Goal: Task Accomplishment & Management: Use online tool/utility

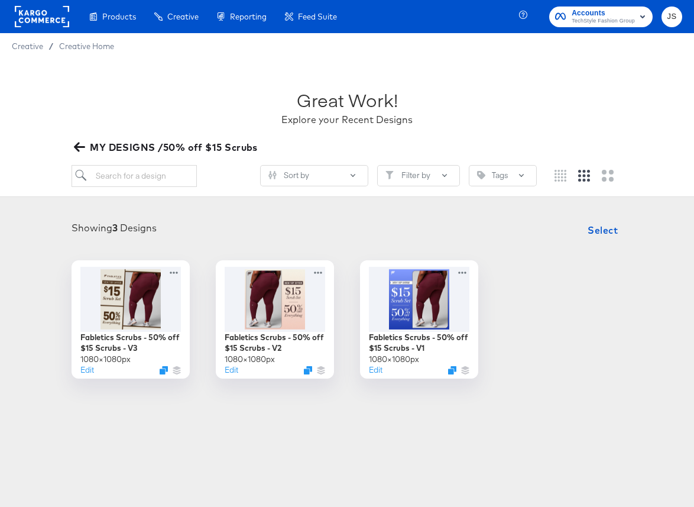
scroll to position [33, 0]
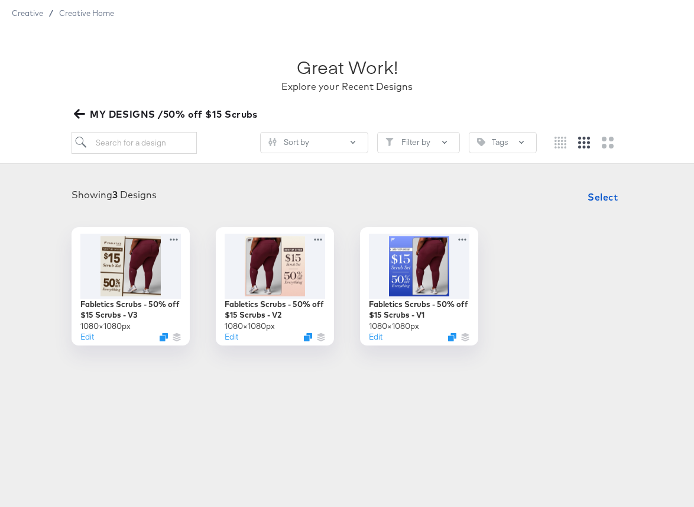
click at [74, 114] on icon "button" at bounding box center [79, 113] width 11 height 9
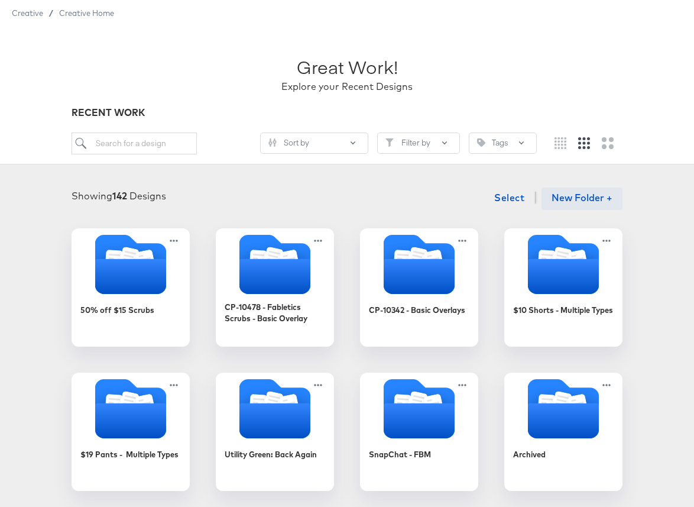
click at [580, 194] on button "New Folder +" at bounding box center [582, 198] width 81 height 22
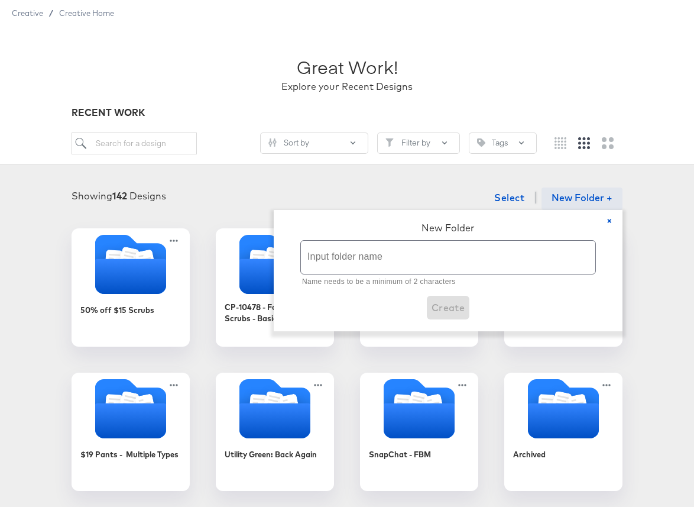
click at [318, 250] on input "text" at bounding box center [448, 257] width 294 height 33
paste input "2/24 and 1 for $12 Leggings"
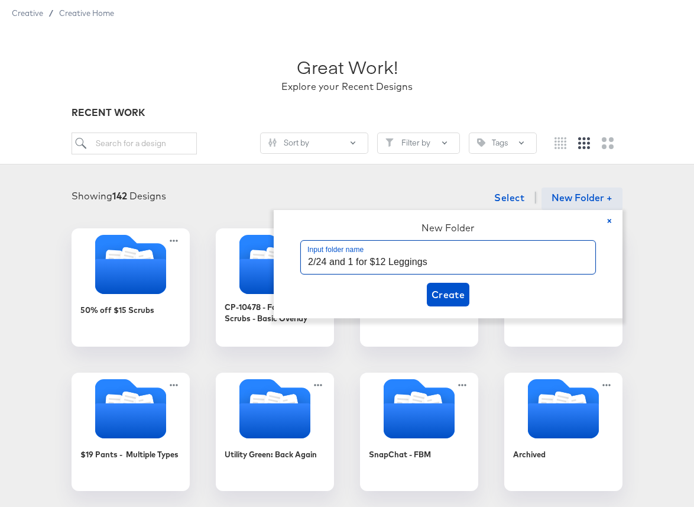
click at [326, 265] on input "2/24 and 1 for $12 Leggings" at bounding box center [448, 257] width 294 height 33
click at [355, 261] on input "2/24 and 1 for $12 Leggings" at bounding box center [448, 257] width 294 height 33
drag, startPoint x: 410, startPoint y: 263, endPoint x: 537, endPoint y: 265, distance: 127.7
click at [537, 265] on input "2 for $24 Leggings and for $12 Leggings" at bounding box center [448, 257] width 294 height 33
click at [361, 261] on input "2 for $24 Leggings and $12 Leggings" at bounding box center [448, 257] width 294 height 33
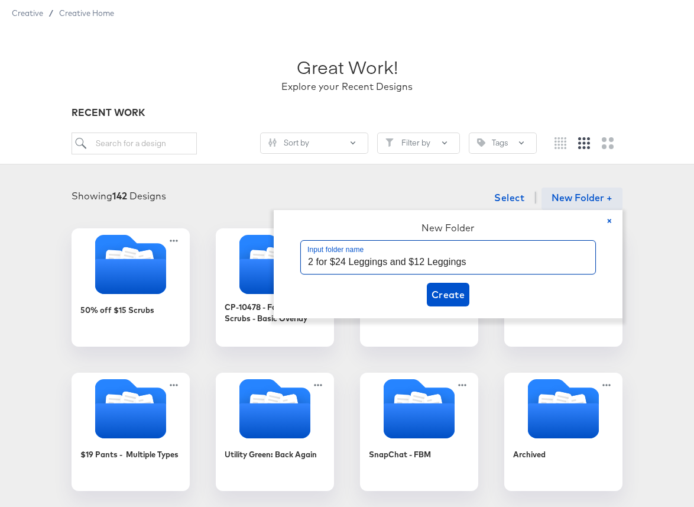
drag, startPoint x: 350, startPoint y: 261, endPoint x: 389, endPoint y: 264, distance: 39.1
click at [389, 264] on input "2 for $24 Leggings and $12 Leggings" at bounding box center [448, 257] width 294 height 33
type input "2 for $24 and $12 Leggings"
click at [454, 299] on span "Create" at bounding box center [449, 294] width 34 height 17
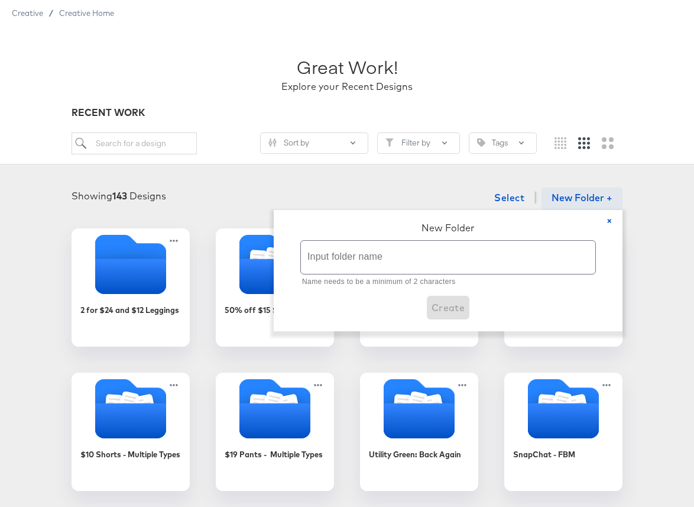
click at [395, 210] on div "× New Folder Input folder name Name needs to be a minimum of 2 characters Create" at bounding box center [448, 270] width 349 height 121
click at [370, 195] on div "Showing 143 Designs Select New Folder + × New Folder Input folder name Name nee…" at bounding box center [347, 198] width 670 height 24
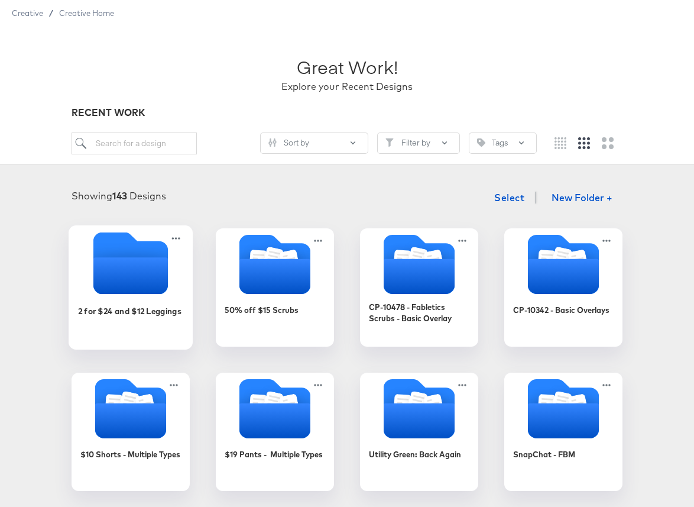
click at [101, 255] on icon "Empty folder" at bounding box center [130, 263] width 74 height 62
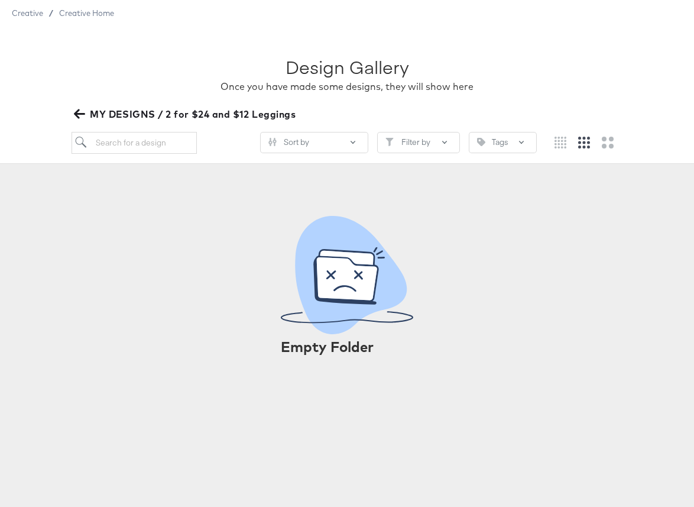
click at [86, 124] on div "Design Gallery Once you have made some designs, they will show here MY DESIGNS …" at bounding box center [347, 95] width 694 height 138
click at [76, 112] on icon "button" at bounding box center [79, 113] width 11 height 9
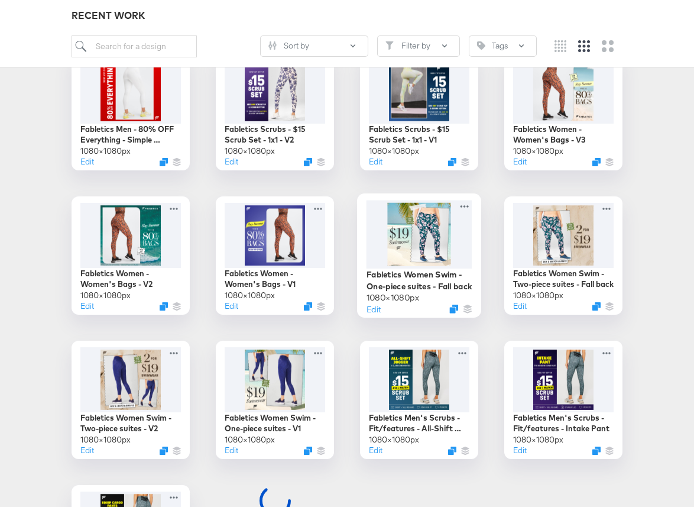
scroll to position [647, 0]
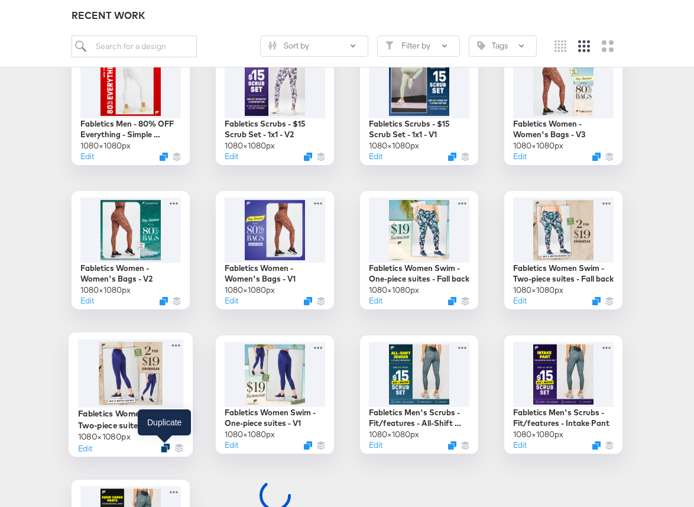
click at [165, 448] on icon "Duplicate" at bounding box center [165, 447] width 9 height 9
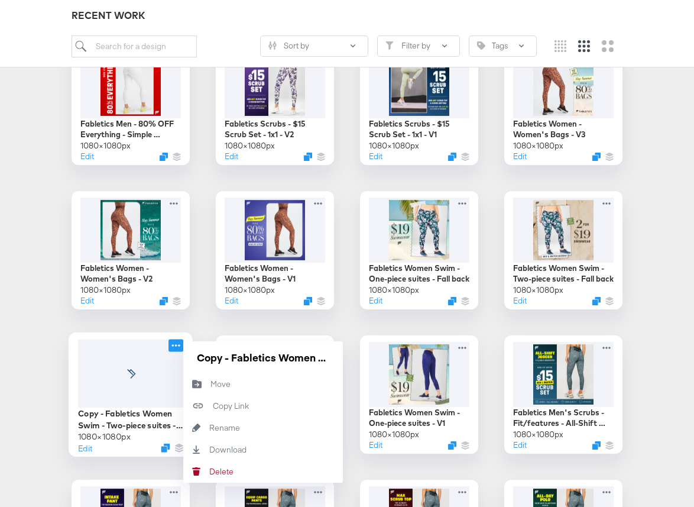
click at [179, 342] on icon at bounding box center [176, 345] width 15 height 12
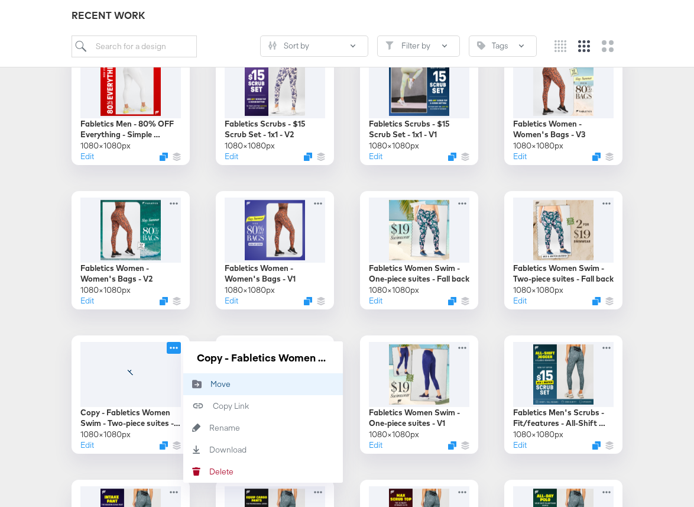
click at [231, 376] on button "Move Move" at bounding box center [263, 384] width 160 height 22
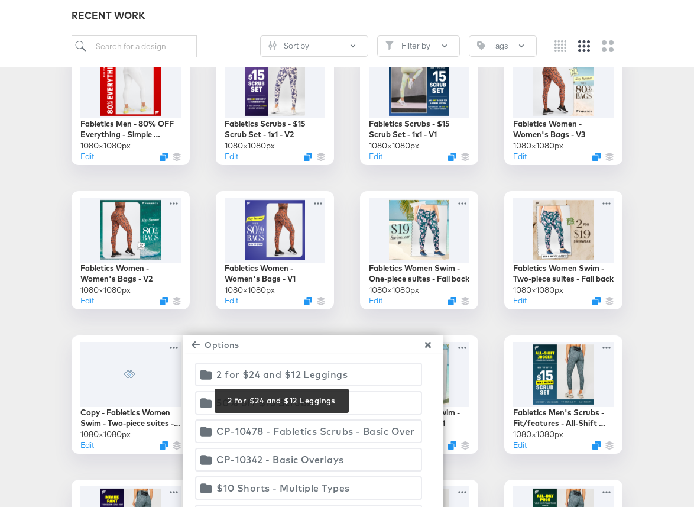
click at [276, 375] on div "2 for $24 and $12 Leggings" at bounding box center [281, 374] width 131 height 17
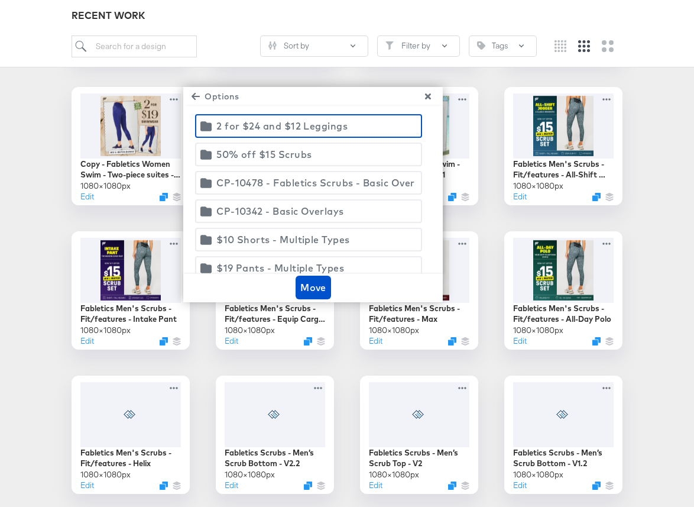
scroll to position [1016, 0]
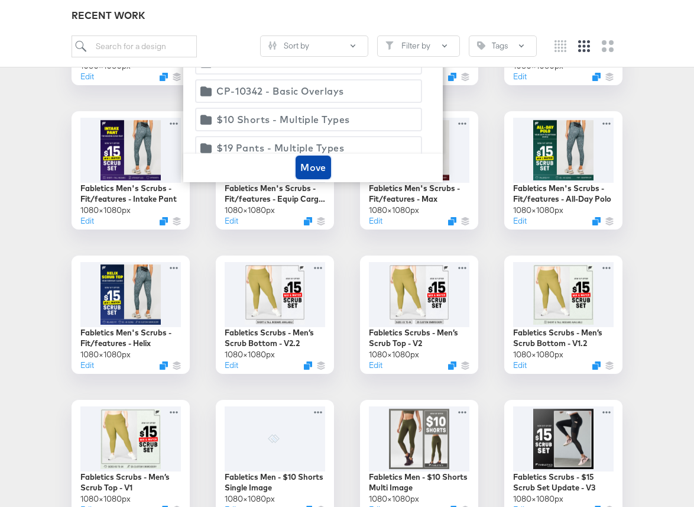
click at [321, 171] on span "Move" at bounding box center [313, 167] width 26 height 17
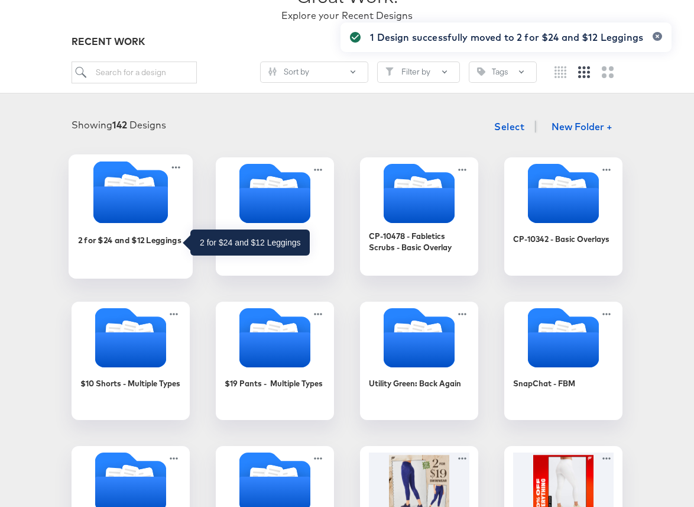
click at [151, 228] on div "2 for $24 and $12 Leggings" at bounding box center [131, 249] width 106 height 46
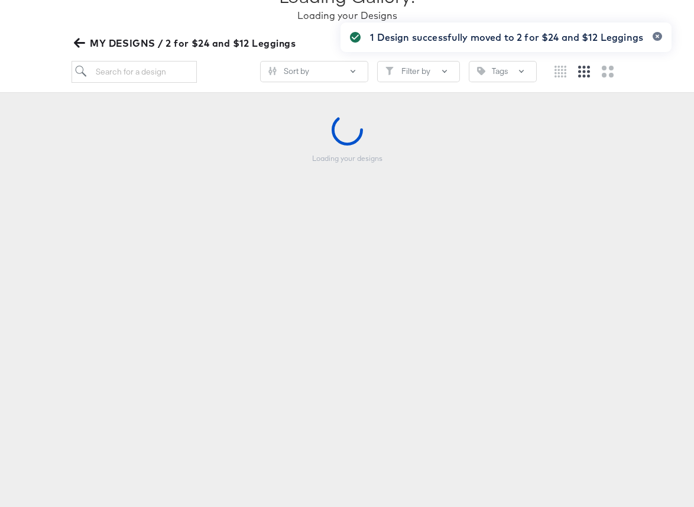
scroll to position [103, 0]
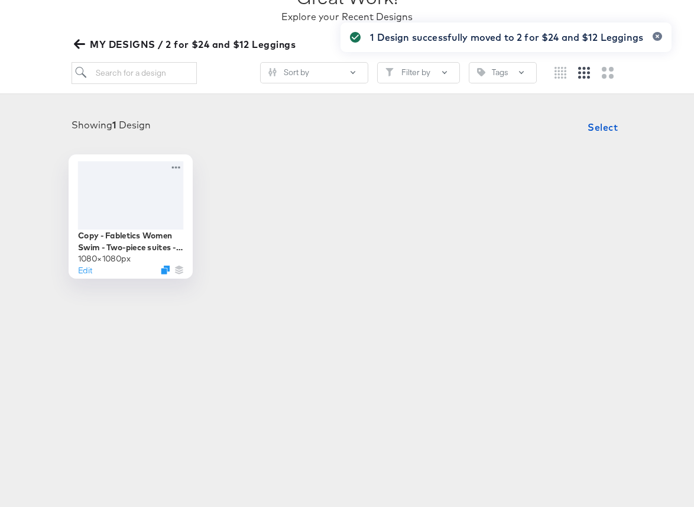
click at [123, 196] on div at bounding box center [131, 195] width 106 height 68
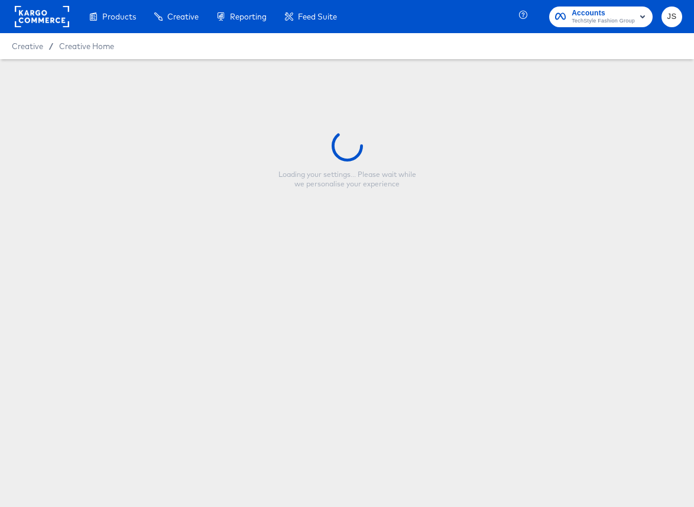
type input "Copy - Fabletics Women Swim - Two-piece suites - V2"
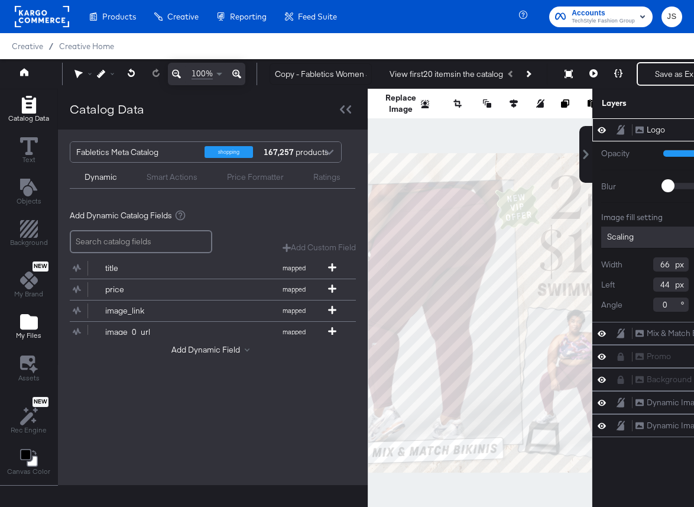
click at [43, 327] on button "My Files" at bounding box center [29, 327] width 40 height 34
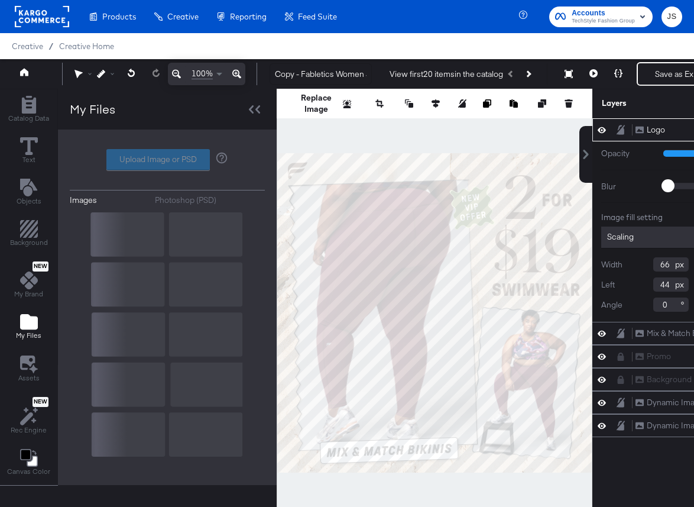
click at [166, 167] on div "Upload Image or PSD" at bounding box center [167, 159] width 195 height 21
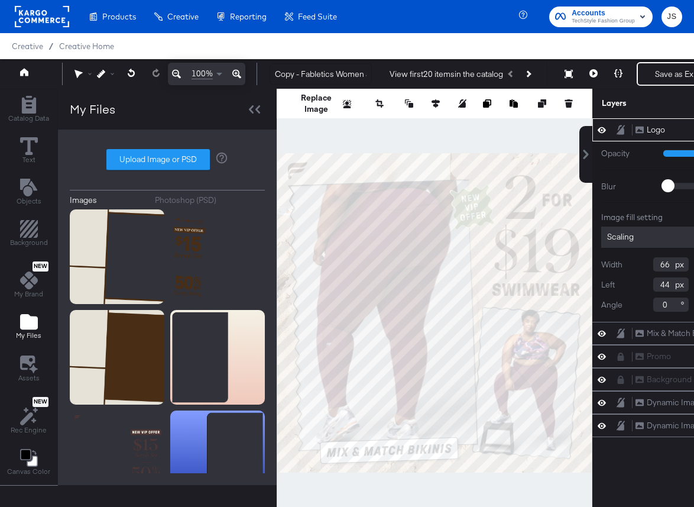
click at [166, 167] on label "Upload Image or PSD" at bounding box center [158, 160] width 102 height 20
click at [167, 160] on input "Upload Image or PSD" at bounding box center [167, 160] width 0 height 0
type input "C:\fakepath\Frame.png"
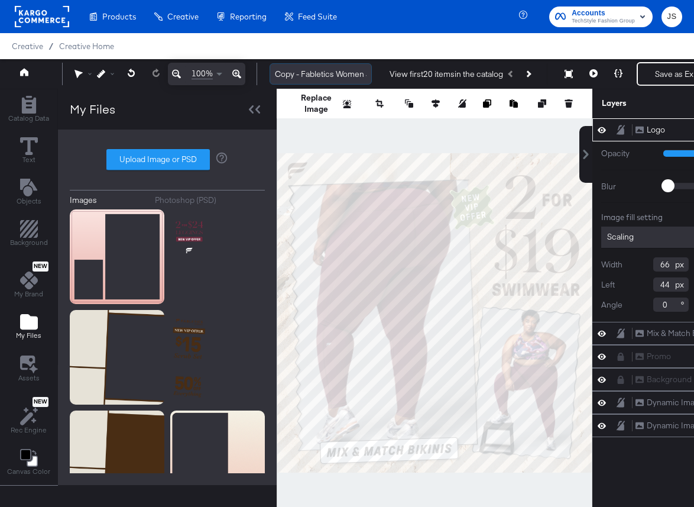
click at [287, 67] on input "Copy - Fabletics Women Swim - Two-piece suites - V2" at bounding box center [321, 74] width 102 height 22
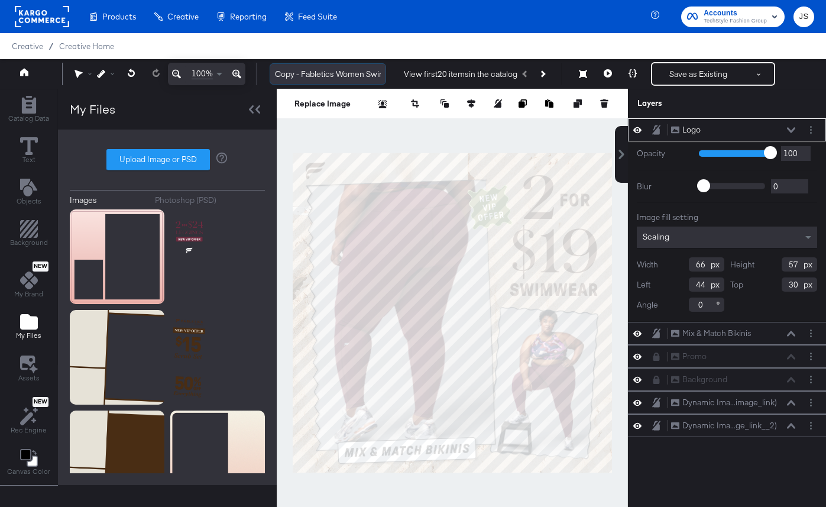
click at [355, 69] on input "Copy - Fabletics Women Swim - Two-piece suites - V2" at bounding box center [328, 74] width 116 height 22
click at [301, 69] on input "Copy - Fabletics Women Swim - Two-piece suites - V2" at bounding box center [328, 74] width 116 height 22
drag, startPoint x: 291, startPoint y: 77, endPoint x: 273, endPoint y: 77, distance: 18.3
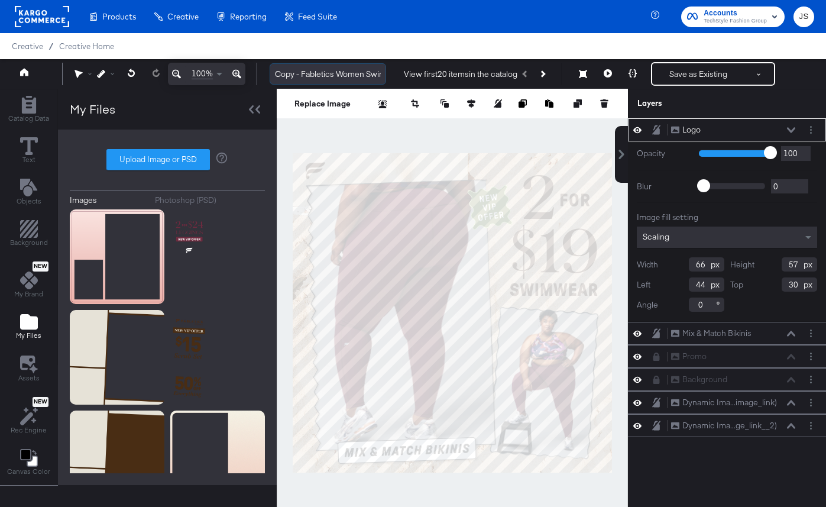
click at [273, 77] on input "Copy - Fabletics Women Swim - Two-piece suites - V2" at bounding box center [328, 74] width 116 height 22
drag, startPoint x: 338, startPoint y: 77, endPoint x: 449, endPoint y: 76, distance: 111.2
click at [449, 76] on div "Fabletics Women Swim - Two-piece suites - V2 View first 20 items in the catalog…" at bounding box center [537, 74] width 554 height 24
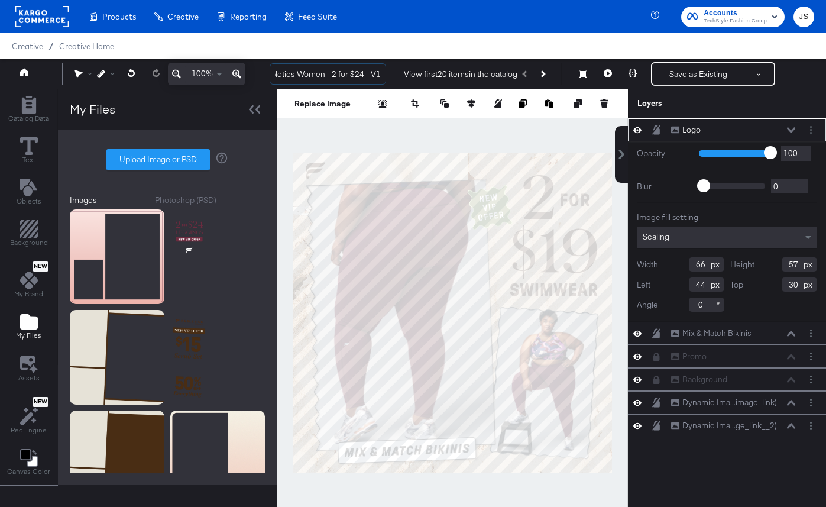
type input "Fabletics Women - 2 for $24 - V1"
click at [427, 142] on div at bounding box center [452, 313] width 351 height 448
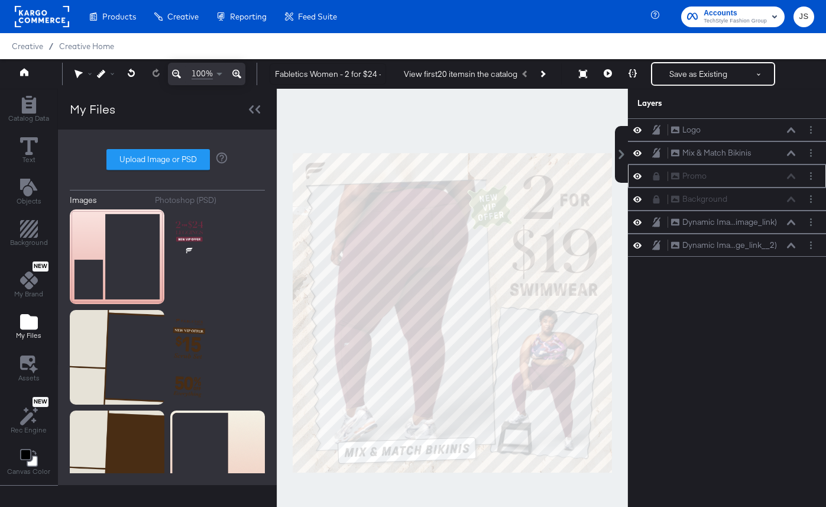
click at [657, 179] on icon at bounding box center [656, 176] width 7 height 8
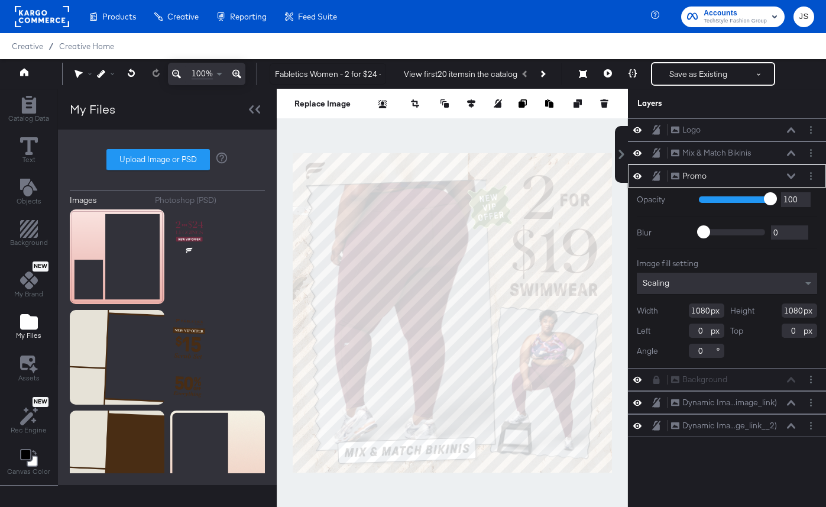
click at [694, 174] on icon at bounding box center [791, 176] width 8 height 6
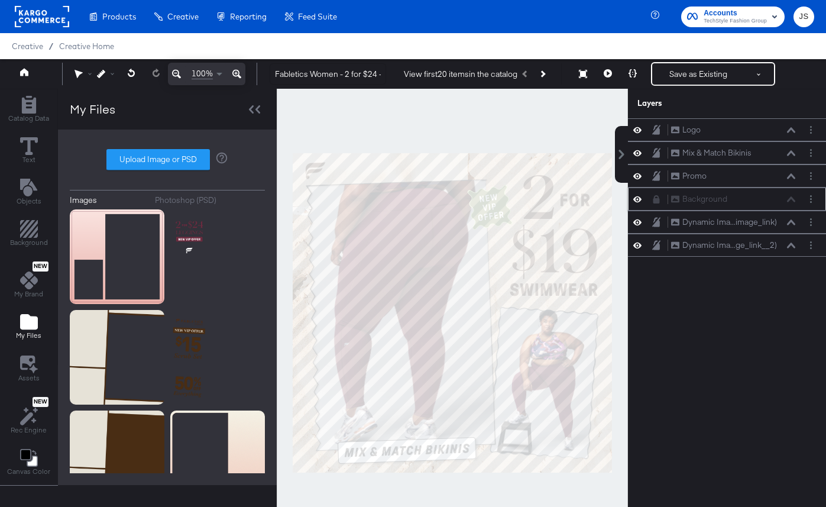
click at [657, 201] on icon at bounding box center [656, 199] width 7 height 8
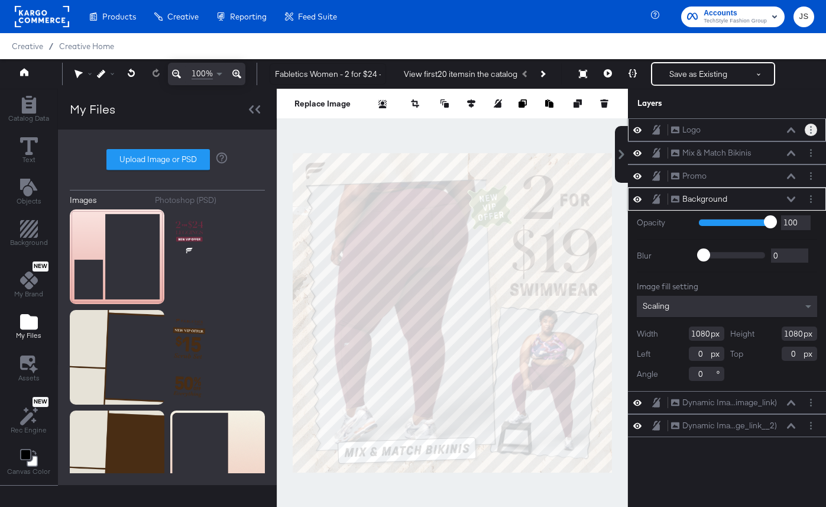
click at [694, 127] on button "Layer Options" at bounding box center [811, 130] width 12 height 12
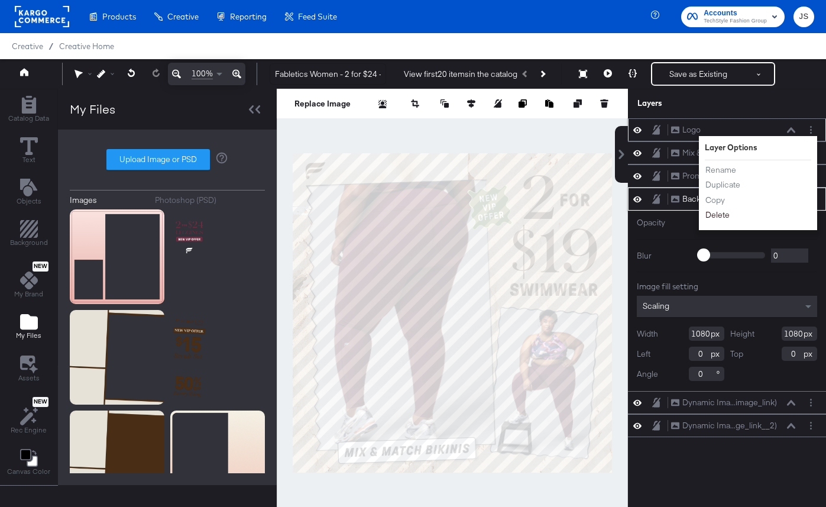
click at [694, 215] on button "Delete" at bounding box center [717, 215] width 25 height 12
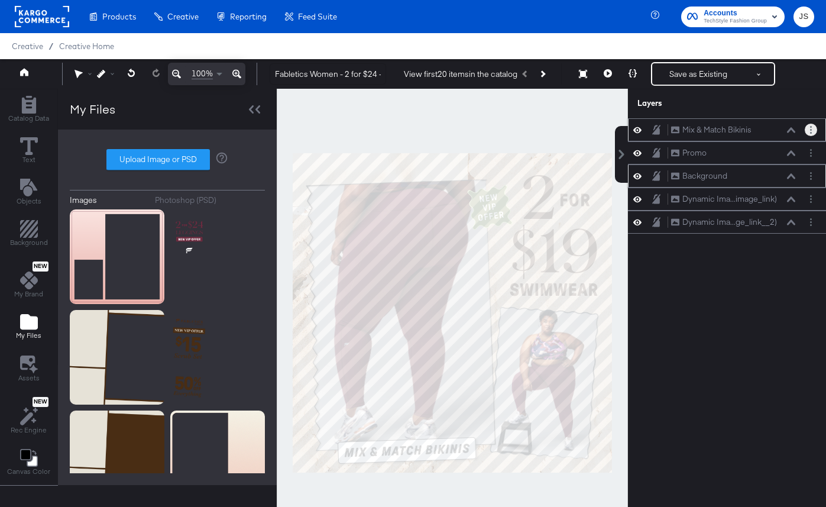
click at [694, 125] on button "Layer Options" at bounding box center [811, 130] width 12 height 12
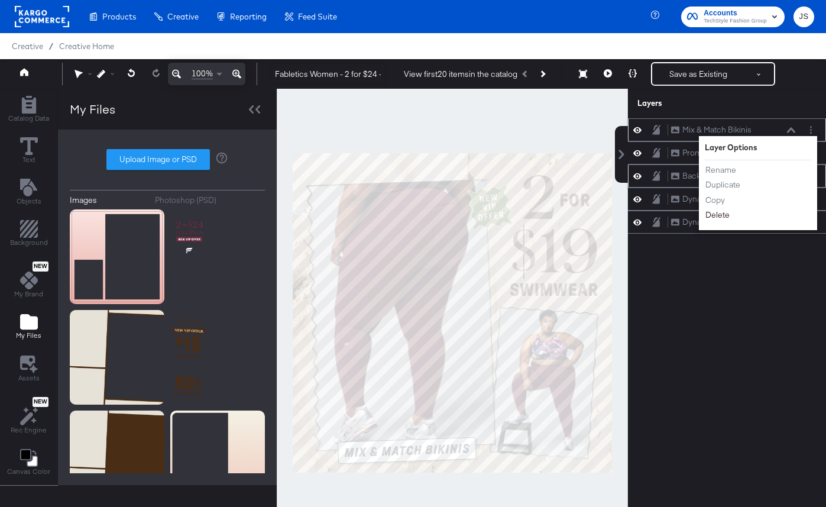
click at [694, 215] on button "Delete" at bounding box center [717, 215] width 25 height 12
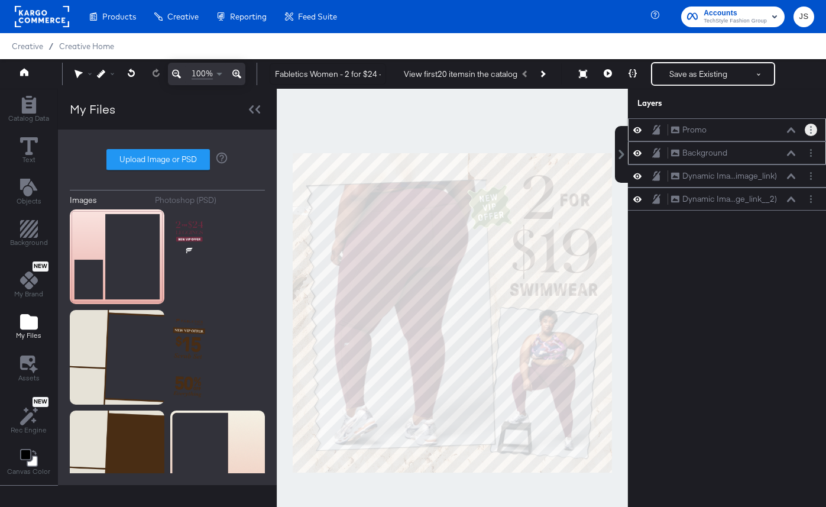
click at [694, 129] on button "Layer Options" at bounding box center [811, 130] width 12 height 12
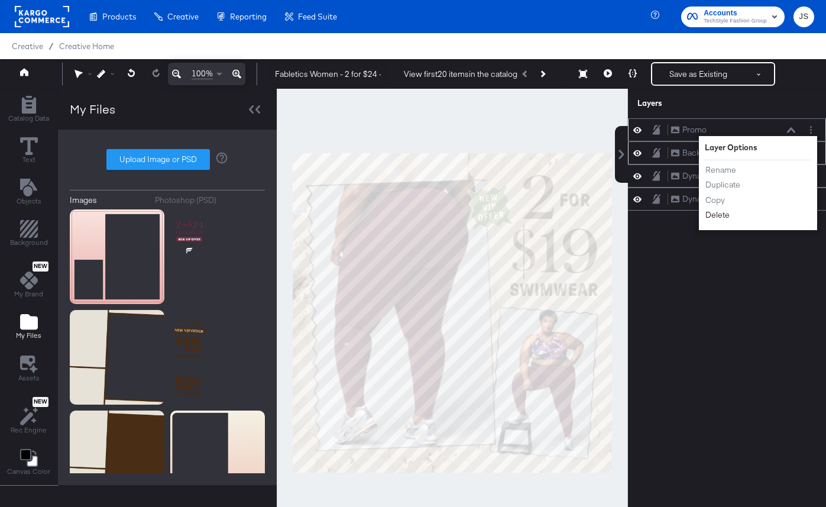
click at [694, 213] on button "Delete" at bounding box center [717, 215] width 25 height 12
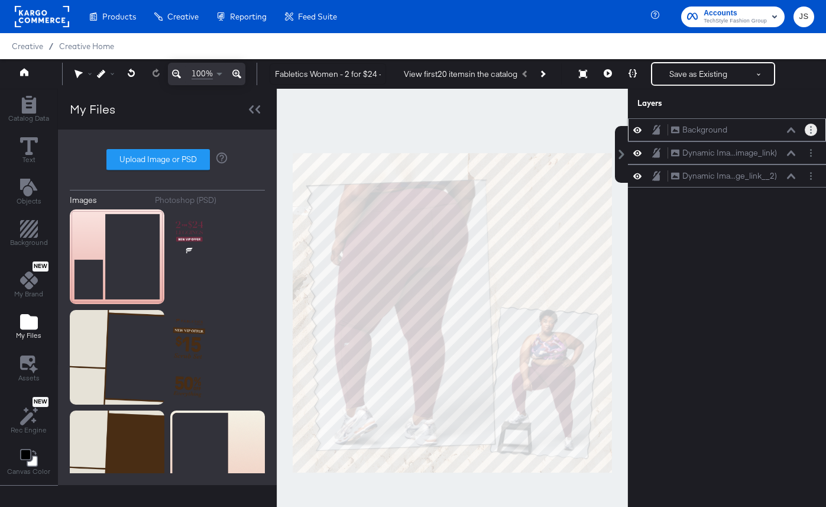
click at [694, 131] on button "Layer Options" at bounding box center [811, 130] width 12 height 12
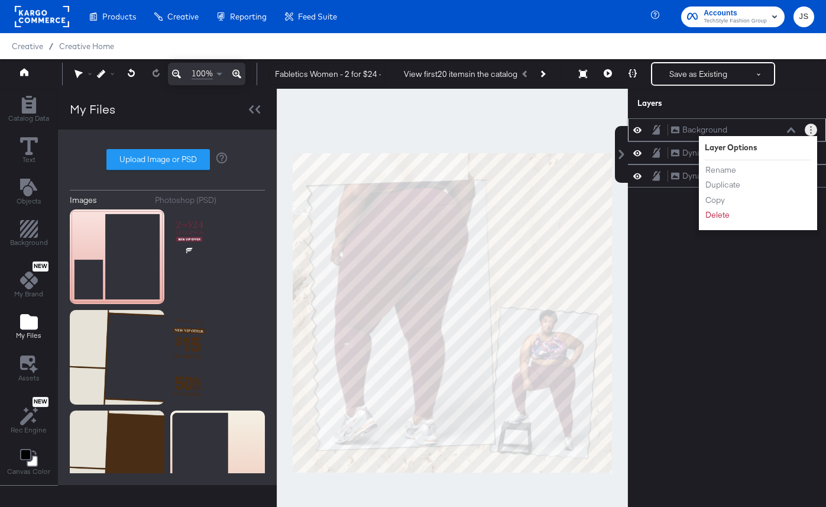
click at [694, 222] on div "Rename Duplicate Copy Delete" at bounding box center [737, 192] width 65 height 63
click at [694, 213] on button "Delete" at bounding box center [717, 215] width 25 height 12
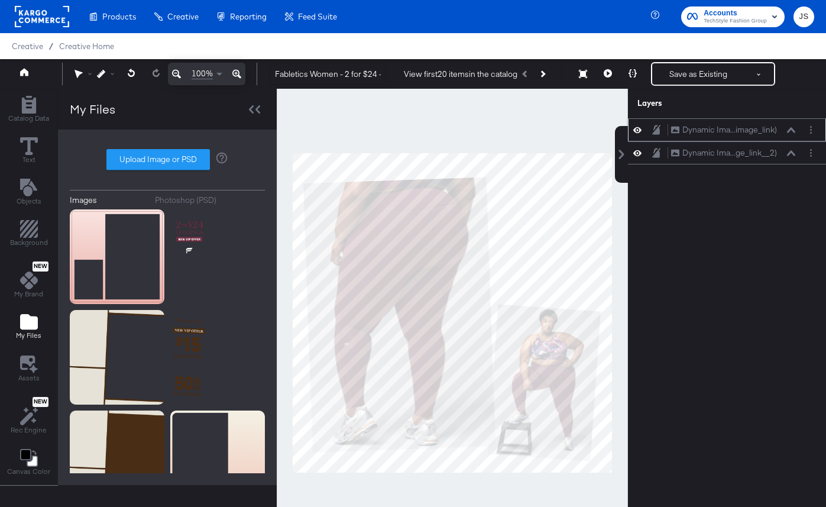
click at [639, 128] on icon at bounding box center [637, 130] width 8 height 6
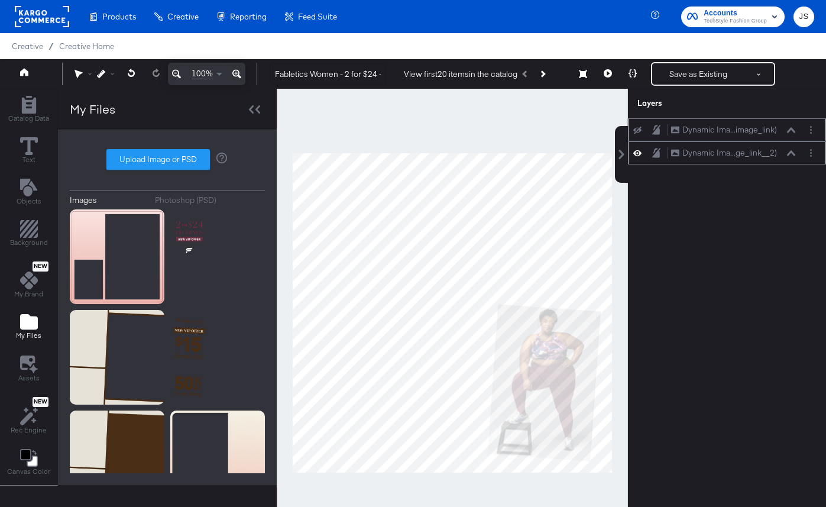
click at [639, 150] on icon at bounding box center [637, 153] width 8 height 10
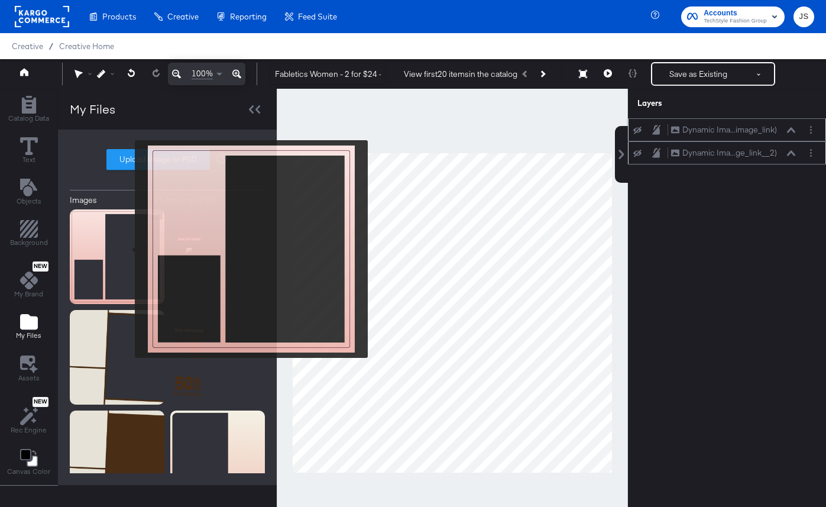
click at [127, 249] on img at bounding box center [117, 256] width 95 height 95
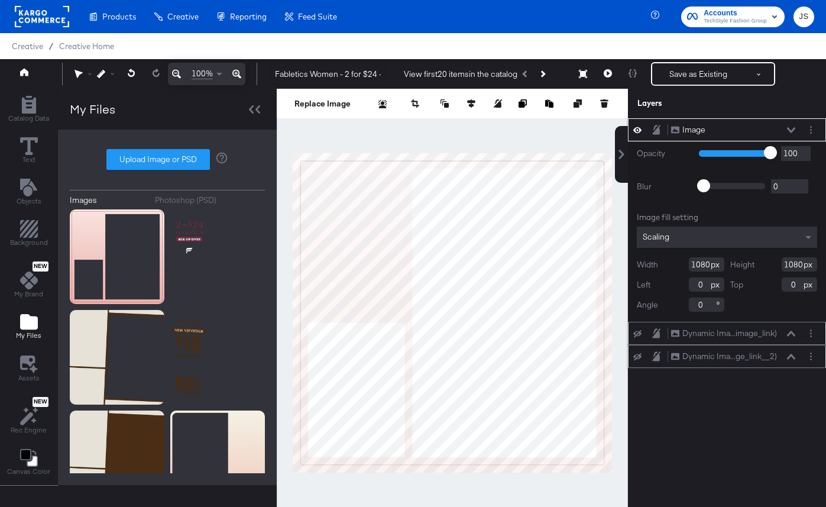
click at [694, 135] on div "Image Image" at bounding box center [727, 130] width 189 height 12
click at [694, 135] on button "Layer Options" at bounding box center [811, 130] width 12 height 12
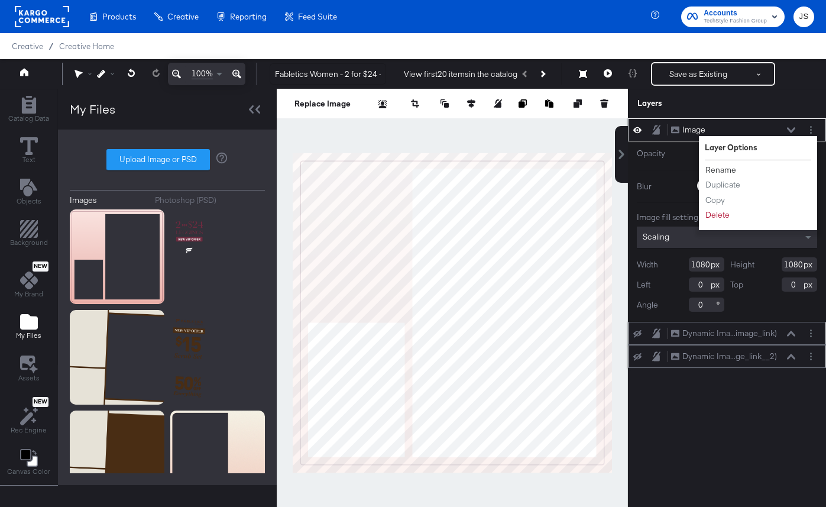
click at [694, 170] on button "Rename" at bounding box center [721, 170] width 32 height 12
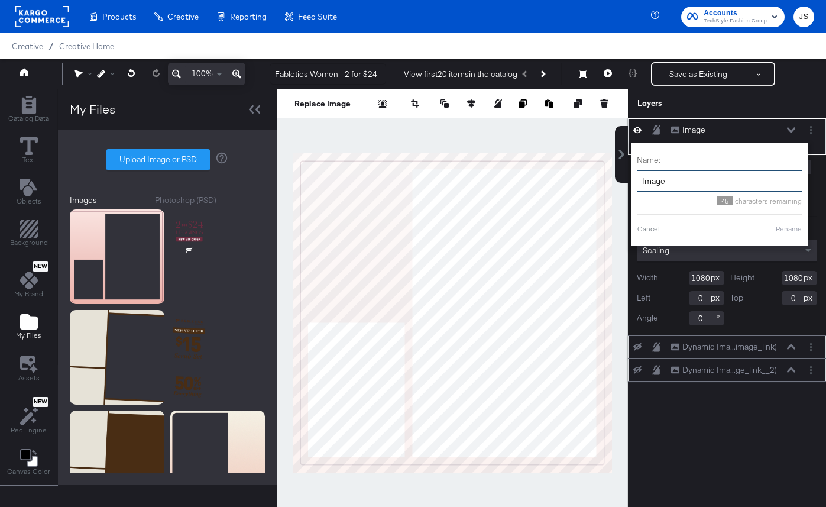
click at [694, 170] on input "Image" at bounding box center [720, 181] width 166 height 22
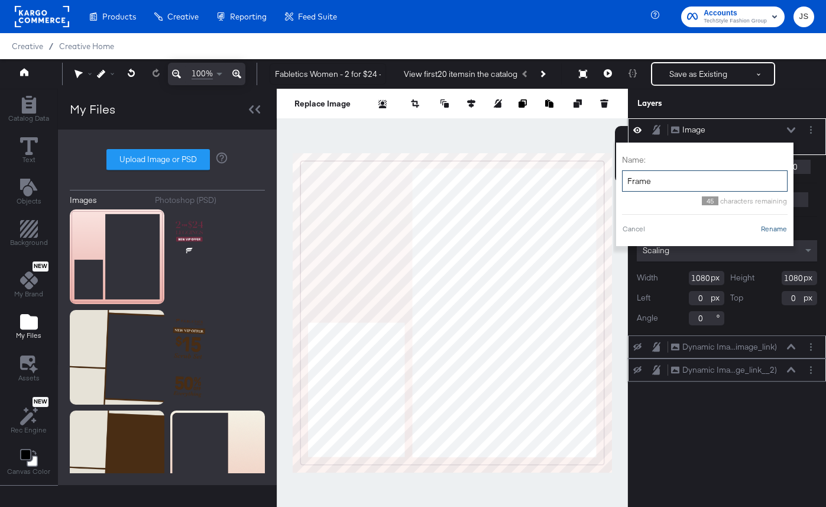
type input "Frame"
click at [694, 228] on button "Rename" at bounding box center [773, 228] width 27 height 11
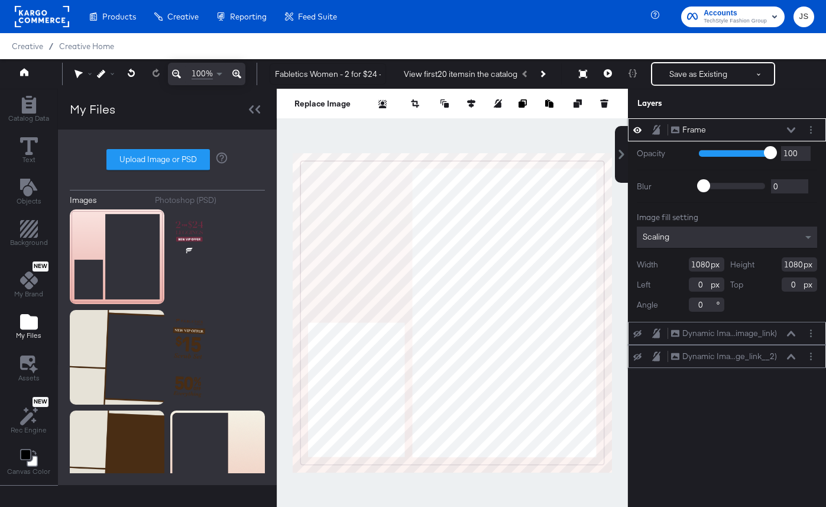
click at [694, 131] on icon at bounding box center [791, 130] width 8 height 6
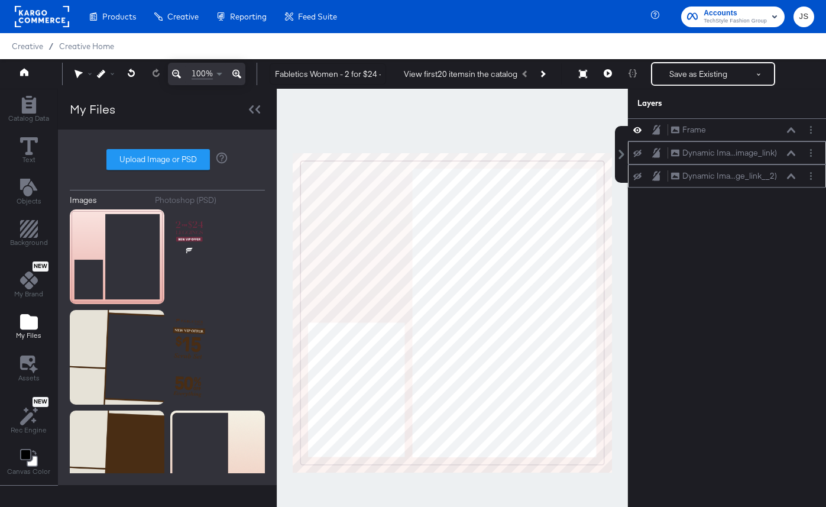
click at [637, 147] on div "Dynamic Ima...image_link) Dynamic Image (image_link)" at bounding box center [727, 153] width 189 height 12
click at [639, 153] on icon at bounding box center [637, 154] width 8 height 8
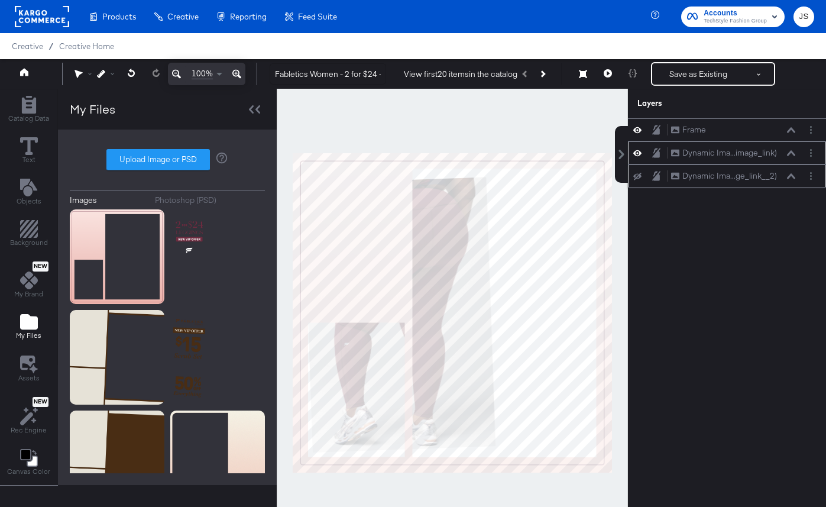
click at [694, 161] on div "Dynamic Ima...image_link) Dynamic Image (image_link)" at bounding box center [727, 152] width 198 height 23
click at [694, 156] on div "Dynamic Ima...image_link) Dynamic Image (image_link)" at bounding box center [732, 153] width 125 height 12
click at [694, 151] on div "Dynamic Ima...image_link) Dynamic Image (image_link)" at bounding box center [732, 153] width 125 height 12
click at [694, 154] on icon at bounding box center [791, 153] width 8 height 6
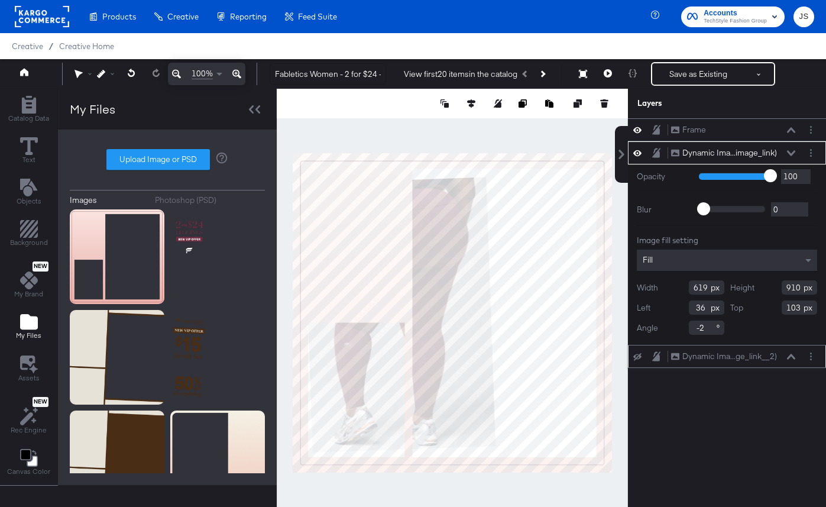
drag, startPoint x: 706, startPoint y: 325, endPoint x: 681, endPoint y: 325, distance: 24.8
click at [681, 325] on div "Angle -2" at bounding box center [681, 327] width 88 height 14
type input "0"
click at [694, 155] on icon at bounding box center [791, 153] width 8 height 6
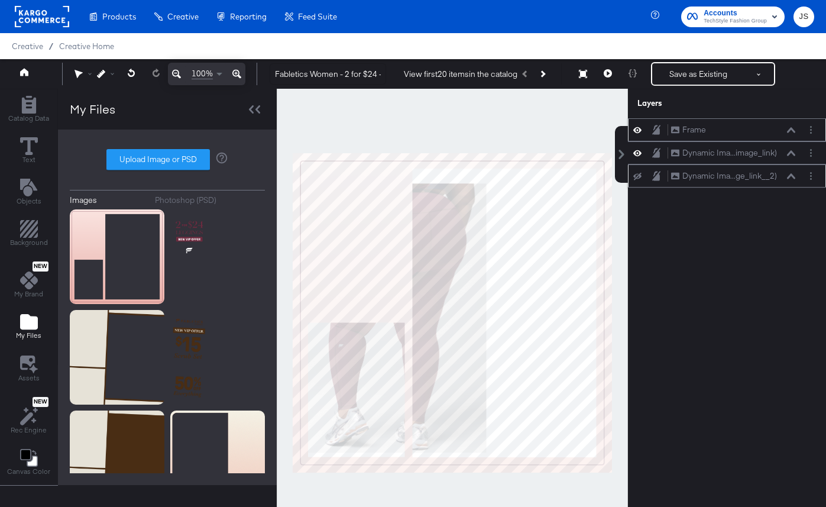
drag, startPoint x: 766, startPoint y: 153, endPoint x: 766, endPoint y: 137, distance: 16.6
click at [694, 137] on div "Frame Frame Dynamic Ima...image_link) Dynamic Image (image_link) Dynamic Ima...…" at bounding box center [727, 152] width 198 height 69
drag, startPoint x: 782, startPoint y: 154, endPoint x: 782, endPoint y: 137, distance: 17.7
click at [694, 137] on div "Dynamic Ima...image_link) Dynamic Image (image_link)" at bounding box center [732, 138] width 125 height 12
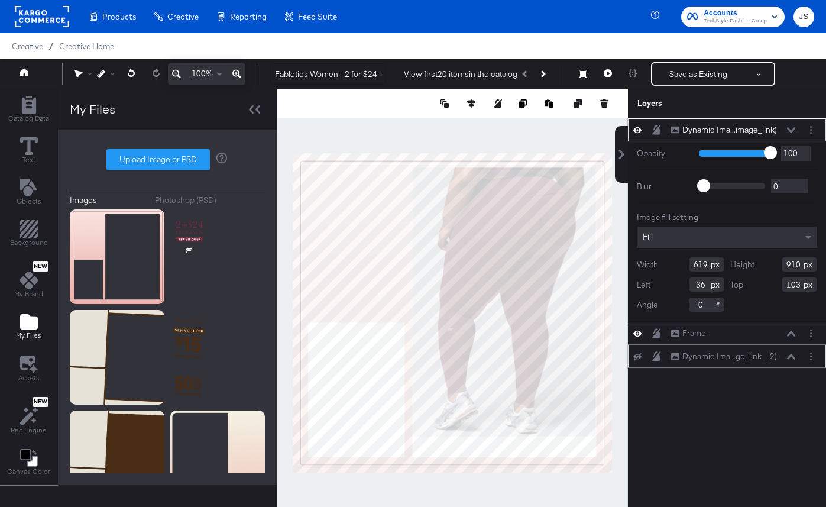
type input "404"
type input "49"
type input "638"
type input "983"
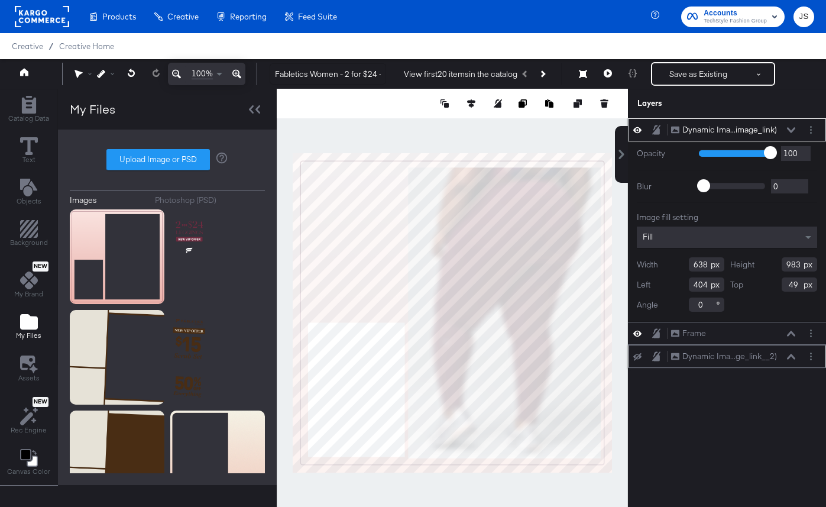
type input "651"
type input "391"
click at [694, 130] on icon at bounding box center [791, 129] width 8 height 5
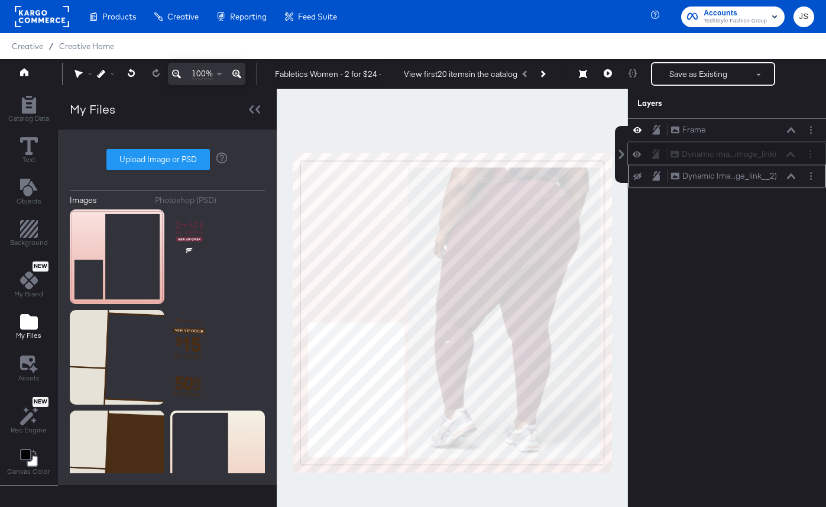
drag, startPoint x: 783, startPoint y: 122, endPoint x: 782, endPoint y: 150, distance: 27.8
click at [694, 150] on div "Dynamic Ima...image_link) Dynamic Image (image_link)" at bounding box center [726, 153] width 198 height 23
click at [694, 174] on icon at bounding box center [791, 176] width 8 height 6
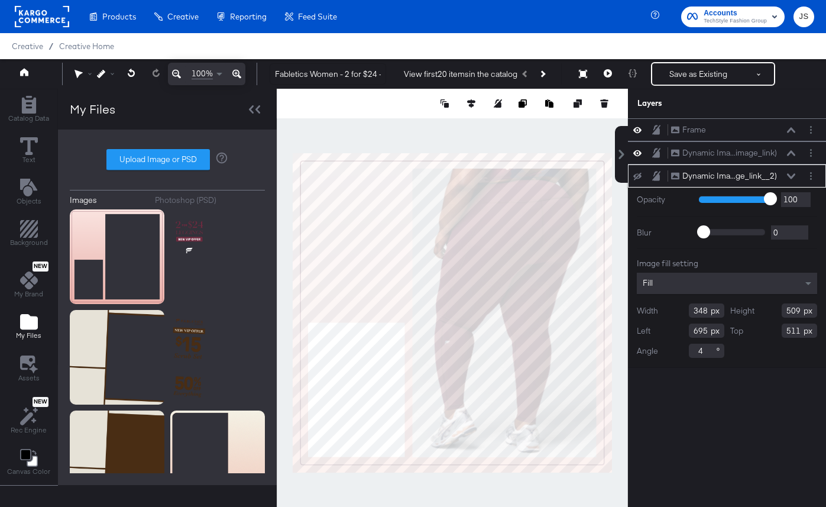
drag, startPoint x: 702, startPoint y: 351, endPoint x: 668, endPoint y: 351, distance: 33.7
click at [669, 351] on div "Angle 4" at bounding box center [681, 351] width 88 height 14
type input "0"
click at [694, 367] on div "Opacity 1 100 100 Blur 0 2000 0 Image fill setting Fill Width 348 Height 509 Le…" at bounding box center [727, 277] width 198 height 180
click at [694, 180] on div "Dynamic Ima...ge_link__2) Dynamic Image (additional_image_link__2)" at bounding box center [732, 176] width 125 height 12
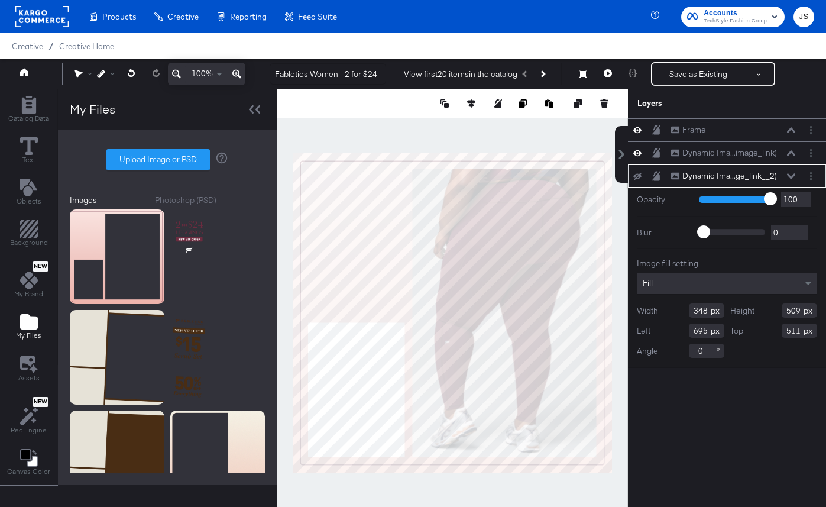
click at [694, 174] on icon at bounding box center [791, 175] width 8 height 5
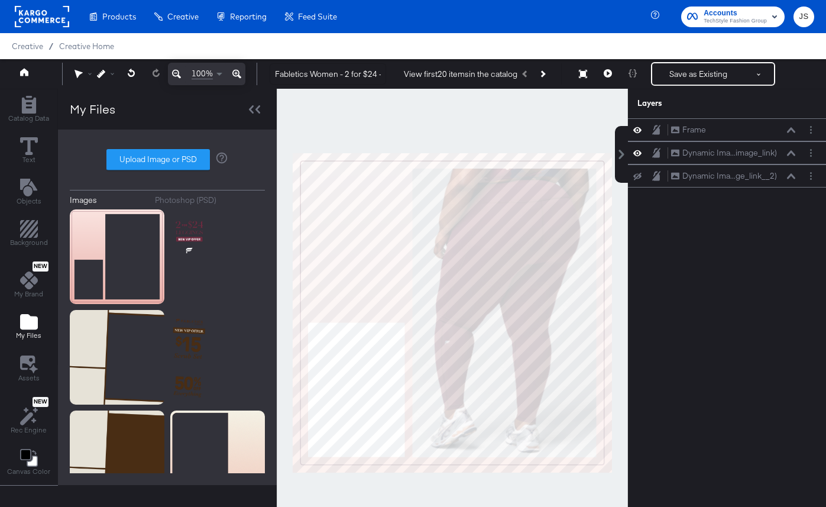
click at [641, 173] on icon at bounding box center [637, 177] width 8 height 8
drag, startPoint x: 743, startPoint y: 177, endPoint x: 740, endPoint y: 135, distance: 42.0
click at [694, 134] on div "Frame Frame Dynamic Ima...image_link) Dynamic Image (image_link) Dynamic Ima...…" at bounding box center [727, 152] width 198 height 69
drag, startPoint x: 777, startPoint y: 171, endPoint x: 777, endPoint y: 129, distance: 41.4
click at [694, 129] on div "Frame Frame Dynamic Ima...image_link) Dynamic Image (image_link) Dynamic Ima...…" at bounding box center [727, 152] width 198 height 69
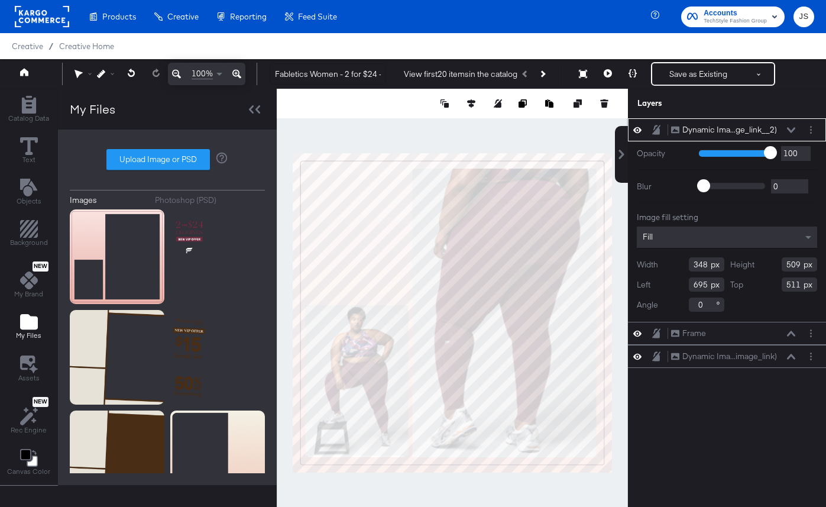
type input "43"
type input "517"
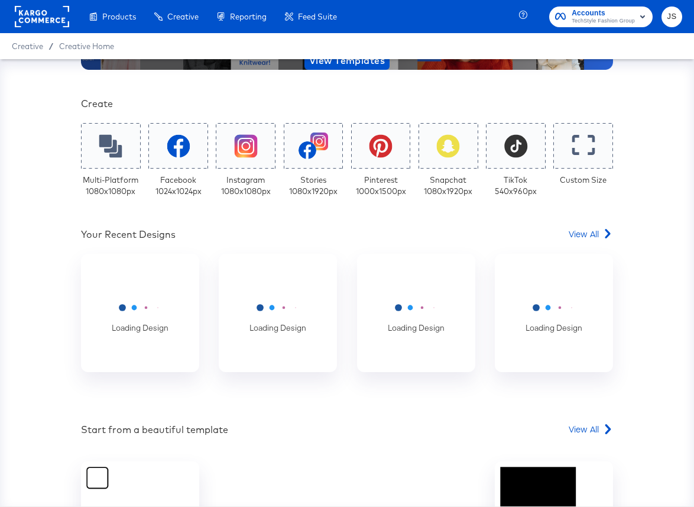
scroll to position [190, 0]
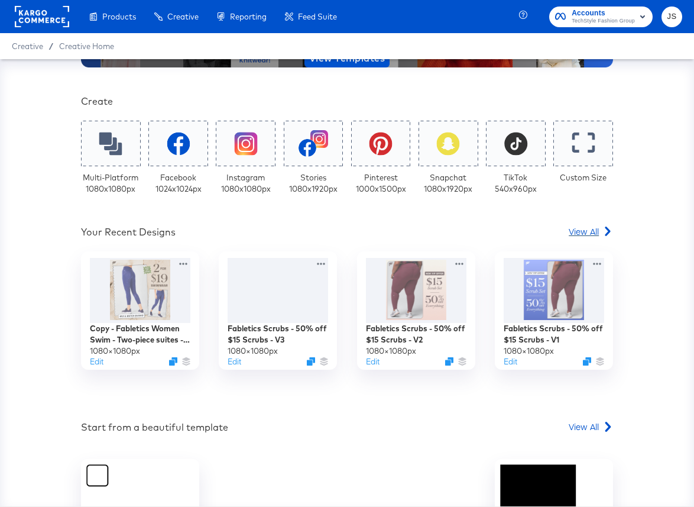
click at [584, 234] on span "View All" at bounding box center [584, 231] width 30 height 12
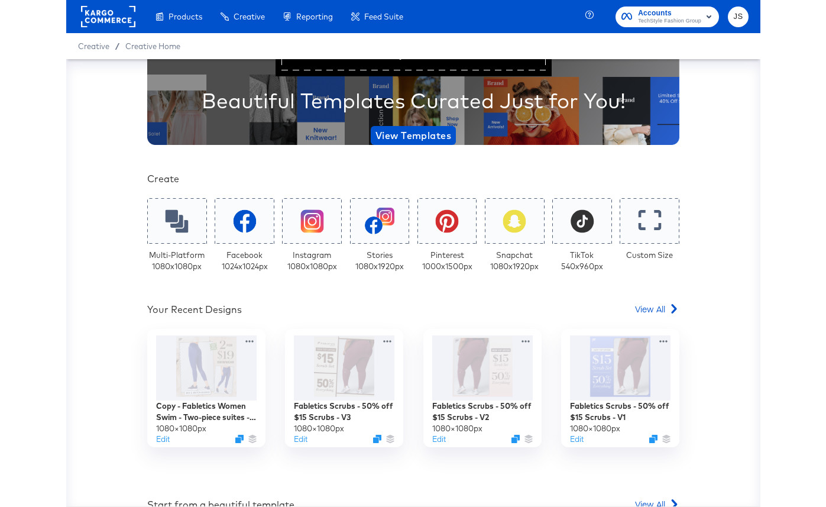
scroll to position [136, 0]
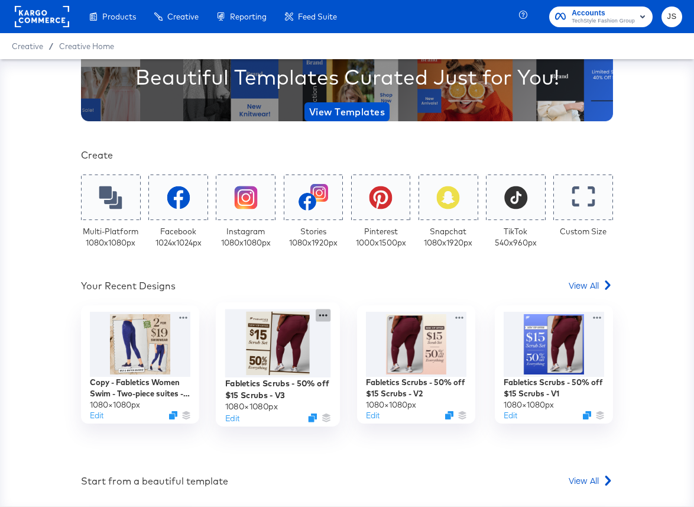
click at [328, 316] on icon at bounding box center [323, 315] width 15 height 12
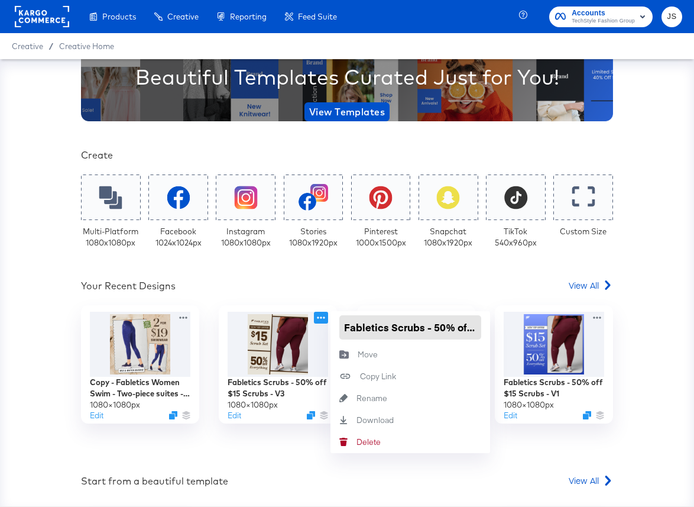
click at [386, 328] on input "Fabletics Scrubs - 50% off $15 Scrubs - V3" at bounding box center [410, 327] width 142 height 24
click at [378, 285] on div "Your Recent Designs View All" at bounding box center [347, 287] width 532 height 17
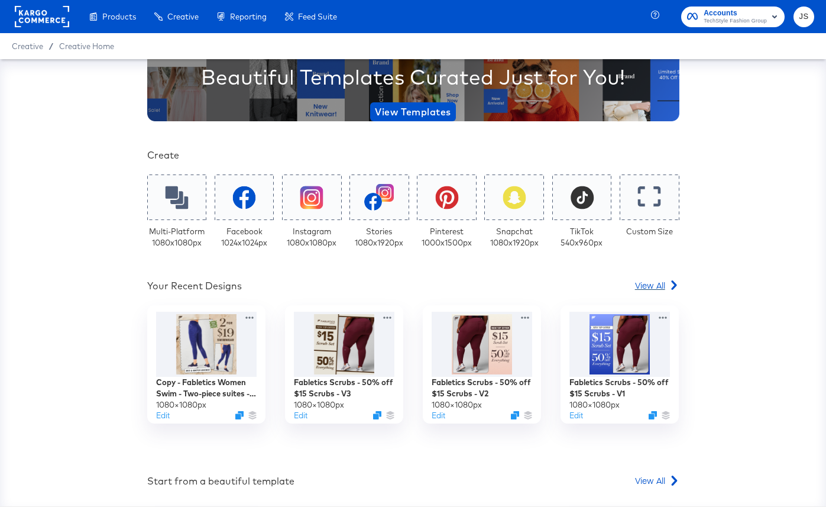
click at [639, 290] on span "View All" at bounding box center [650, 285] width 30 height 12
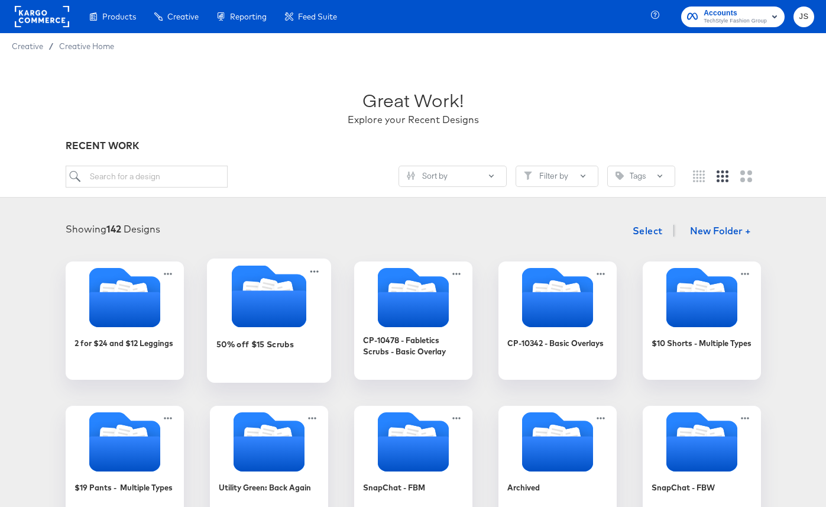
click at [263, 326] on icon "Folder" at bounding box center [268, 308] width 74 height 37
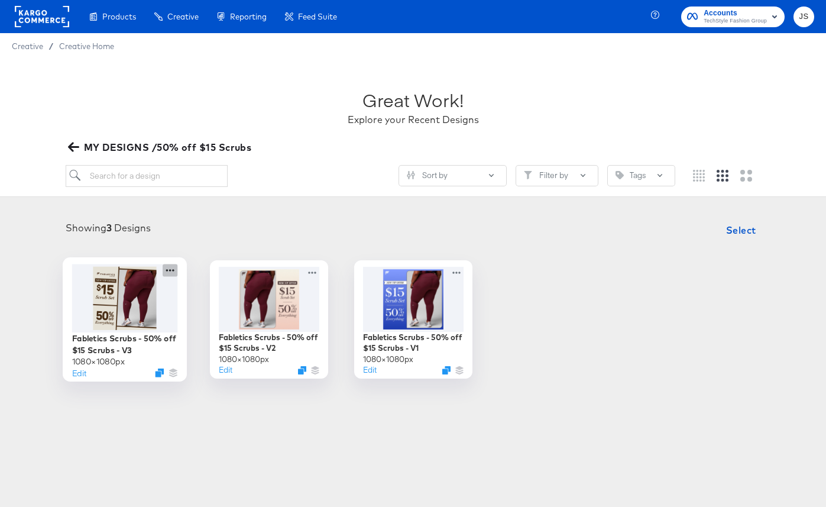
click at [168, 271] on icon at bounding box center [170, 270] width 15 height 12
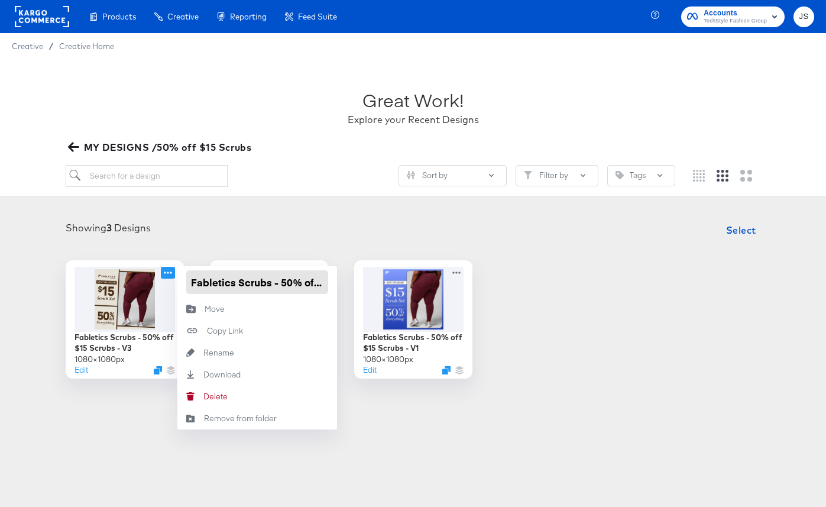
click at [211, 278] on input "Fabletics Scrubs - 50% off $15 Scrubs - V3" at bounding box center [257, 282] width 142 height 24
click at [255, 203] on article "Great Work! Explore your Recent Designs MY DESIGNS /50% off $15 Scrubs Sort by …" at bounding box center [413, 247] width 826 height 376
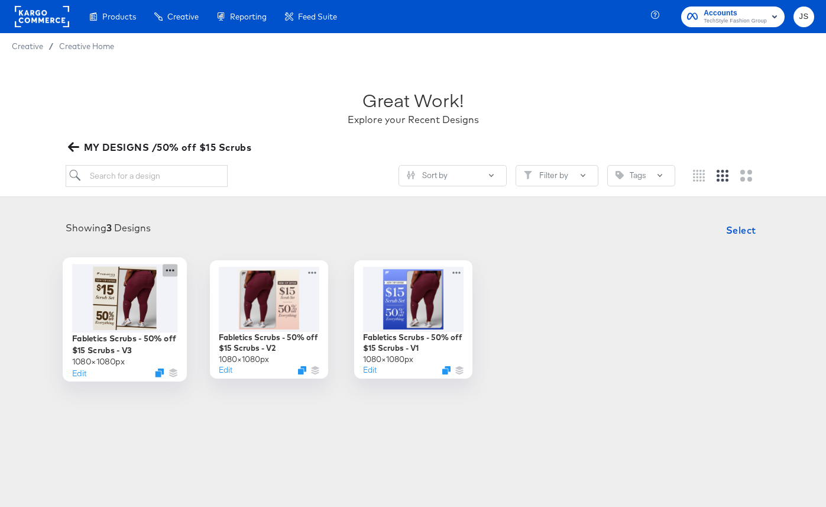
click at [169, 271] on icon at bounding box center [170, 270] width 15 height 12
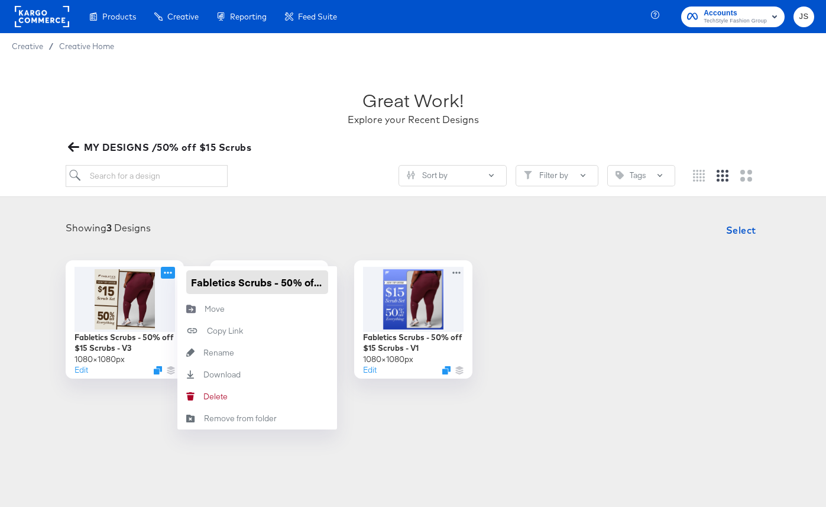
click at [213, 283] on input "Fabletics Scrubs - 50% off $15 Scrubs - V3" at bounding box center [257, 282] width 142 height 24
click at [176, 245] on div "Showing 3 Designs Select Fabletics Scrubs - 50% off $15 Scrubs - V3 1080 × 1080…" at bounding box center [413, 298] width 802 height 160
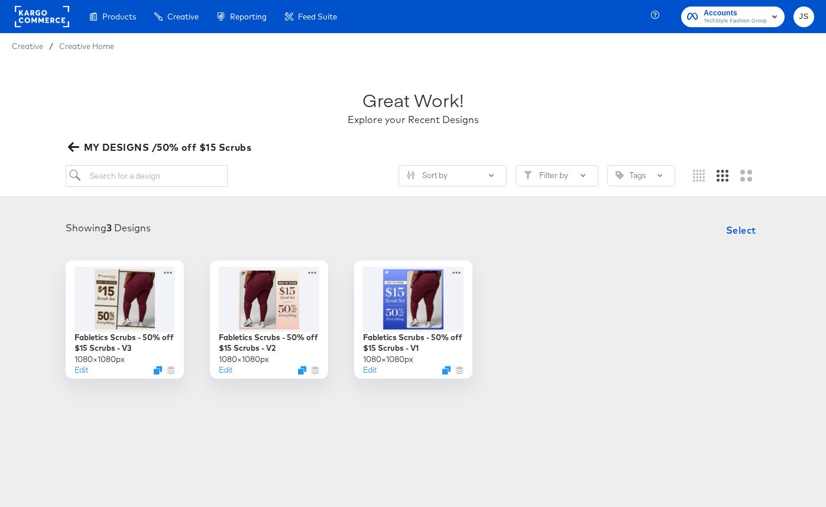
click at [68, 142] on icon "button" at bounding box center [73, 146] width 11 height 11
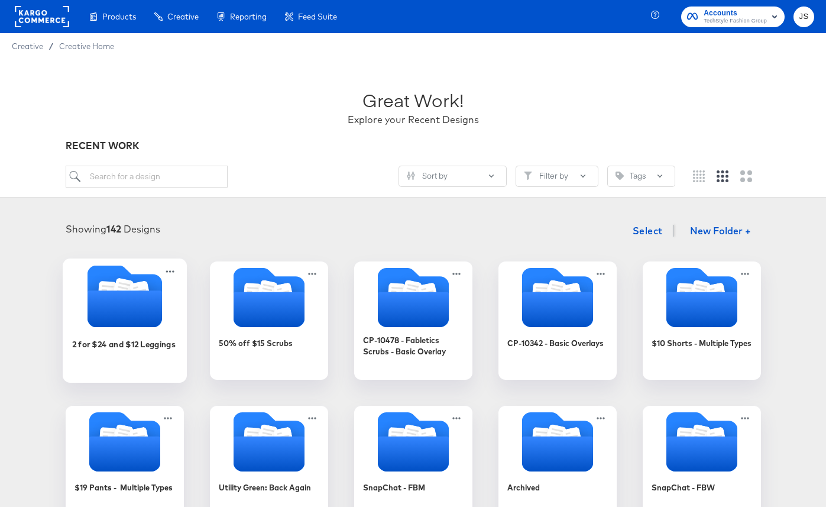
click at [141, 292] on icon "Folder" at bounding box center [124, 308] width 74 height 37
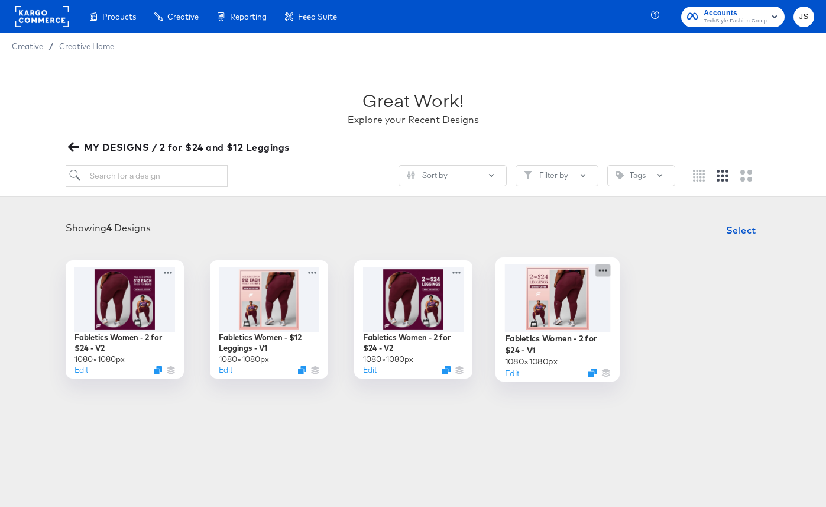
click at [605, 270] on icon at bounding box center [602, 270] width 8 height 2
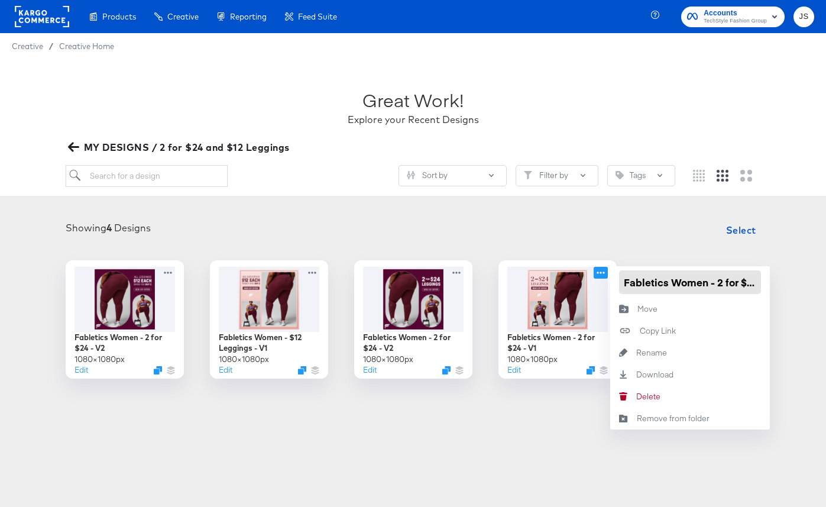
click at [634, 279] on input "Fabletics Women - 2 for $24 - V1" at bounding box center [690, 282] width 142 height 24
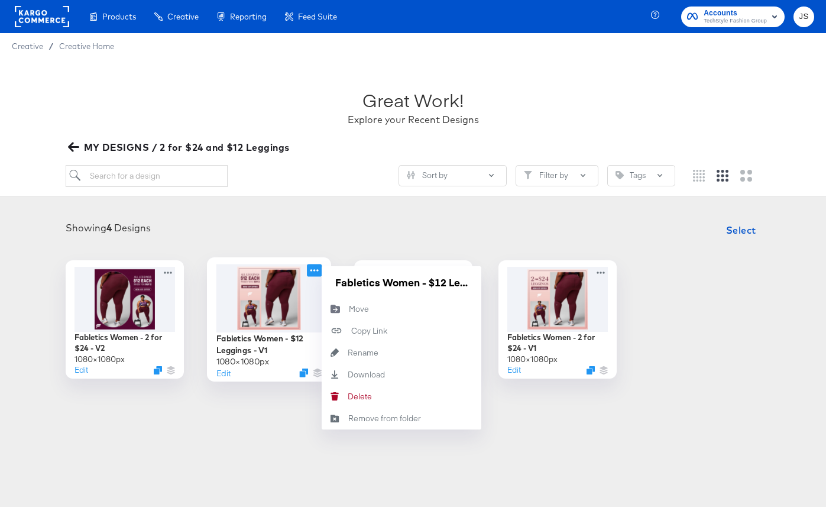
click at [314, 264] on icon at bounding box center [314, 270] width 15 height 12
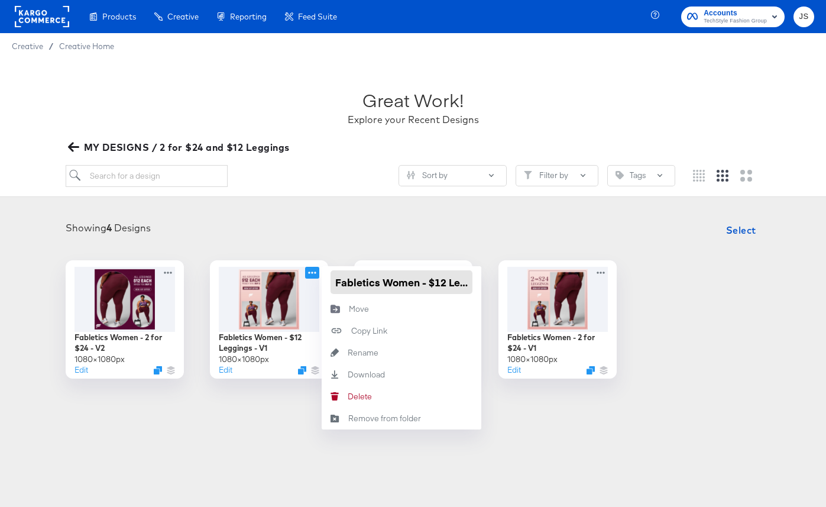
click at [338, 278] on input "Fabletics Women - $12 Leggings - V1" at bounding box center [402, 282] width 142 height 24
click at [358, 280] on input "Fabletics Women - $12 Leggings - V1" at bounding box center [402, 282] width 142 height 24
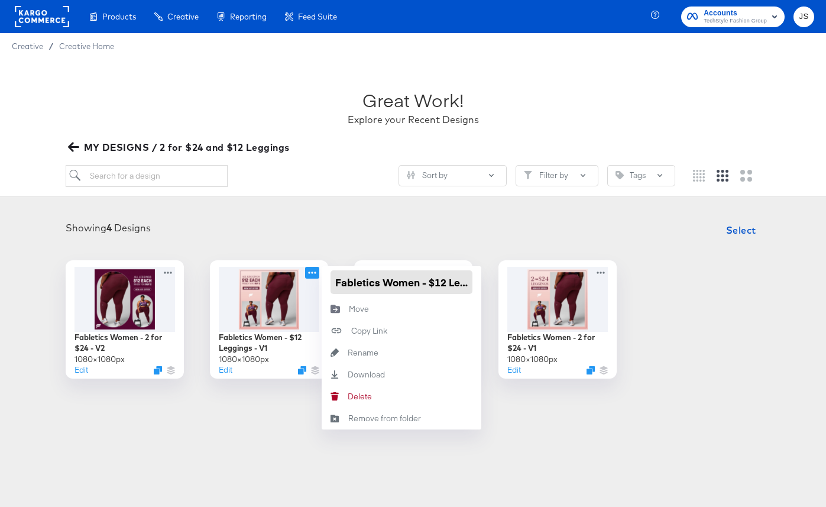
click at [358, 280] on input "Fabletics Women - $12 Leggings - V1" at bounding box center [402, 282] width 142 height 24
click at [361, 233] on div "Showing 4 Designs Select" at bounding box center [413, 230] width 802 height 24
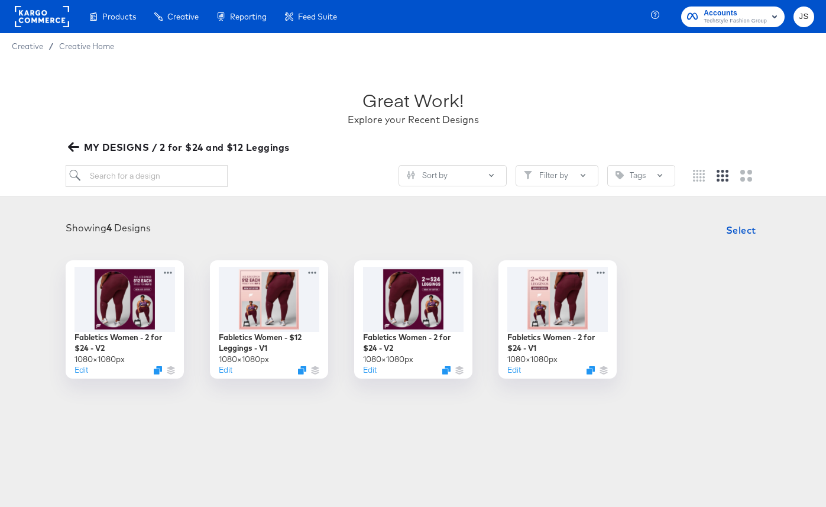
drag, startPoint x: 294, startPoint y: 146, endPoint x: 199, endPoint y: 157, distance: 95.8
click at [166, 145] on div "MY DESIGNS / 2 for $24 and $12 Leggings" at bounding box center [413, 147] width 695 height 17
click at [94, 114] on div "Great Work! Explore your Recent Designs" at bounding box center [413, 102] width 695 height 74
click at [79, 144] on span "MY DESIGNS / 2 for $24 and $12 Leggings" at bounding box center [179, 147] width 219 height 17
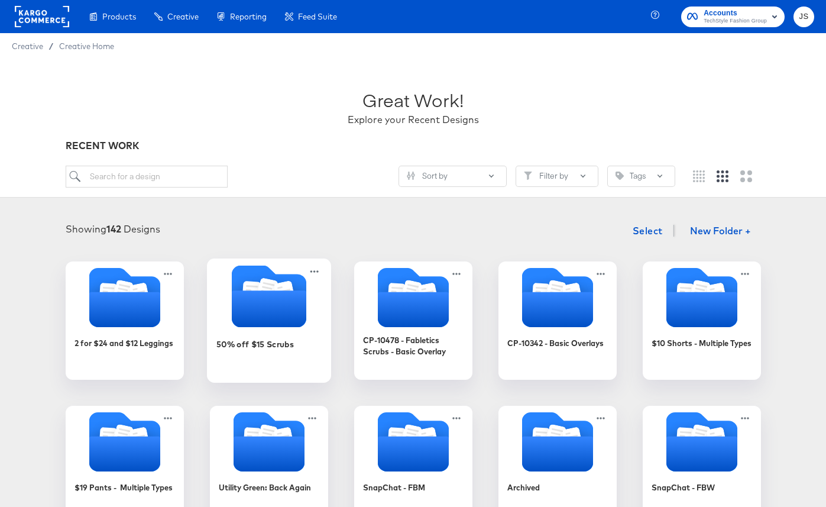
click at [269, 295] on icon "Folder" at bounding box center [268, 308] width 74 height 37
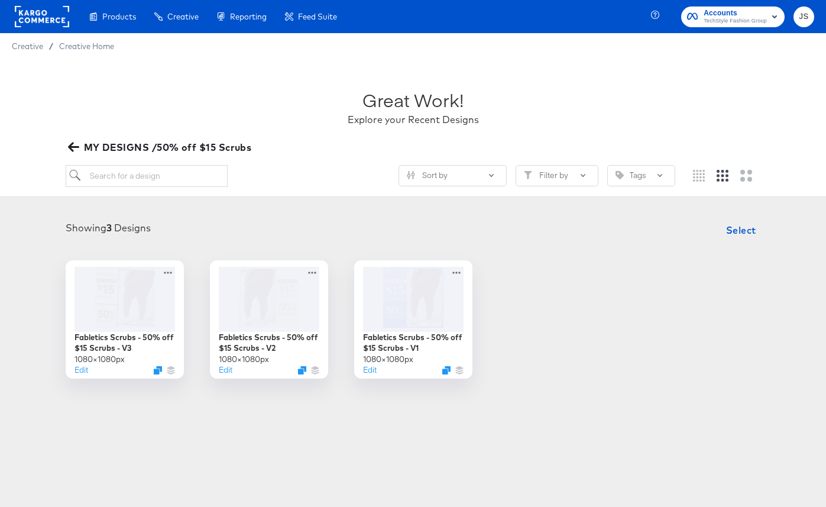
click at [75, 147] on icon "button" at bounding box center [72, 146] width 11 height 9
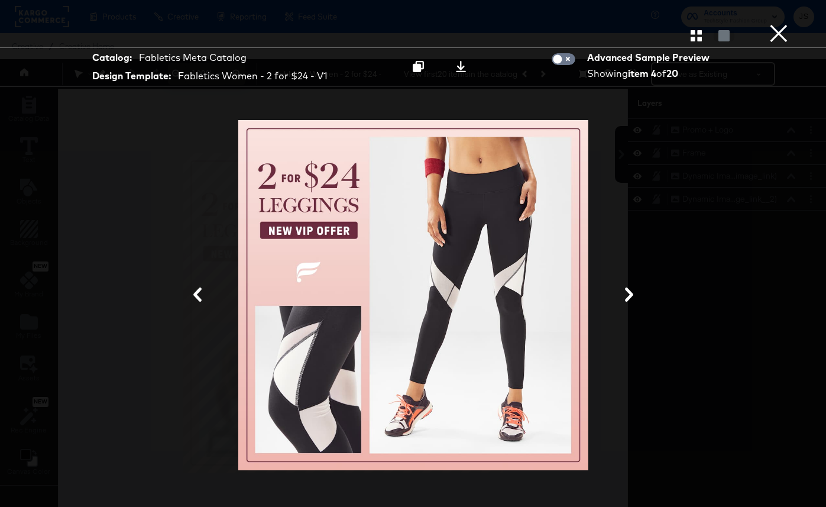
click at [622, 299] on icon at bounding box center [629, 294] width 14 height 14
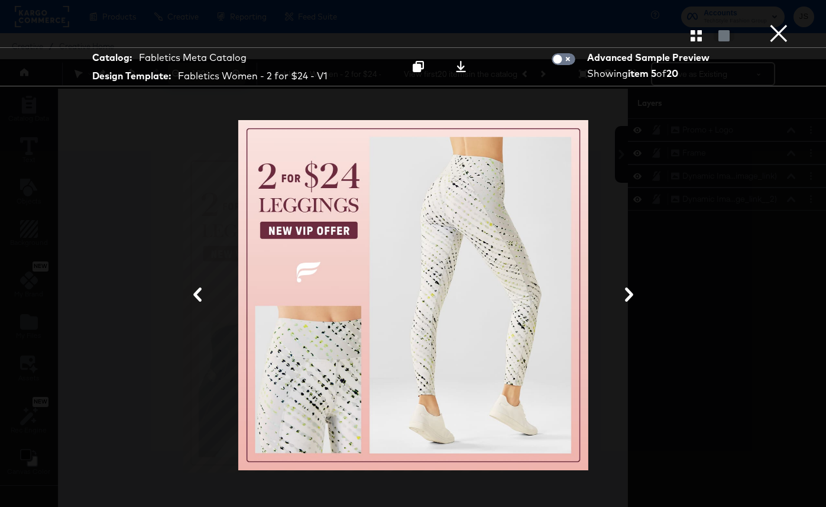
click at [786, 24] on button "×" at bounding box center [779, 12] width 24 height 24
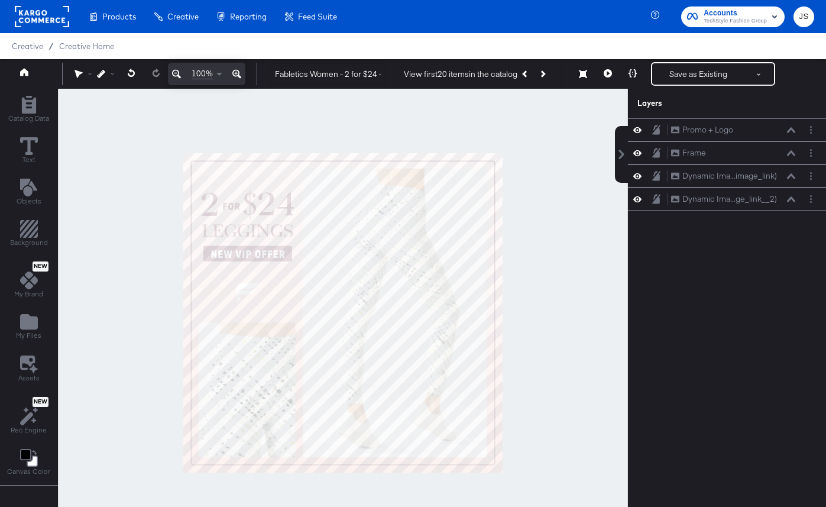
click at [549, 73] on button "Next Product" at bounding box center [542, 73] width 17 height 21
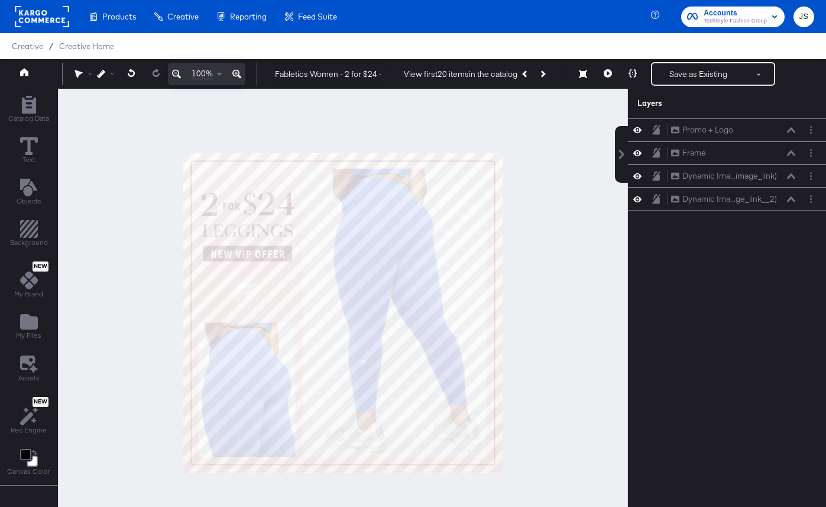
click at [553, 70] on div "View first 20 items in the catalog Next Product" at bounding box center [478, 73] width 167 height 21
click at [788, 174] on icon at bounding box center [791, 176] width 8 height 6
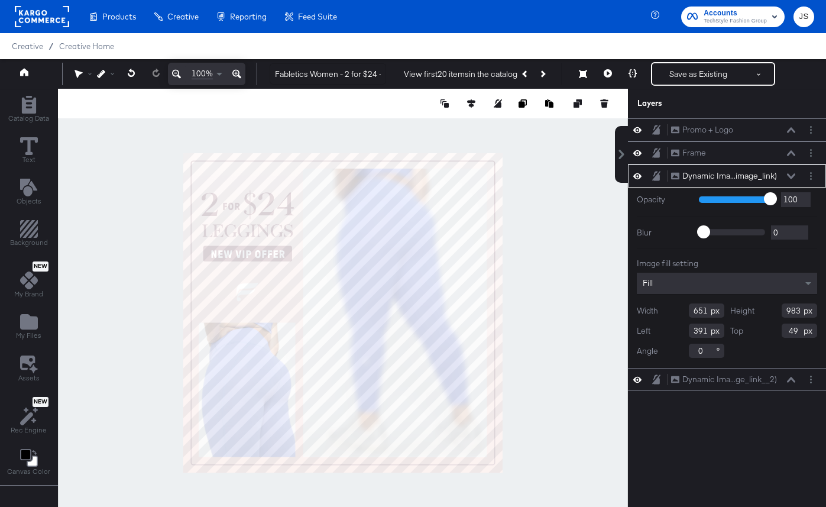
type input "646"
type input "401"
type input "632"
click at [793, 174] on icon at bounding box center [791, 176] width 8 height 6
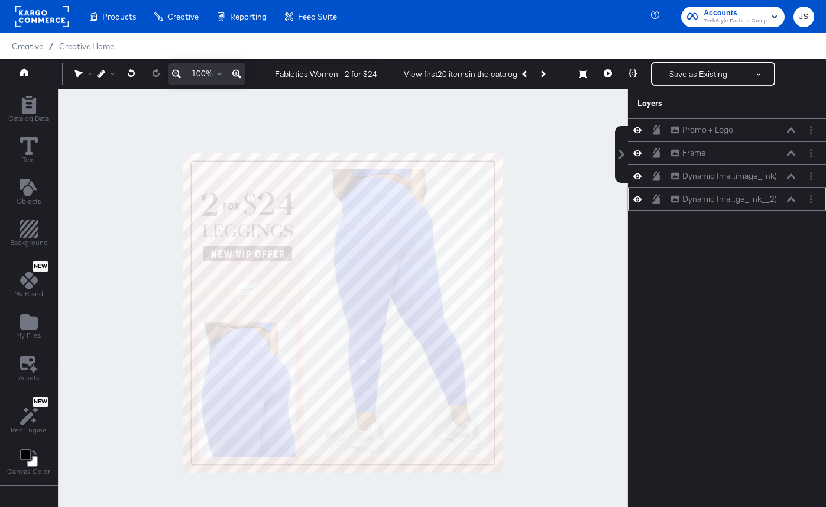
click at [791, 206] on div "Dynamic Ima...ge_link__2) Dynamic Image (additional_image_link__2)" at bounding box center [727, 198] width 198 height 23
click at [789, 202] on div "Dynamic Ima...ge_link__2) Dynamic Image (additional_image_link__2)" at bounding box center [732, 199] width 125 height 12
click at [789, 193] on div "Dynamic Ima...ge_link__2) Dynamic Image (additional_image_link__2)" at bounding box center [727, 199] width 189 height 12
click at [790, 199] on icon at bounding box center [791, 198] width 8 height 5
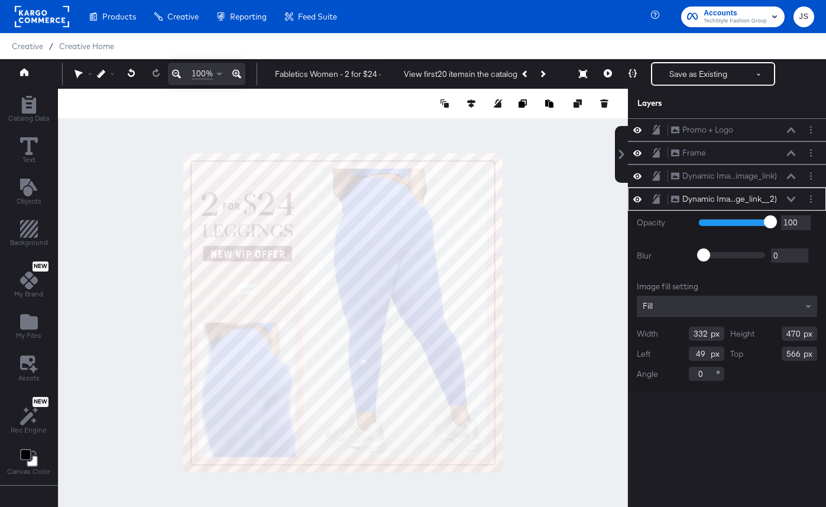
type input "336"
type input "464"
type input "568"
click at [594, 303] on div at bounding box center [343, 313] width 570 height 448
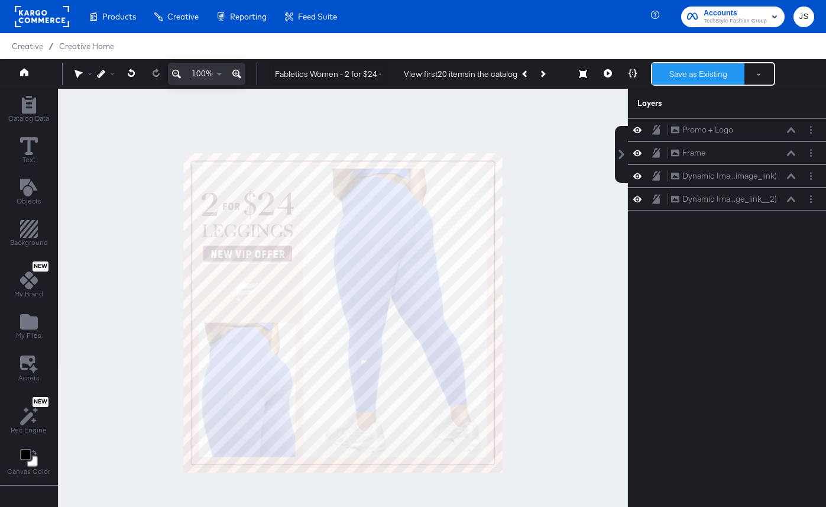
click at [711, 79] on button "Save as Existing" at bounding box center [698, 73] width 92 height 21
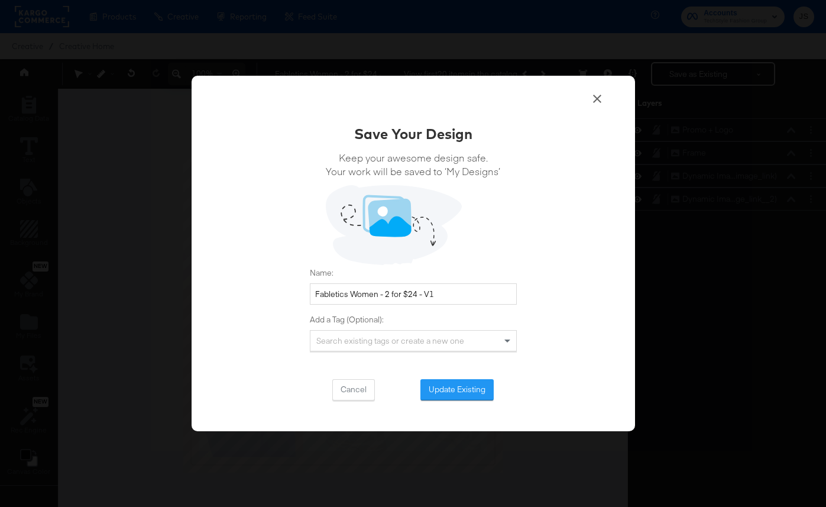
click at [486, 376] on div "Save Your Design Keep your awesome design safe. Your work will be saved to ‘My …" at bounding box center [413, 262] width 207 height 277
click at [472, 397] on button "Update Existing" at bounding box center [456, 389] width 73 height 21
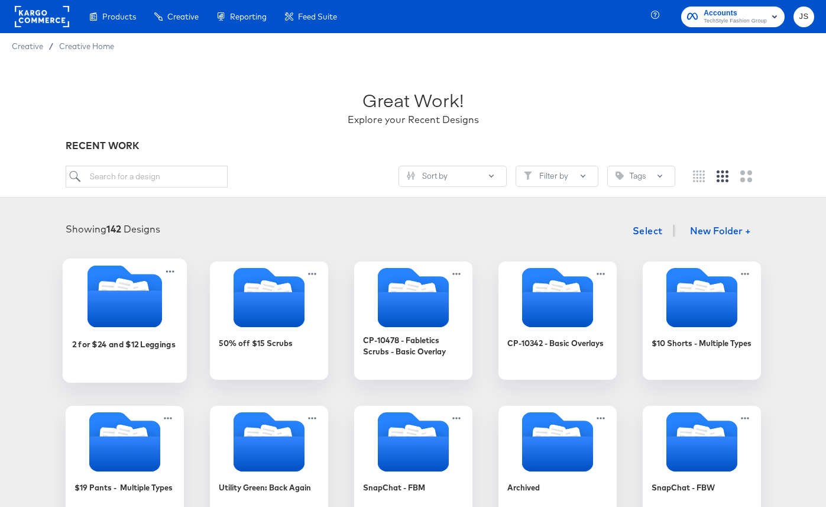
click at [109, 311] on icon "Folder" at bounding box center [124, 308] width 74 height 37
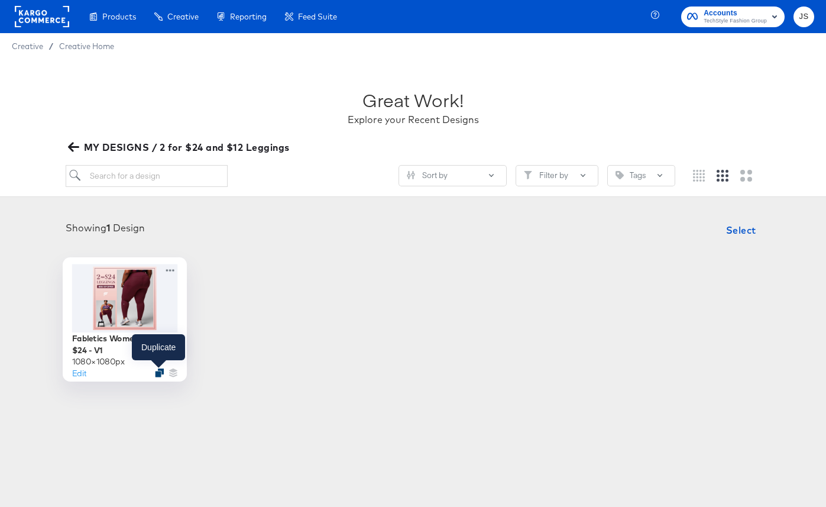
click at [161, 368] on div at bounding box center [159, 372] width 9 height 9
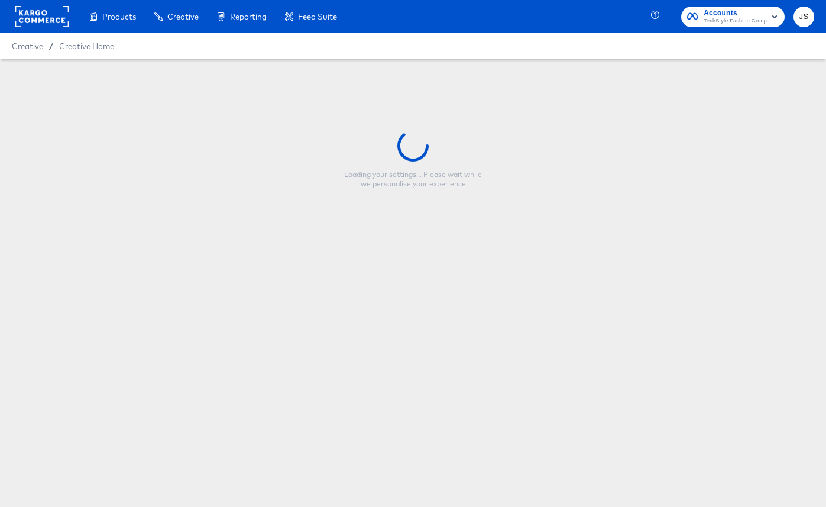
type input "Fabletics Women - 2 for $24 - V1"
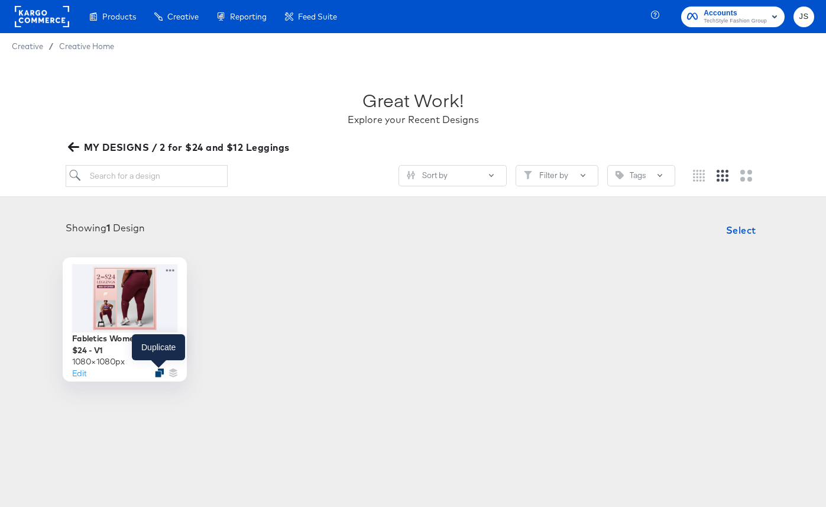
click at [159, 369] on icon "Duplicate" at bounding box center [159, 372] width 9 height 9
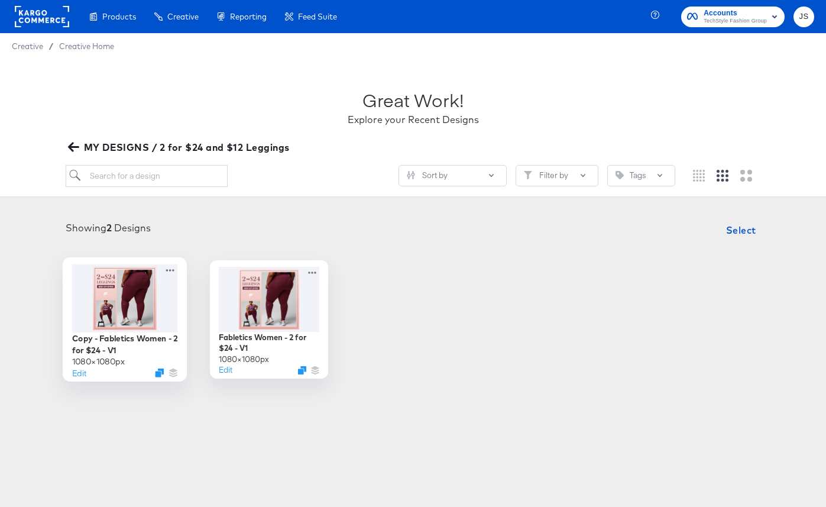
click at [153, 293] on div at bounding box center [125, 298] width 106 height 68
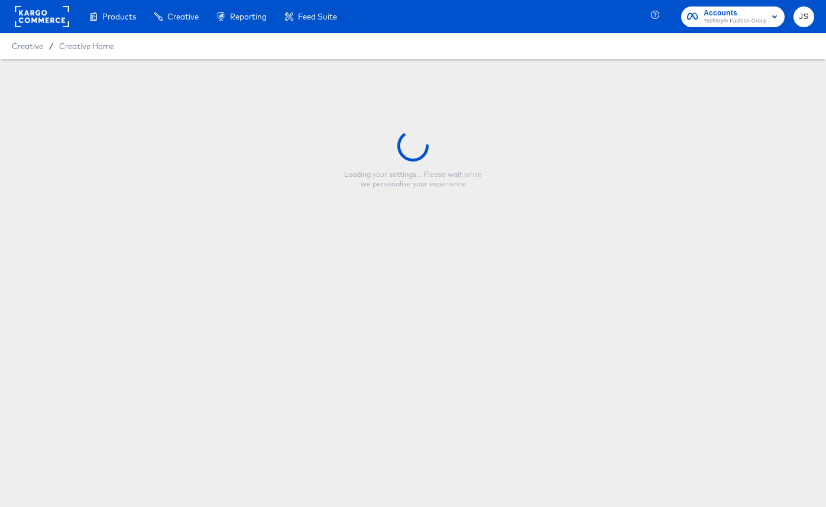
type input "Copy - Fabletics Women - 2 for $24 - V1"
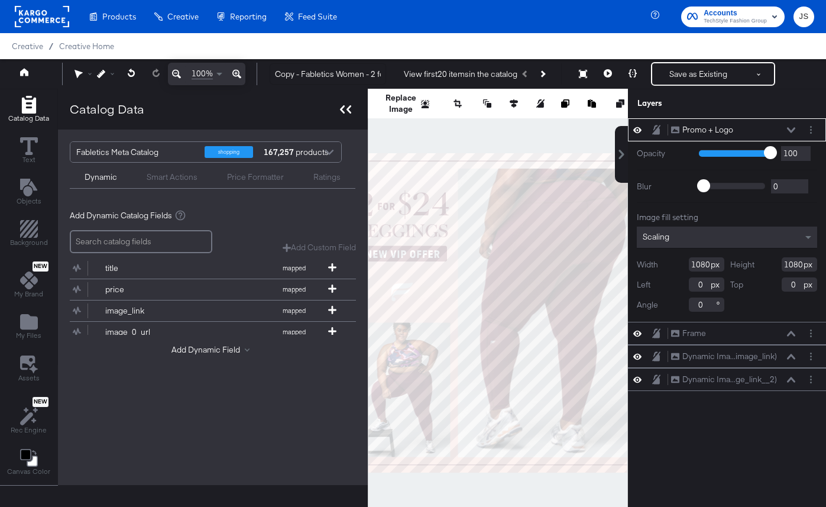
click at [340, 112] on icon at bounding box center [345, 109] width 11 height 8
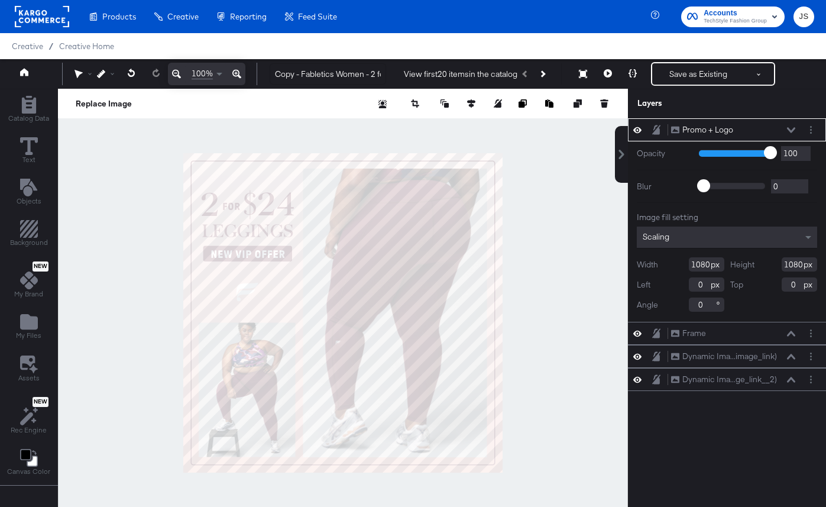
click at [799, 128] on div "Promo + Logo Promo + Logo" at bounding box center [736, 130] width 132 height 12
click at [811, 132] on icon "Layer Options" at bounding box center [811, 130] width 2 height 8
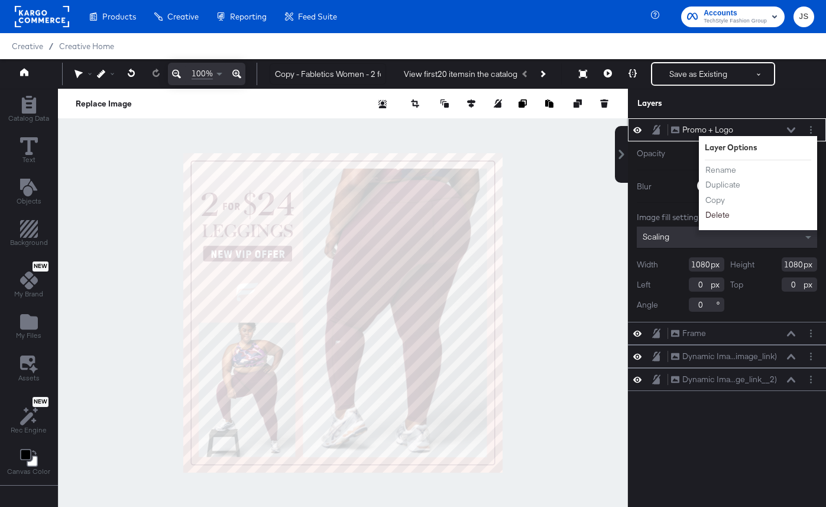
click at [720, 218] on button "Delete" at bounding box center [717, 215] width 25 height 12
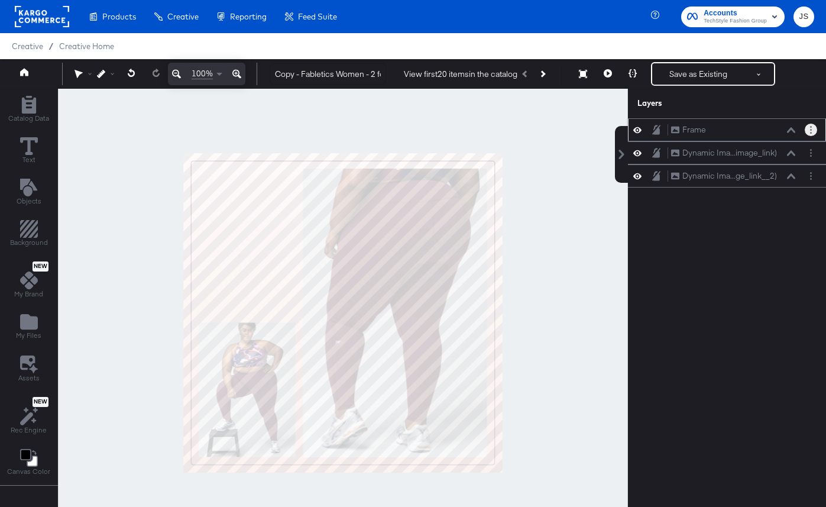
click at [809, 131] on button "Layer Options" at bounding box center [811, 130] width 12 height 12
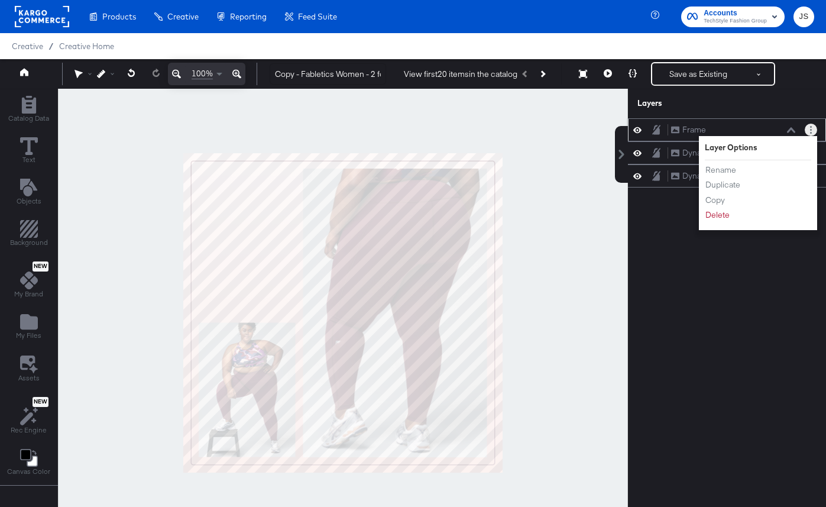
click at [716, 222] on div "Rename Duplicate Copy Delete" at bounding box center [737, 192] width 65 height 63
click at [715, 216] on button "Delete" at bounding box center [717, 215] width 25 height 12
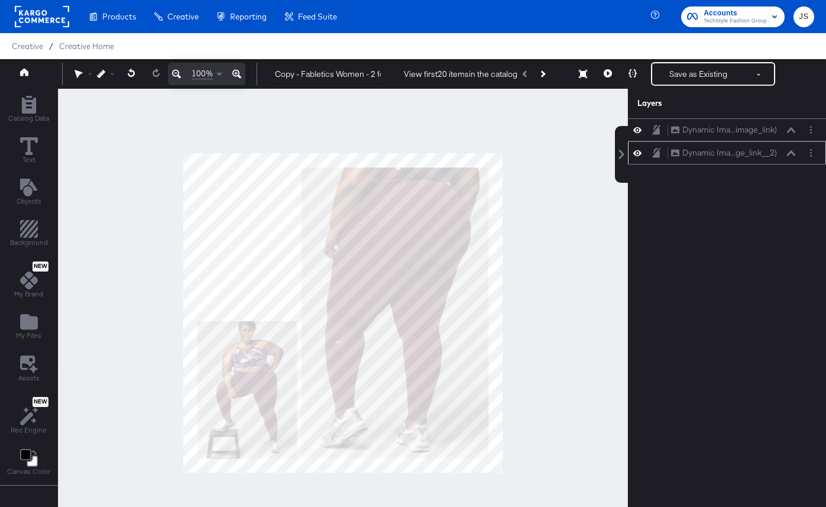
click at [640, 154] on icon at bounding box center [637, 153] width 8 height 6
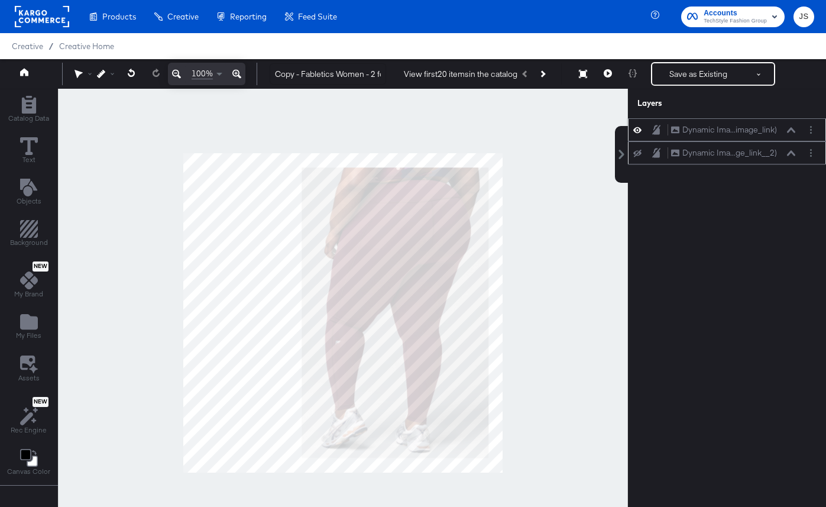
click at [637, 129] on icon at bounding box center [637, 130] width 8 height 6
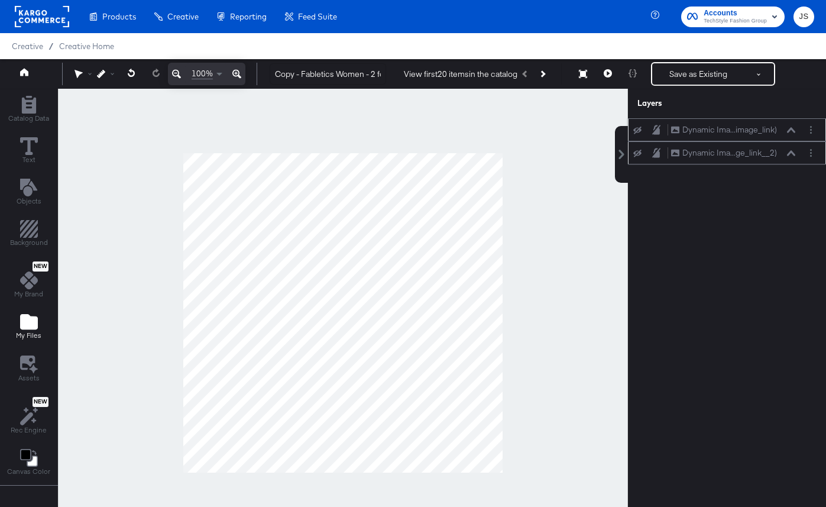
click at [22, 330] on icon "Add Files" at bounding box center [29, 322] width 18 height 18
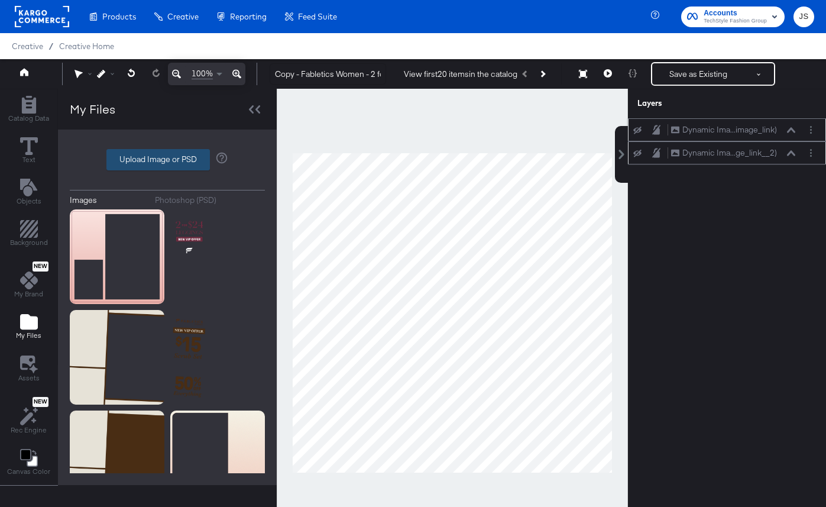
click at [183, 154] on label "Upload Image or PSD" at bounding box center [158, 160] width 102 height 20
click at [167, 160] on input "Upload Image or PSD" at bounding box center [167, 160] width 0 height 0
type input "C:\fakepath\Frame.png"
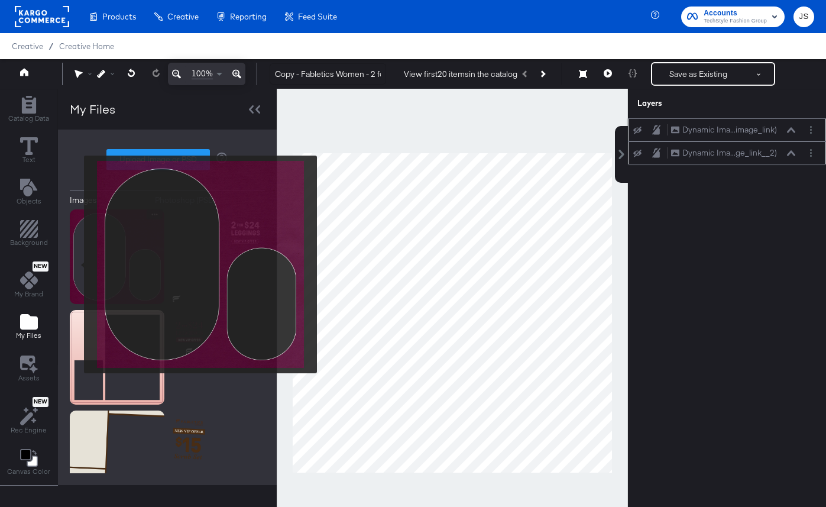
click at [105, 236] on img at bounding box center [117, 256] width 95 height 95
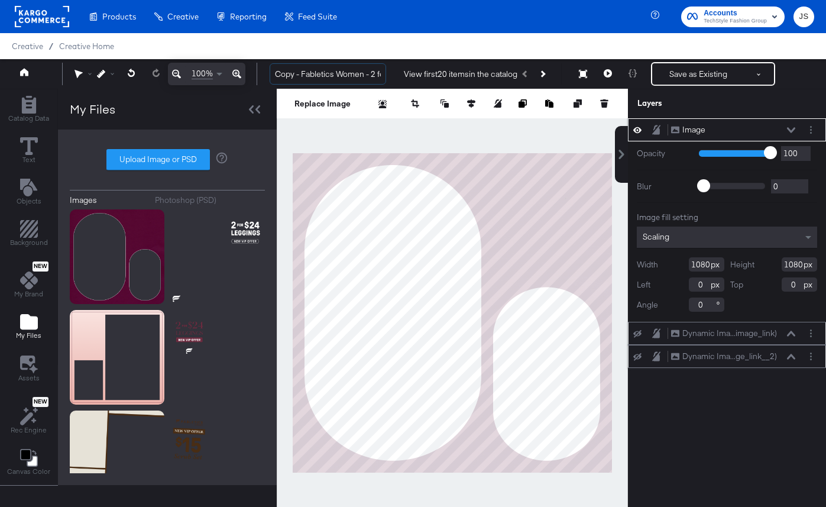
drag, startPoint x: 302, startPoint y: 71, endPoint x: 267, endPoint y: 72, distance: 34.9
click at [267, 72] on div "Copy - Fabletics Women - 2 for $24 - V1 View first 20 items in the catalog Save…" at bounding box center [537, 74] width 554 height 24
click at [343, 80] on input "Fabletics Women - 2 for $24 - V1" at bounding box center [328, 74] width 116 height 22
click at [356, 72] on input "Fabletics Women - 2 for $24 - V1" at bounding box center [328, 74] width 116 height 22
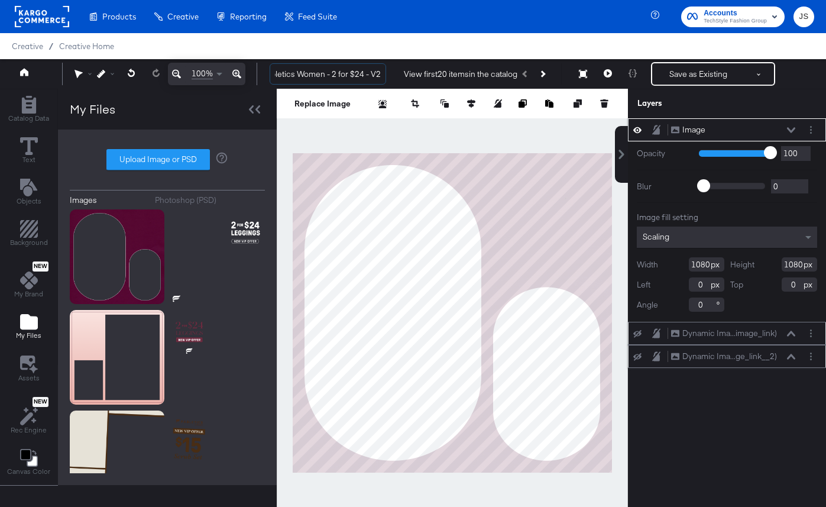
type input "Fabletics Women - 2 for $24 - V2"
click at [344, 124] on div at bounding box center [452, 313] width 351 height 448
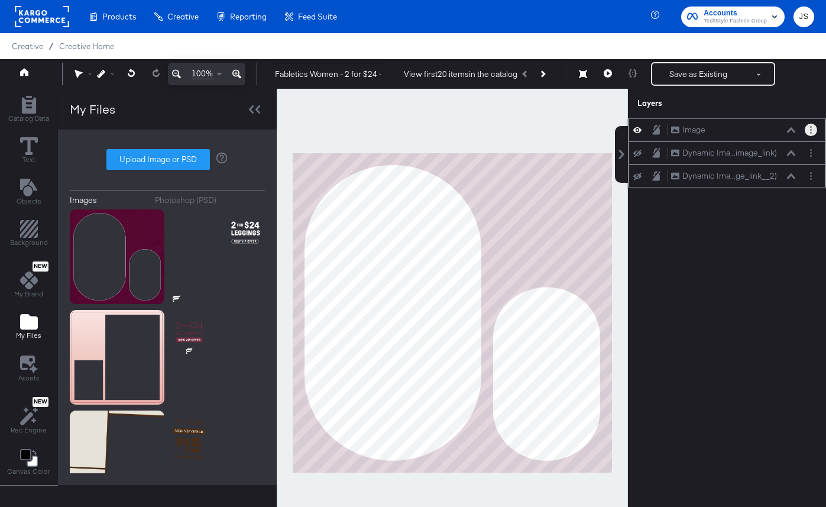
click at [810, 133] on circle "Layer Options" at bounding box center [811, 133] width 2 height 2
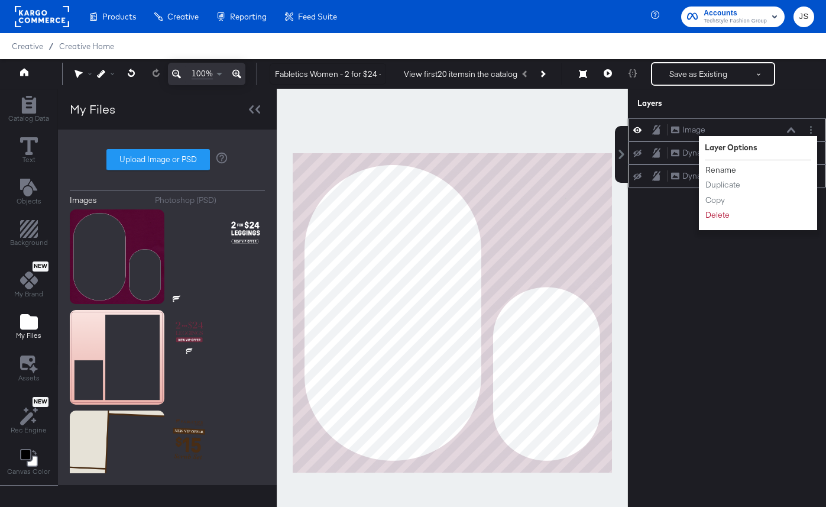
click at [734, 167] on button "Rename" at bounding box center [721, 170] width 32 height 12
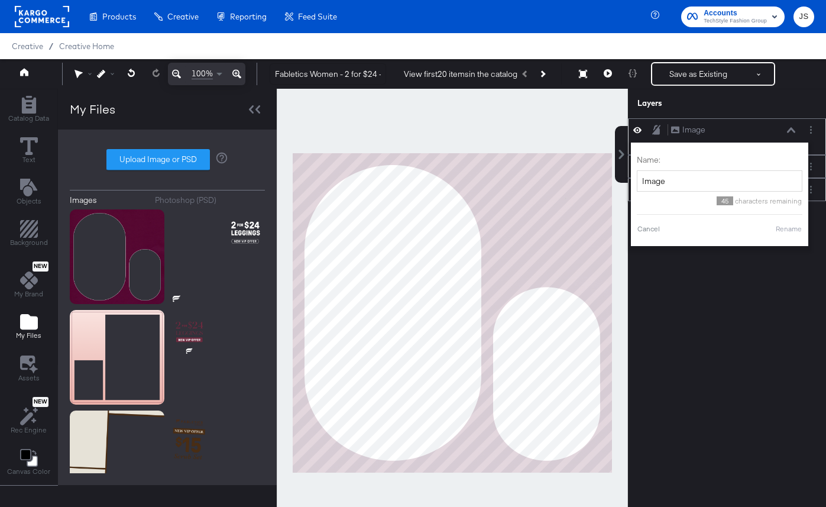
click at [698, 195] on div "45 characters remaining" at bounding box center [720, 199] width 166 height 14
click at [695, 183] on input "Image" at bounding box center [720, 181] width 166 height 22
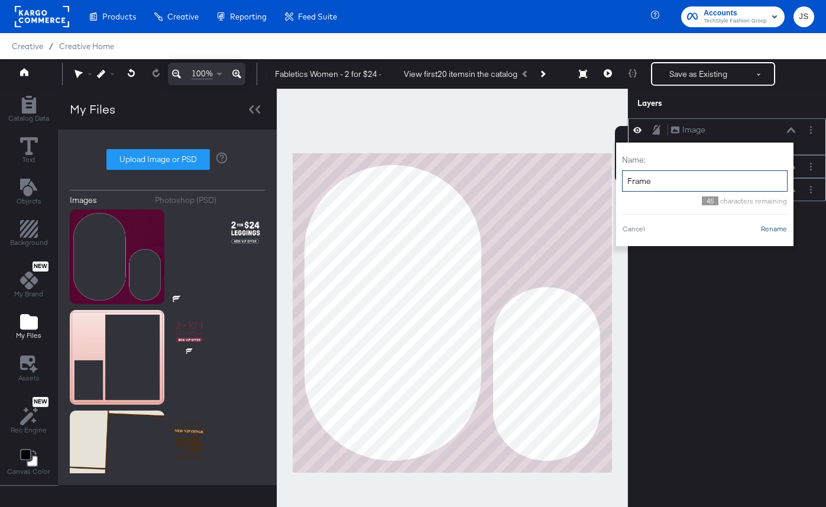
type input "Frame"
click at [770, 232] on button "Rename" at bounding box center [773, 228] width 27 height 11
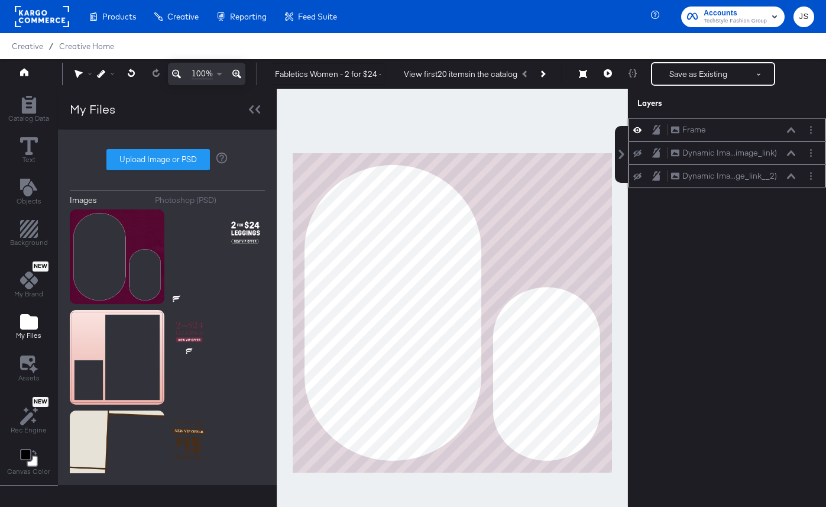
click at [638, 157] on icon at bounding box center [637, 154] width 8 height 8
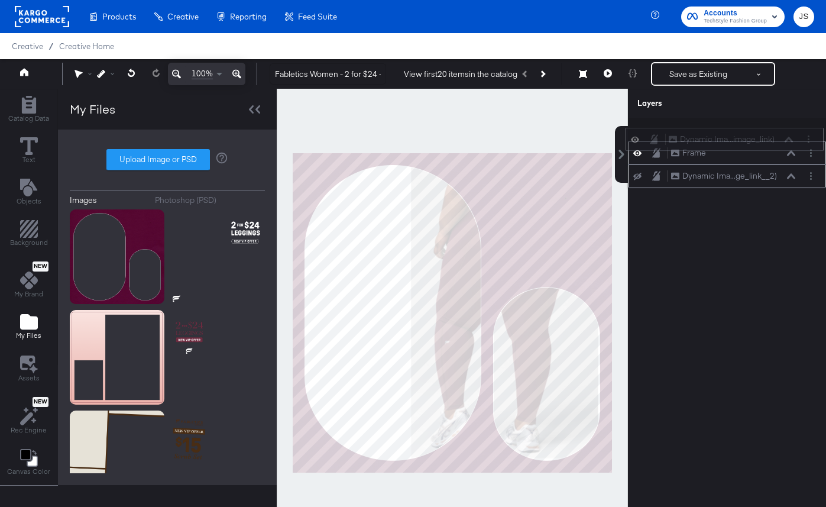
drag, startPoint x: 782, startPoint y: 156, endPoint x: 779, endPoint y: 131, distance: 25.6
click at [779, 130] on div "Frame Frame Dynamic Ima...image_link) Dynamic Image (image_link) Dynamic Ima...…" at bounding box center [727, 152] width 198 height 69
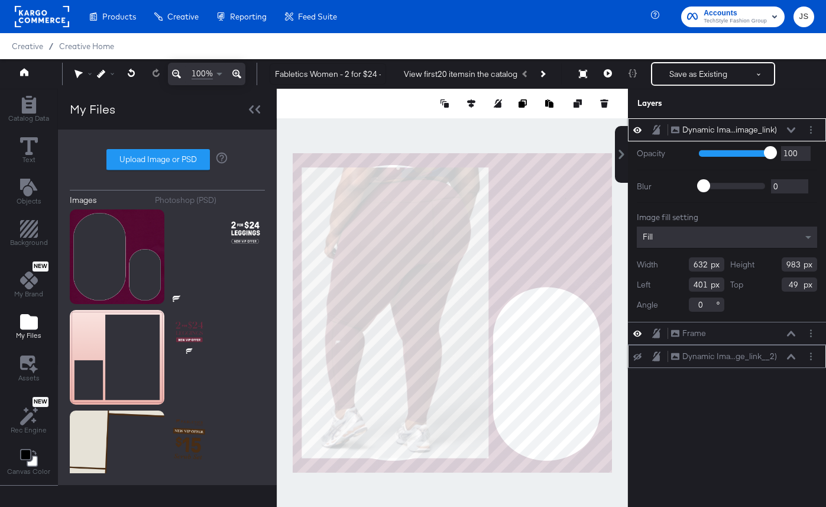
type input "29"
type input "48"
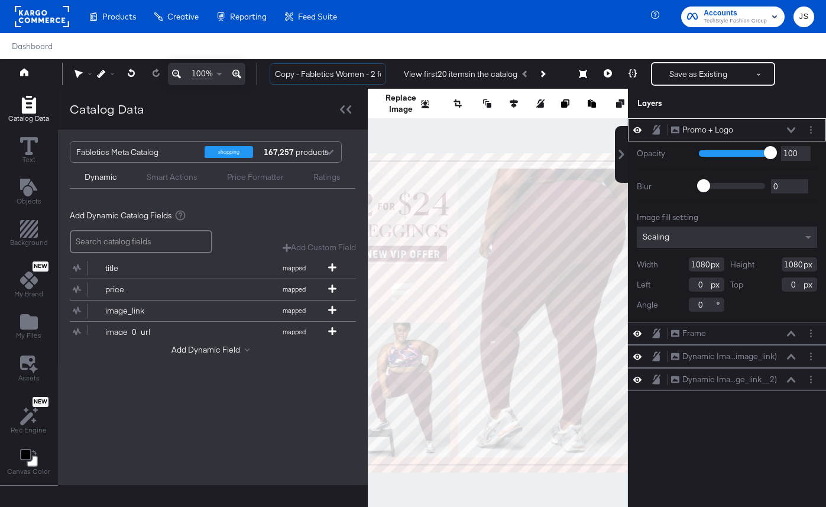
drag, startPoint x: 300, startPoint y: 77, endPoint x: 263, endPoint y: 77, distance: 37.8
click at [263, 77] on div "Copy - Fabletics Women - 2 for $24 - V1 View first 20 items in the catalog Save…" at bounding box center [537, 74] width 554 height 24
type input "Fabletics Women - 2 for $24 - V1"
click at [31, 333] on span "My Files" at bounding box center [28, 335] width 25 height 9
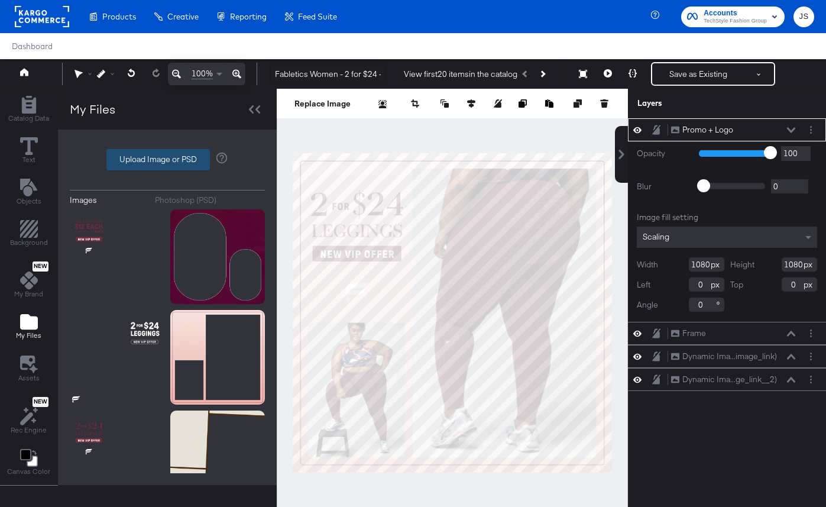
click at [190, 167] on label "Upload Image or PSD" at bounding box center [158, 160] width 102 height 20
click at [167, 160] on input "Upload Image or PSD" at bounding box center [167, 160] width 0 height 0
click at [810, 130] on circle "Layer Options" at bounding box center [811, 130] width 2 height 2
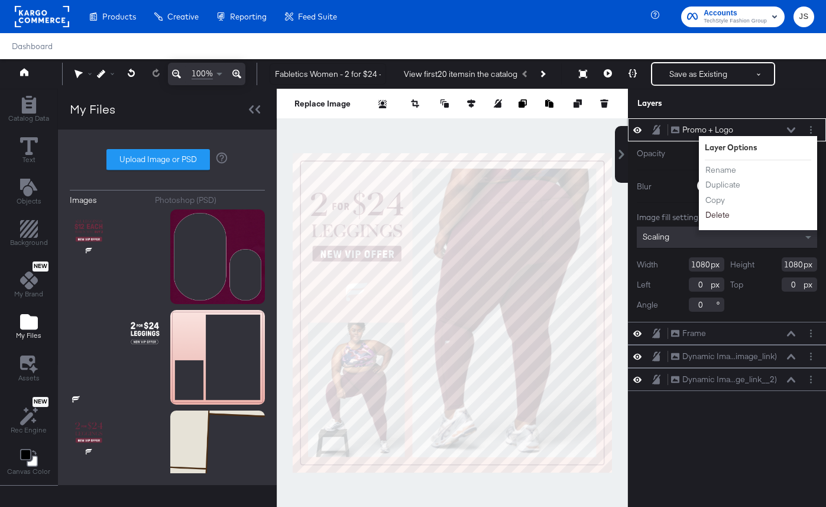
click at [721, 213] on button "Delete" at bounding box center [717, 215] width 25 height 12
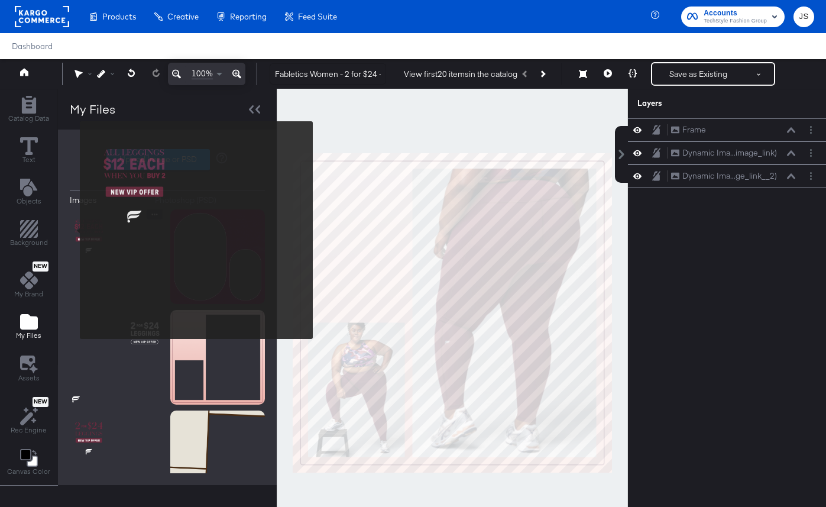
click at [72, 230] on img at bounding box center [117, 256] width 95 height 95
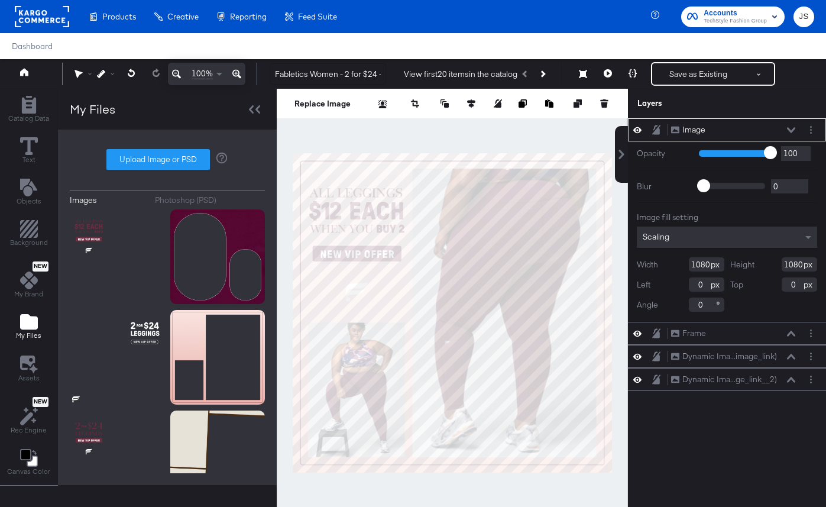
click at [802, 127] on div "Image Image" at bounding box center [736, 130] width 132 height 12
click at [808, 128] on button "Layer Options" at bounding box center [811, 130] width 12 height 12
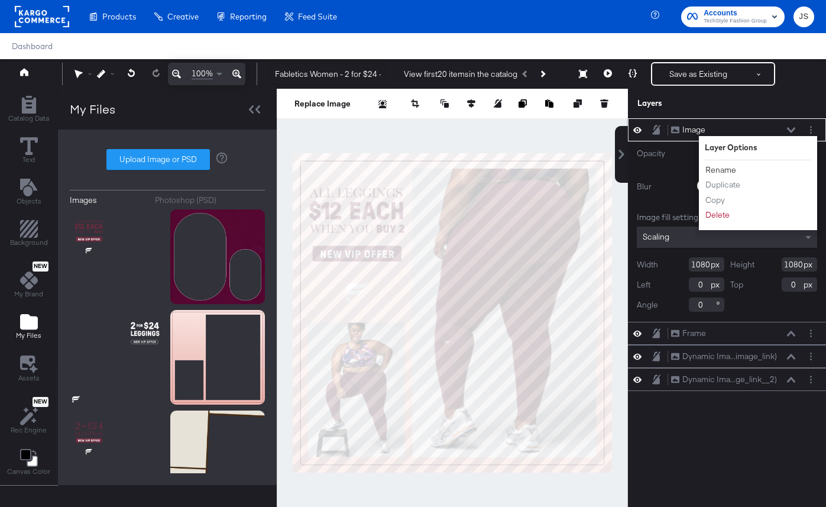
click at [724, 166] on button "Rename" at bounding box center [721, 170] width 32 height 12
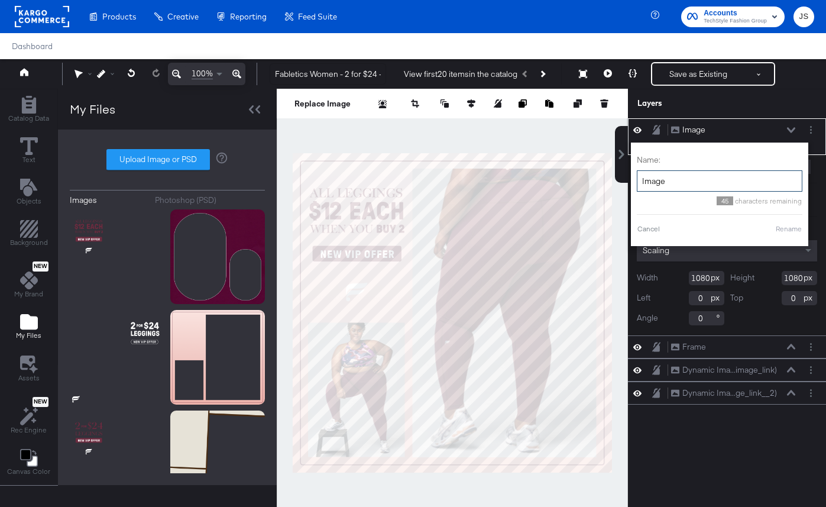
click at [688, 180] on input "Image" at bounding box center [720, 181] width 166 height 22
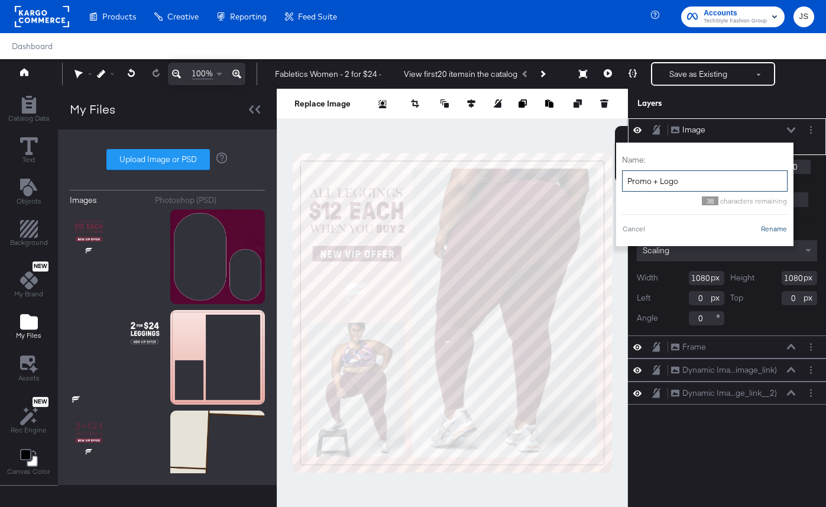
type input "Promo + Logo"
click at [762, 229] on button "Rename" at bounding box center [773, 228] width 27 height 11
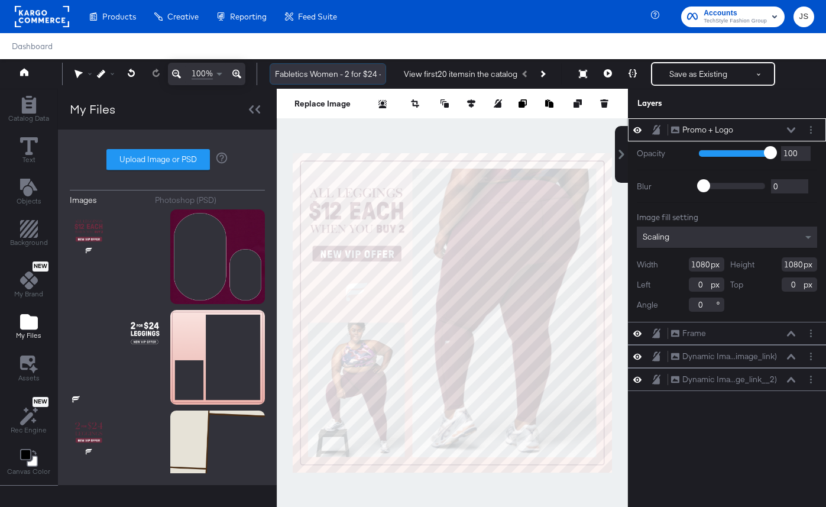
click at [346, 74] on input "Fabletics Women - 2 for $24 - V1" at bounding box center [328, 74] width 116 height 22
drag, startPoint x: 346, startPoint y: 74, endPoint x: 359, endPoint y: 73, distance: 13.1
click at [359, 73] on input "Fabletics Women - 2 for $24 - V1" at bounding box center [328, 74] width 116 height 22
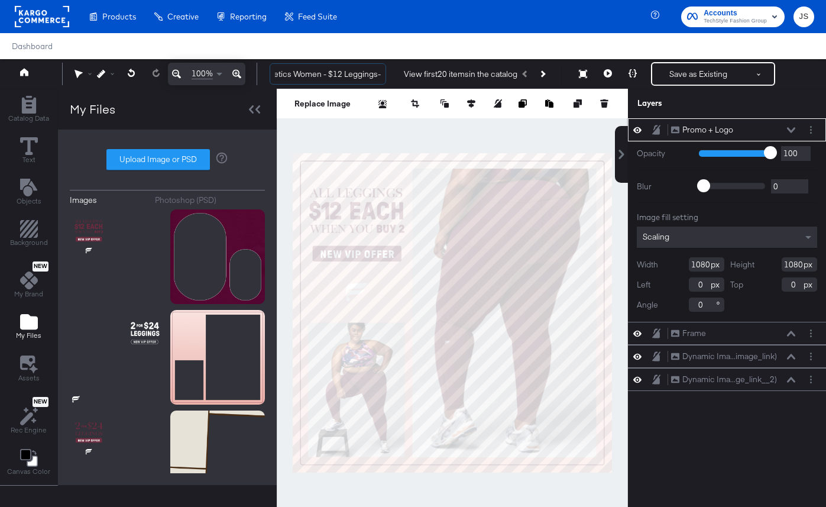
type input "Fabletics Women - $12 Leggings- V1"
click at [370, 110] on div "Replace an image with another image, maintaining its settings. Replace Image" at bounding box center [452, 104] width 351 height 30
click at [701, 73] on button "Save as Existing" at bounding box center [698, 73] width 92 height 21
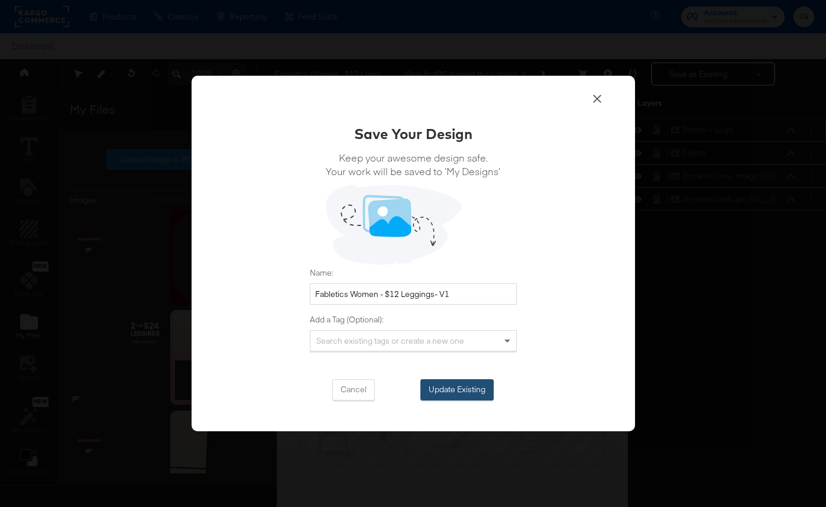
click at [461, 396] on button "Update Existing" at bounding box center [456, 389] width 73 height 21
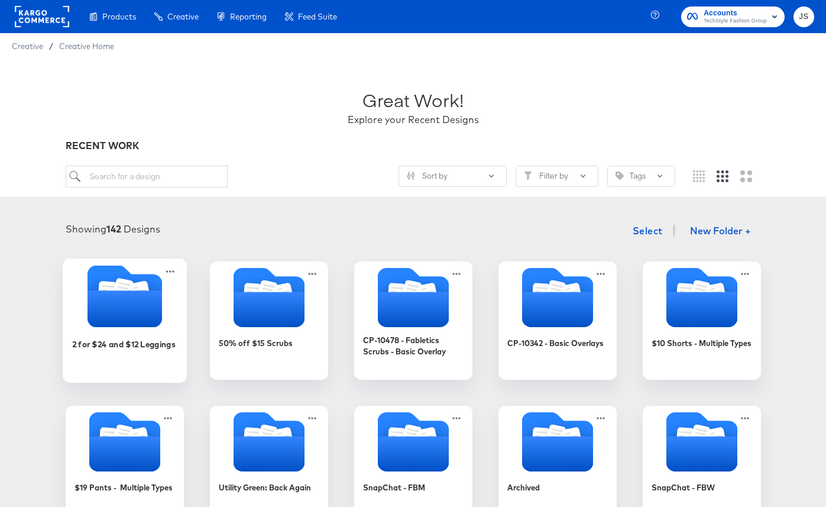
click at [123, 330] on div "2 for $24 and $12 Leggings" at bounding box center [125, 353] width 106 height 46
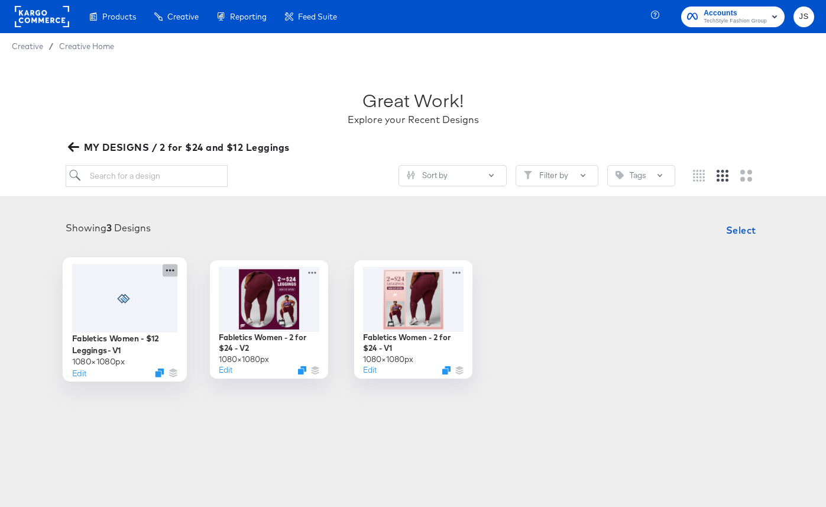
click at [172, 268] on icon at bounding box center [170, 270] width 15 height 12
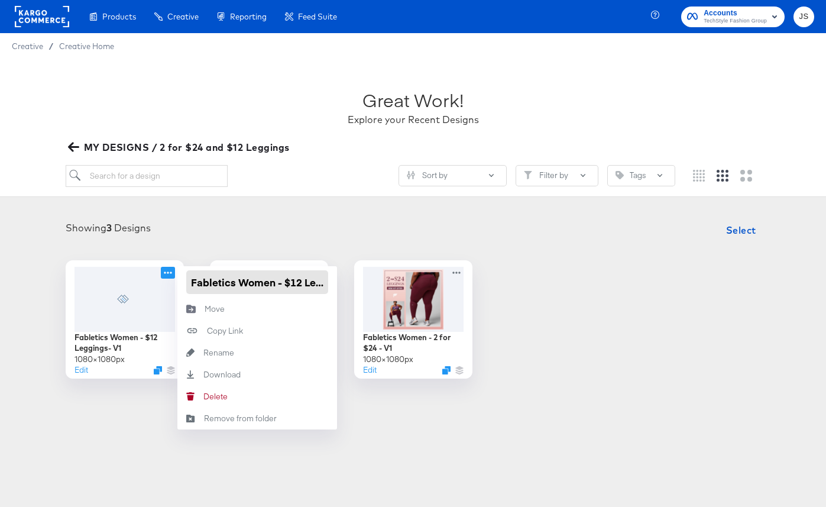
click at [320, 286] on input "Fabletics Women - $12 Leggings- V1" at bounding box center [257, 282] width 142 height 24
type input "Fabletics Women - $12 Leggings - V1"
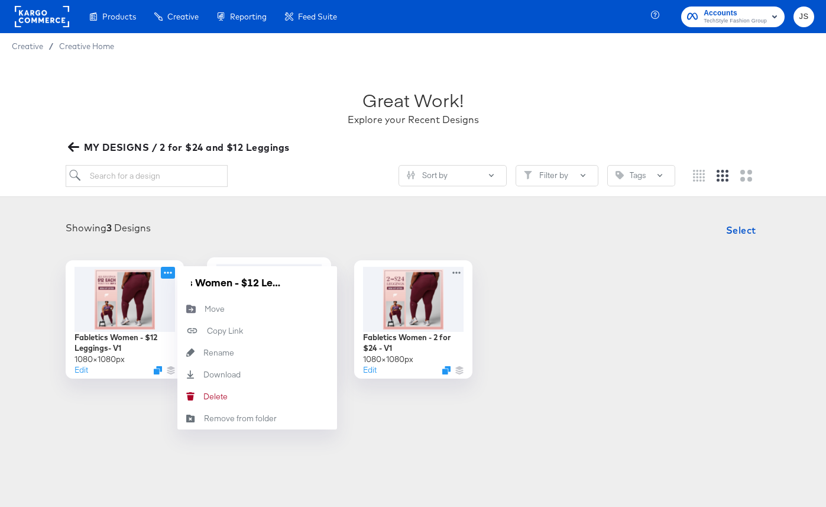
click at [313, 265] on div "Fabletics Women - 2 for $24 - V2 1080 × 1080 px Edit" at bounding box center [269, 319] width 124 height 124
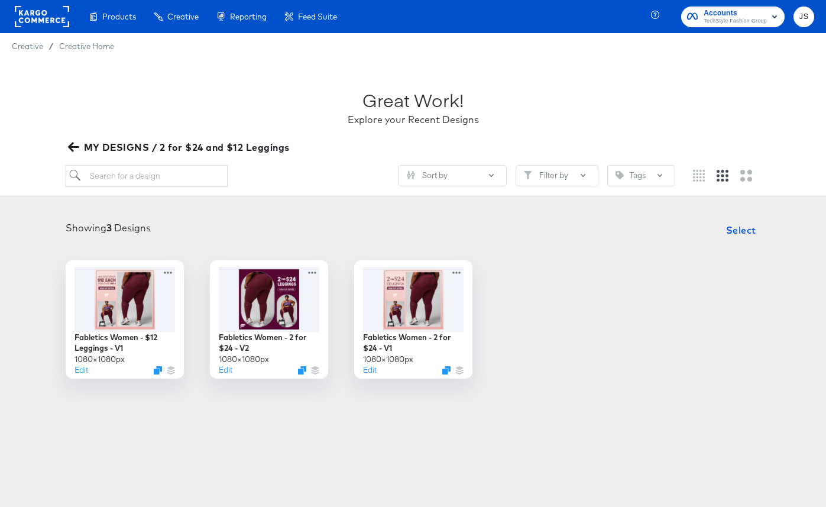
click at [343, 233] on div "Showing 3 Designs Select" at bounding box center [413, 230] width 802 height 24
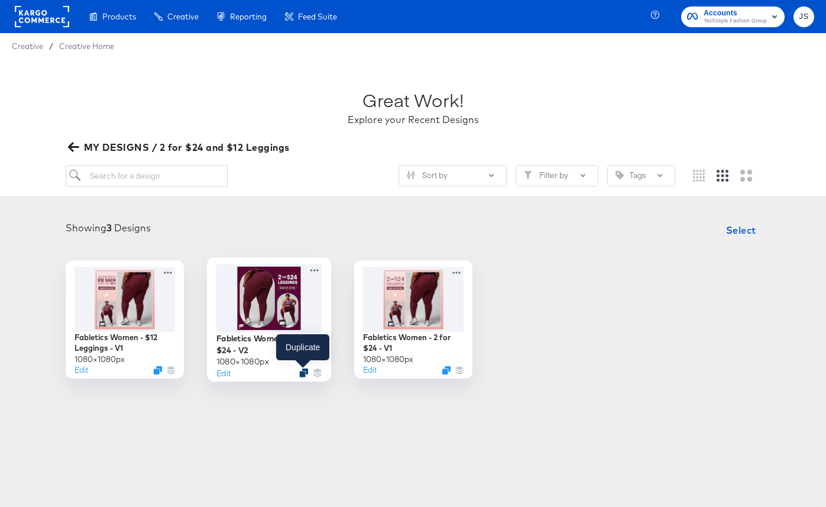
click at [305, 373] on icon "Duplicate" at bounding box center [303, 372] width 9 height 9
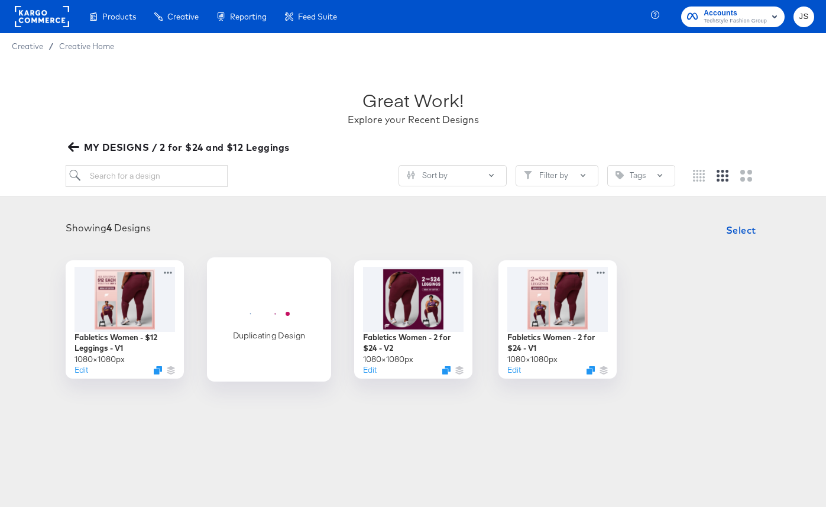
click at [276, 299] on icon "Horizontal loader" at bounding box center [269, 313] width 62 height 31
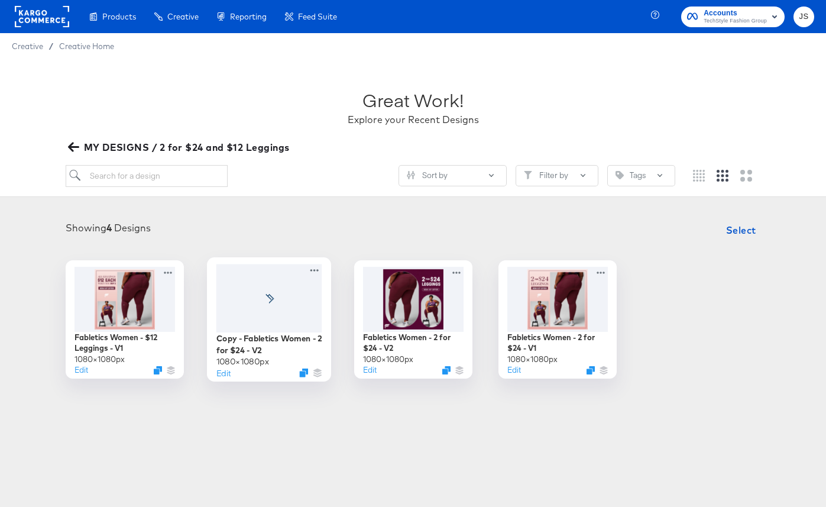
click at [277, 296] on icon at bounding box center [269, 297] width 22 height 9
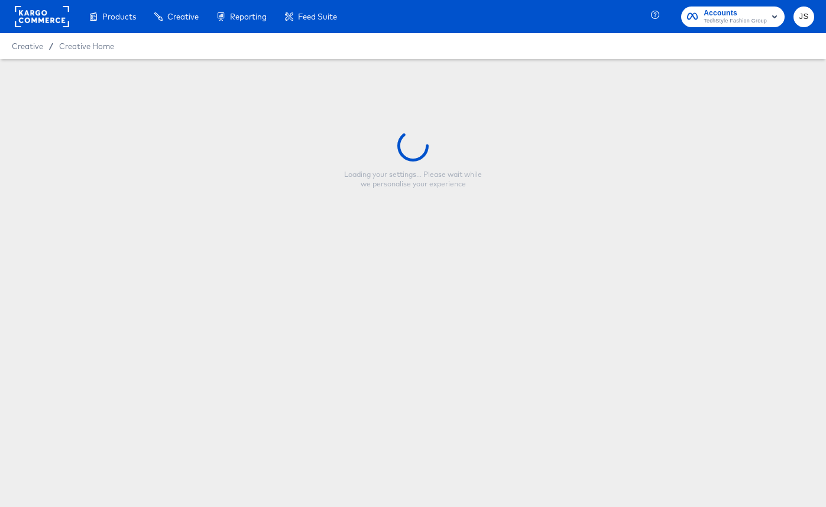
type input "Copy - Fabletics Women - 2 for $24 - V2"
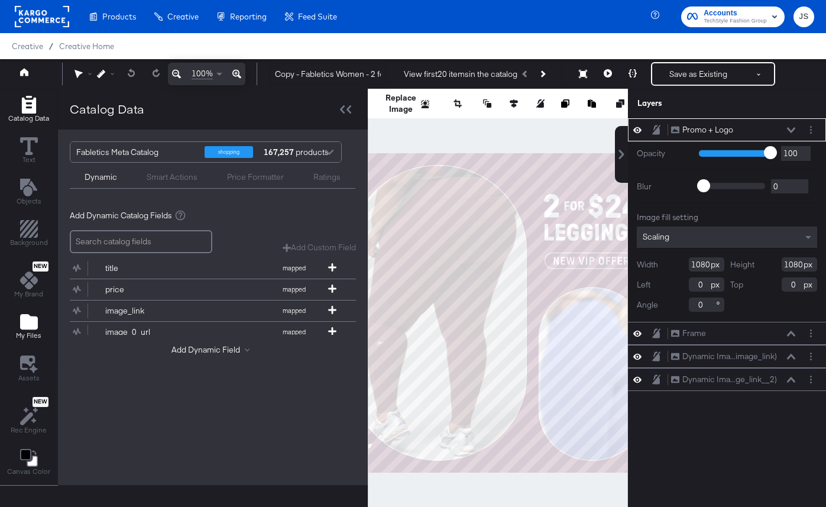
click at [43, 316] on button "My Files" at bounding box center [29, 327] width 40 height 34
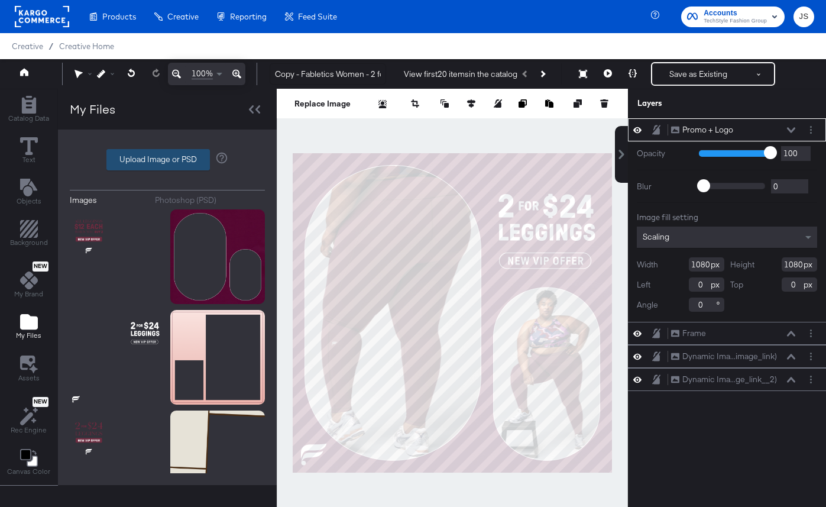
click at [155, 167] on label "Upload Image or PSD" at bounding box center [158, 160] width 102 height 20
click at [167, 160] on input "Upload Image or PSD" at bounding box center [167, 160] width 0 height 0
type input "C:\fakepath\Promo & Logo.png"
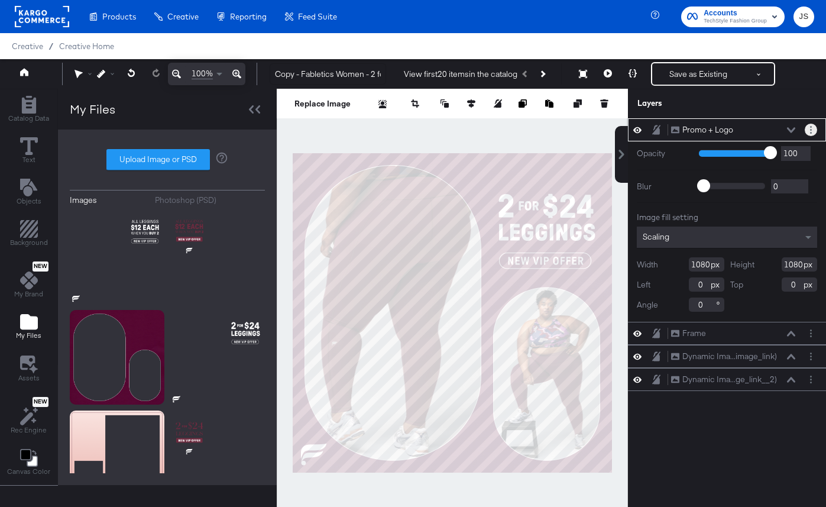
click at [809, 132] on button "Layer Options" at bounding box center [811, 130] width 12 height 12
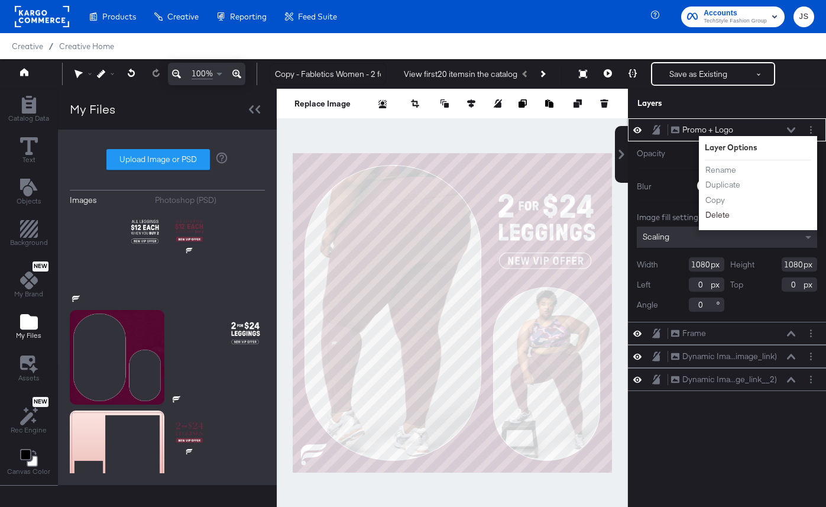
click at [714, 219] on button "Delete" at bounding box center [717, 215] width 25 height 12
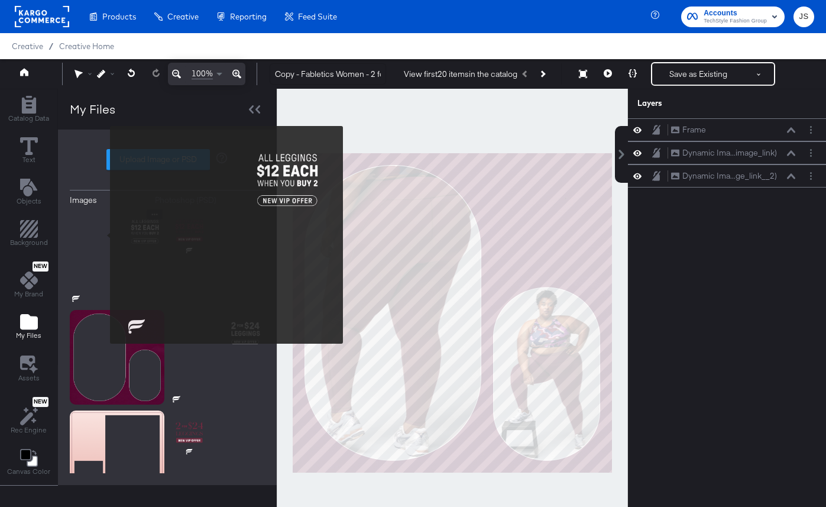
click at [97, 238] on img at bounding box center [117, 256] width 95 height 95
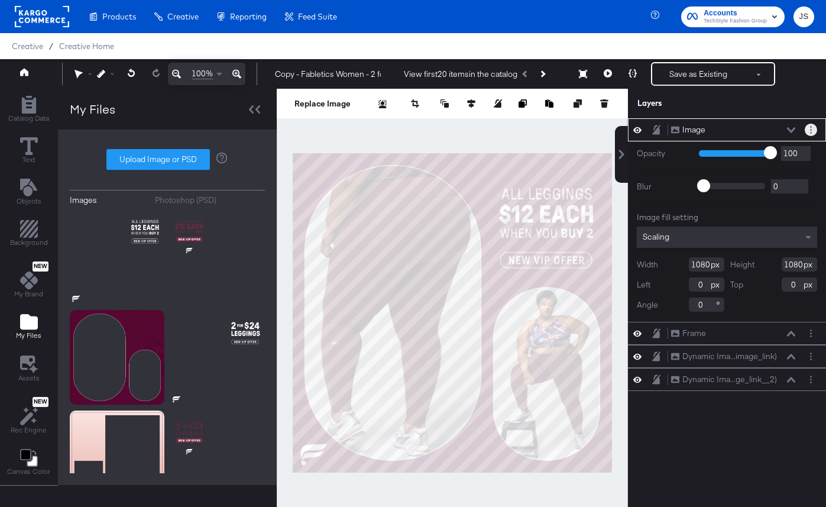
click at [813, 126] on button "Layer Options" at bounding box center [811, 130] width 12 height 12
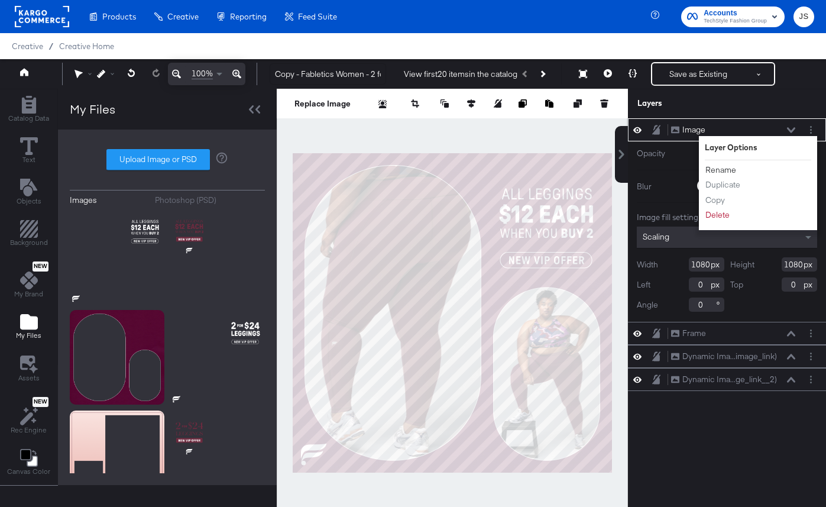
click at [724, 172] on button "Rename" at bounding box center [721, 170] width 32 height 12
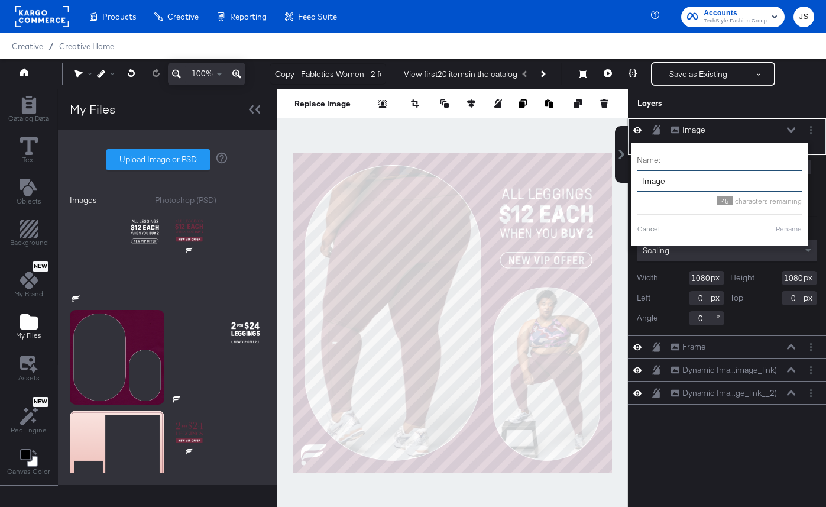
click at [705, 179] on input "Image" at bounding box center [720, 181] width 166 height 22
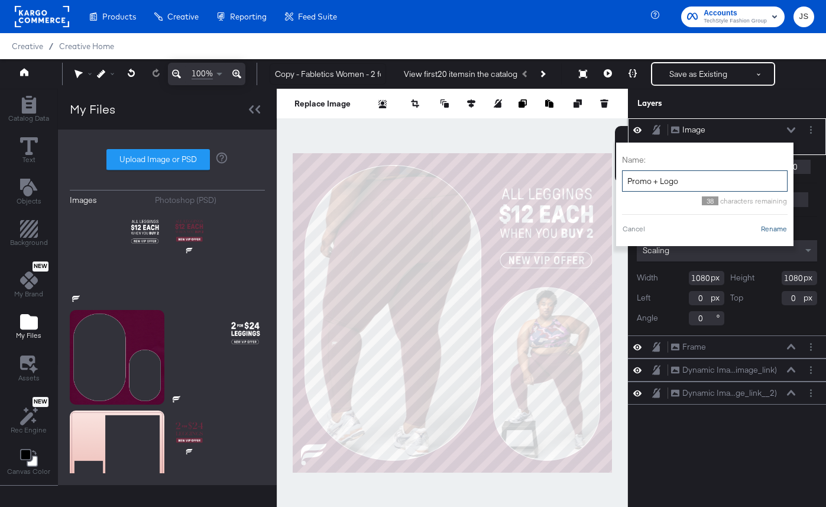
type input "Promo + Logo"
click at [777, 228] on button "Rename" at bounding box center [773, 228] width 27 height 11
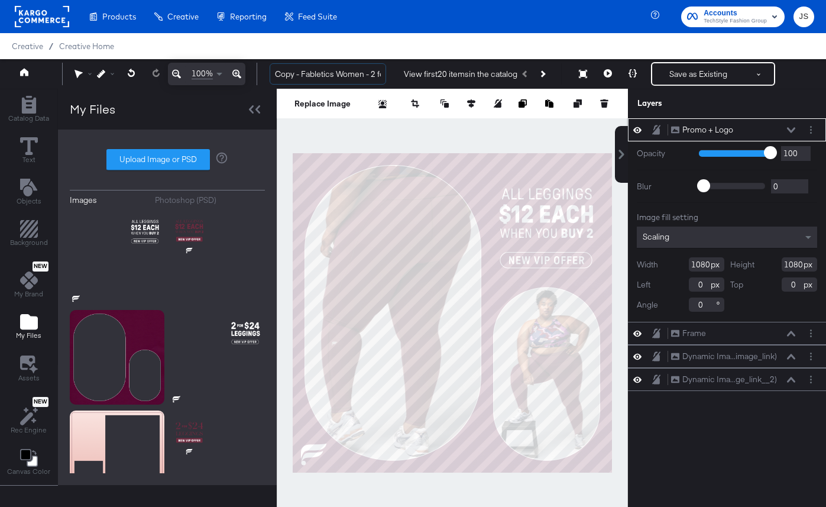
drag, startPoint x: 300, startPoint y: 74, endPoint x: 236, endPoint y: 74, distance: 64.4
click at [236, 74] on div "100% Copy - Fabletics Women - 2 for $24 - V2 View first 20 items in the catalog…" at bounding box center [413, 74] width 826 height 30
click at [332, 77] on input "Fabletics Women - 2 for $24 - V2" at bounding box center [328, 74] width 116 height 22
type input "Fabletics Women - 2 for $24 - V2"
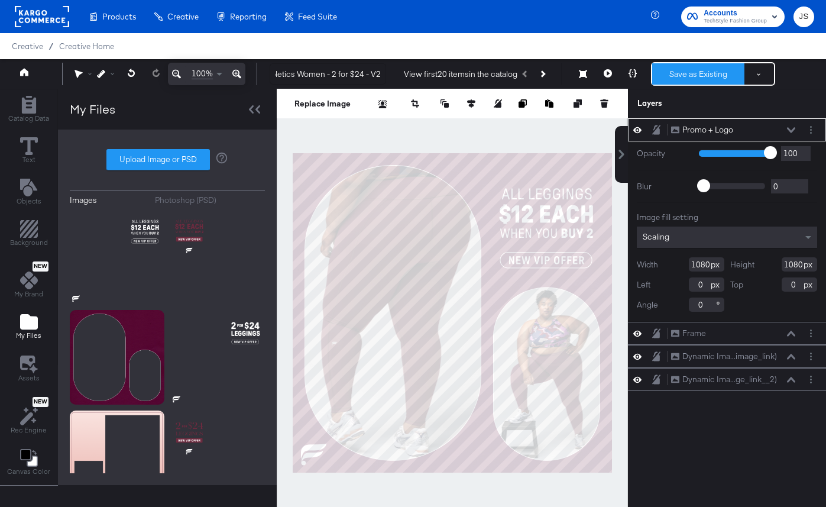
click at [670, 78] on button "Save as Existing" at bounding box center [698, 73] width 92 height 21
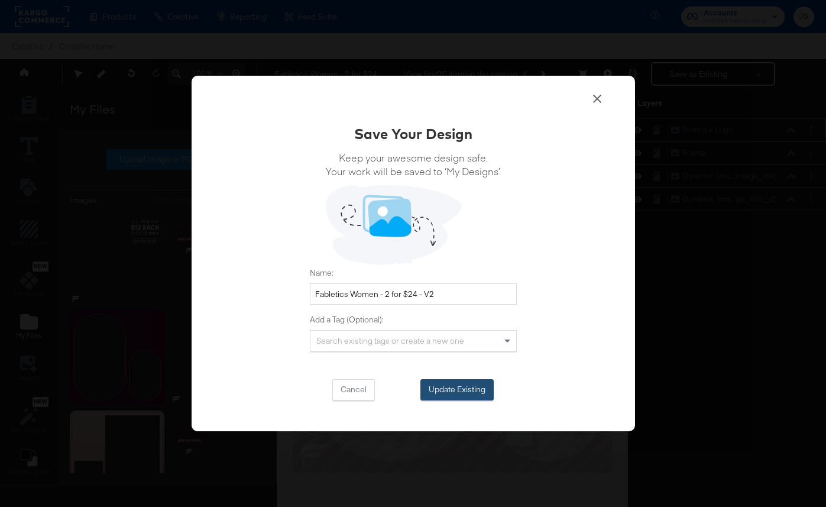
click at [484, 387] on button "Update Existing" at bounding box center [456, 389] width 73 height 21
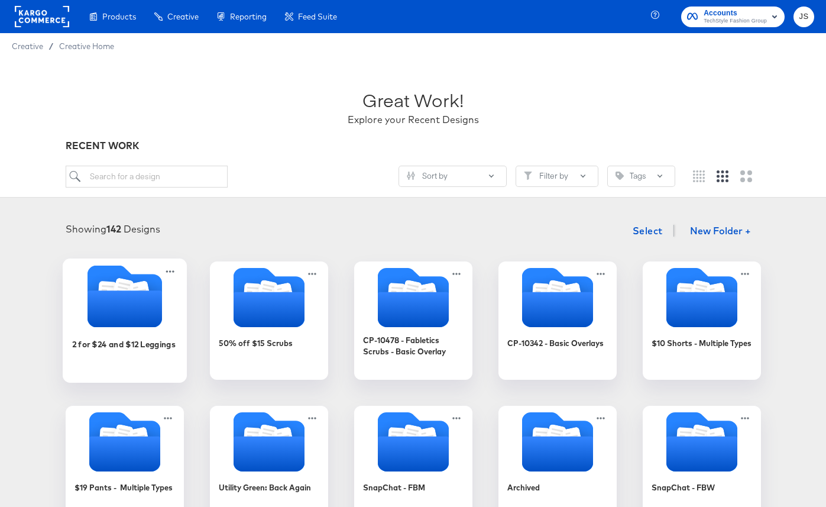
click at [155, 322] on icon "Folder" at bounding box center [124, 308] width 74 height 37
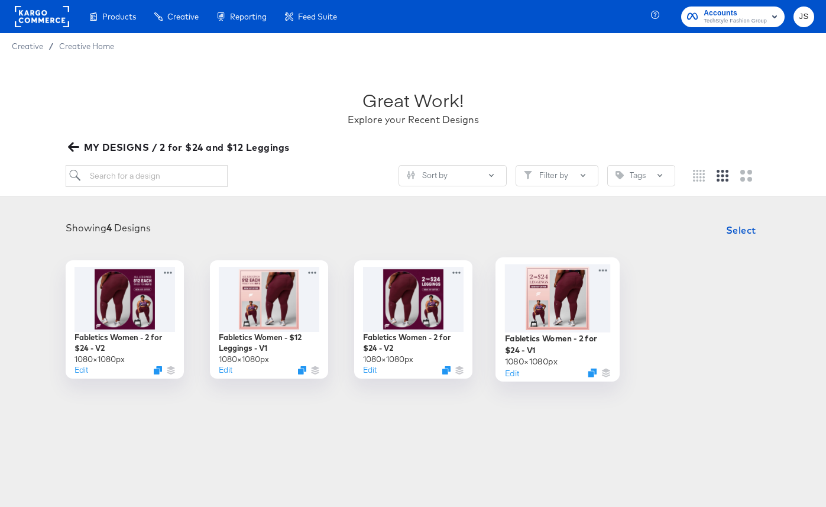
click at [595, 313] on div at bounding box center [557, 298] width 106 height 68
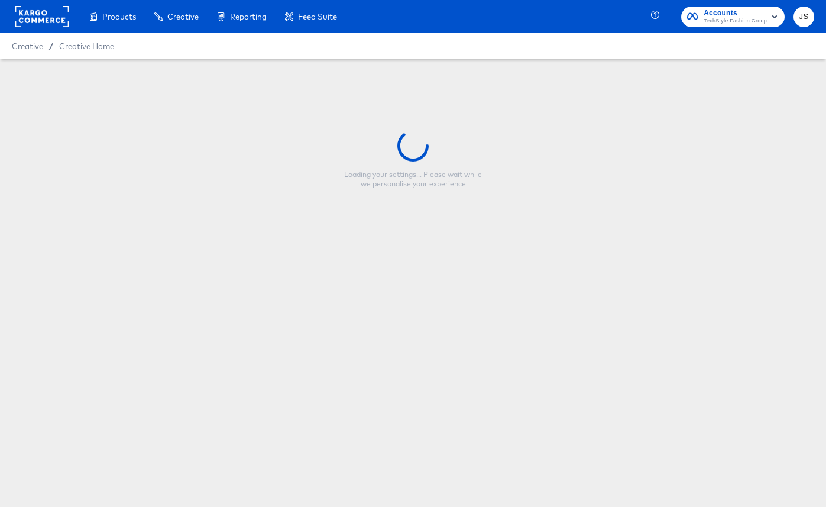
type input "Fabletics Women - 2 for $24 - V1"
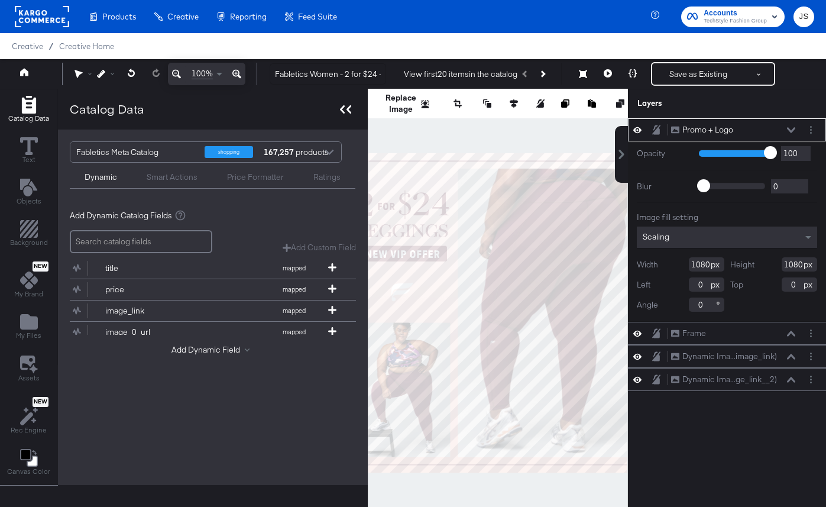
click at [344, 114] on div at bounding box center [345, 109] width 21 height 17
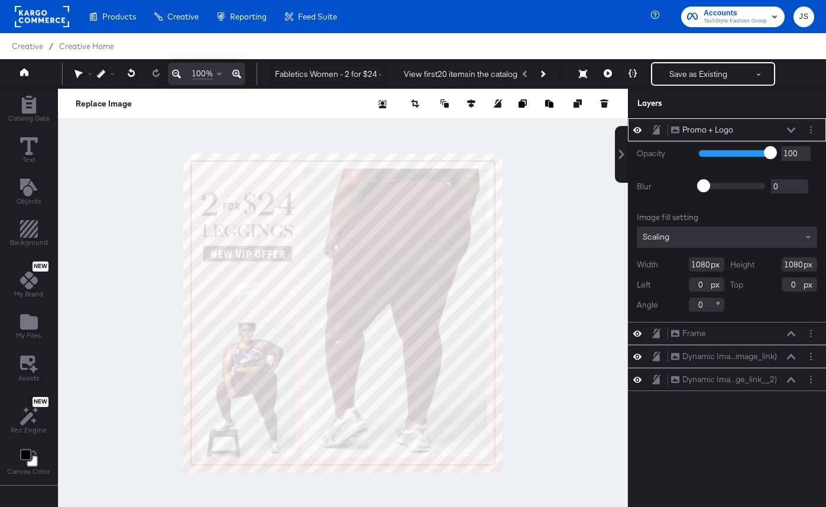
click at [788, 129] on icon at bounding box center [791, 129] width 8 height 5
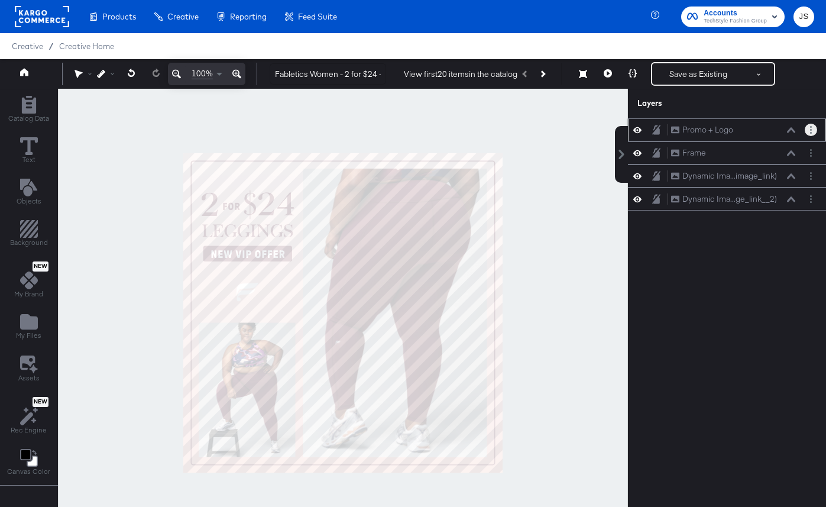
click at [808, 128] on button "Layer Options" at bounding box center [811, 130] width 12 height 12
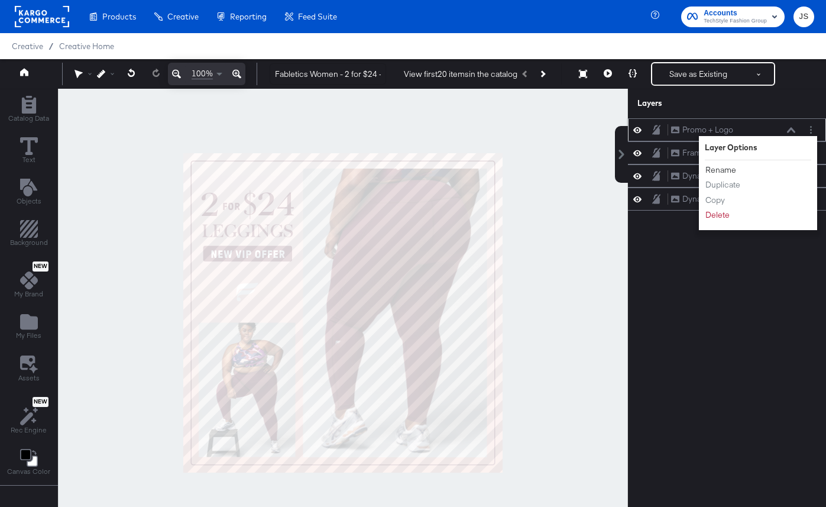
click at [724, 171] on button "Rename" at bounding box center [721, 170] width 32 height 12
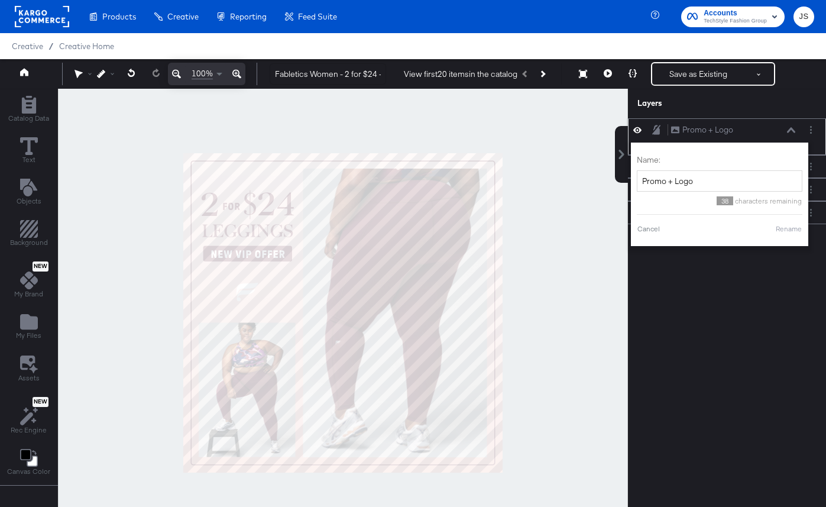
click at [468, 131] on div at bounding box center [343, 313] width 570 height 448
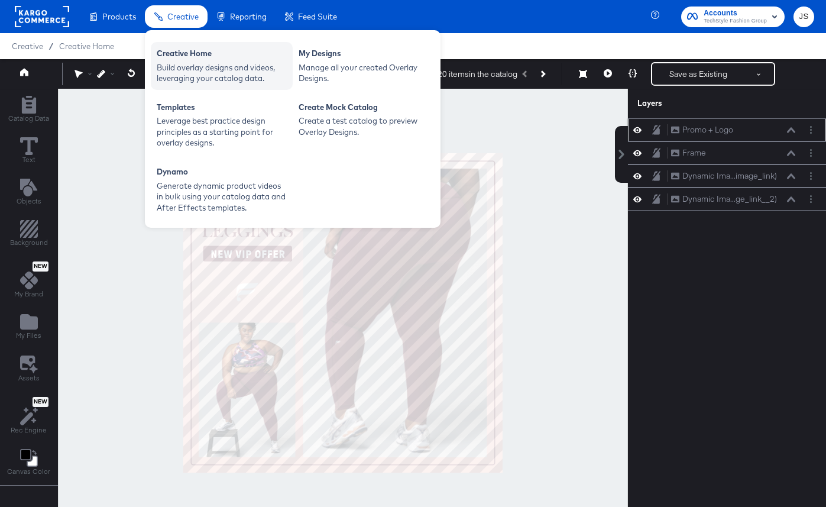
click at [180, 69] on div "Build overlay designs and videos, leveraging your catalog data." at bounding box center [222, 73] width 130 height 22
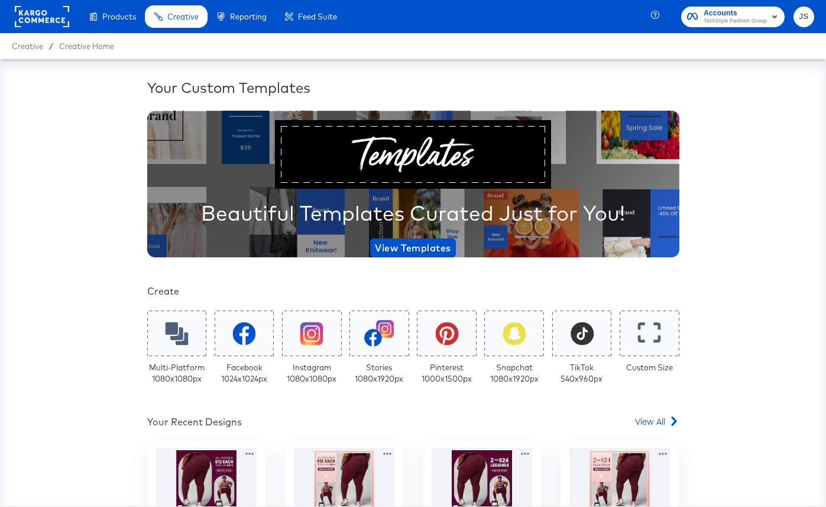
click at [646, 414] on div "Your Custom Templates Beautiful Templates Curated Just for You! View Templates …" at bounding box center [413, 454] width 532 height 755
click at [649, 426] on span "View All" at bounding box center [650, 421] width 30 height 12
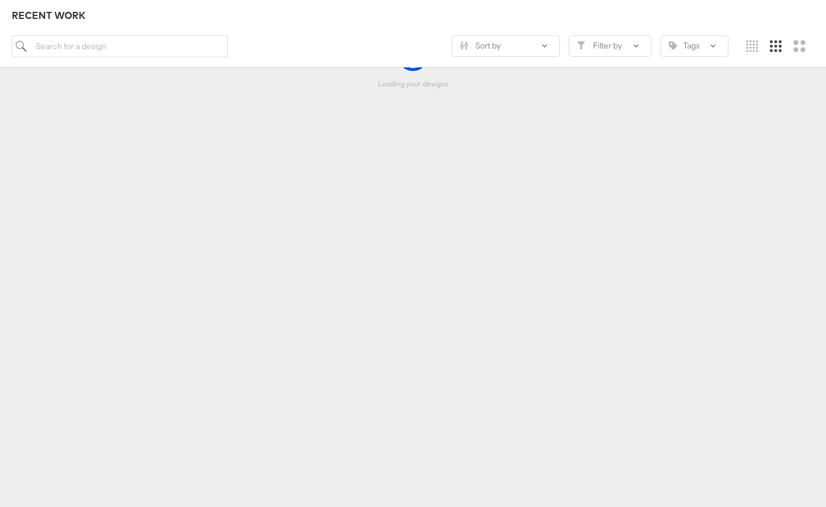
scroll to position [187, 0]
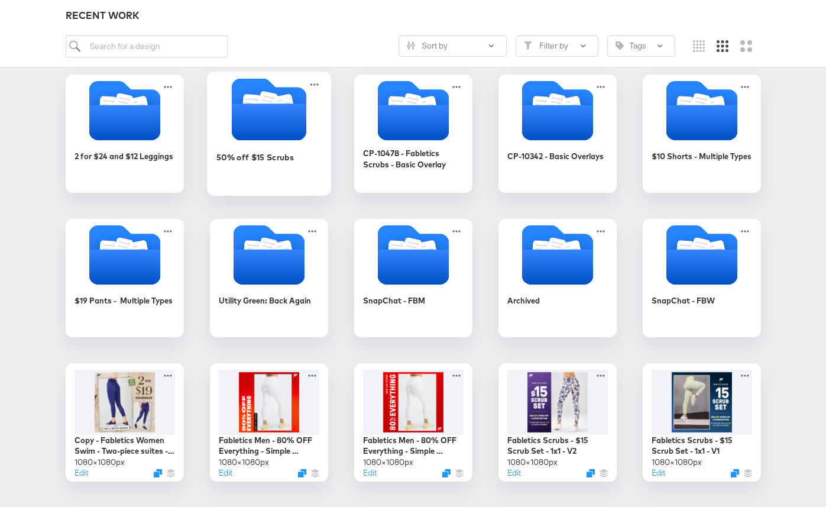
click at [243, 109] on icon "Folder" at bounding box center [268, 121] width 74 height 37
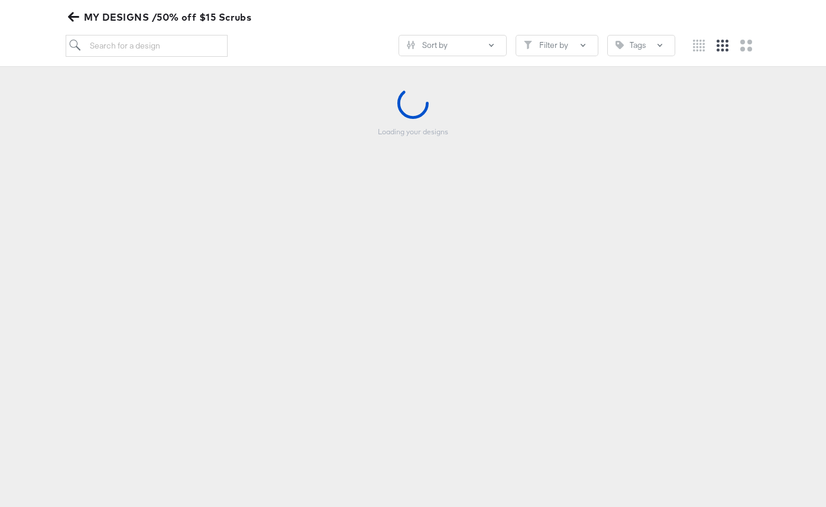
scroll to position [135, 0]
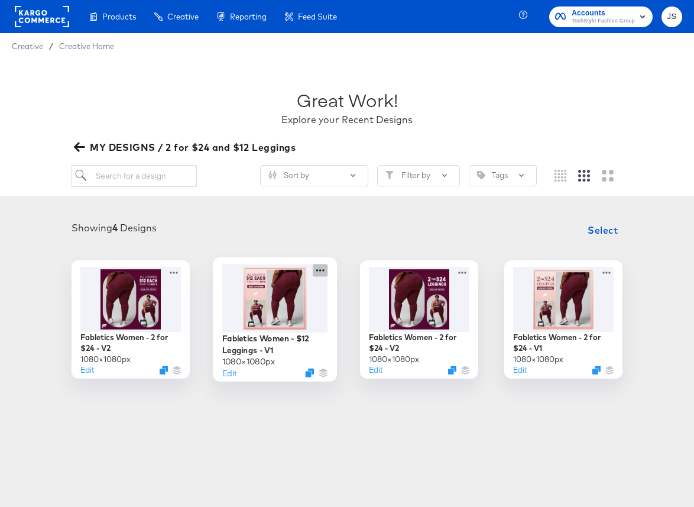
click at [320, 273] on icon at bounding box center [320, 270] width 15 height 12
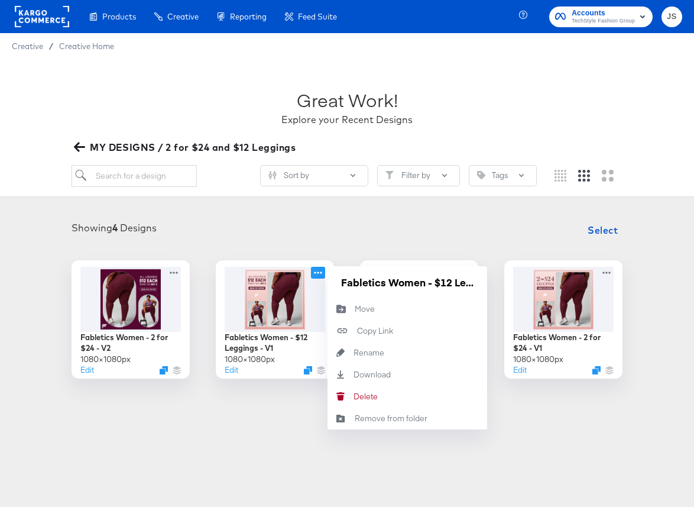
click at [160, 233] on div "Showing 4 Designs Select" at bounding box center [347, 230] width 670 height 24
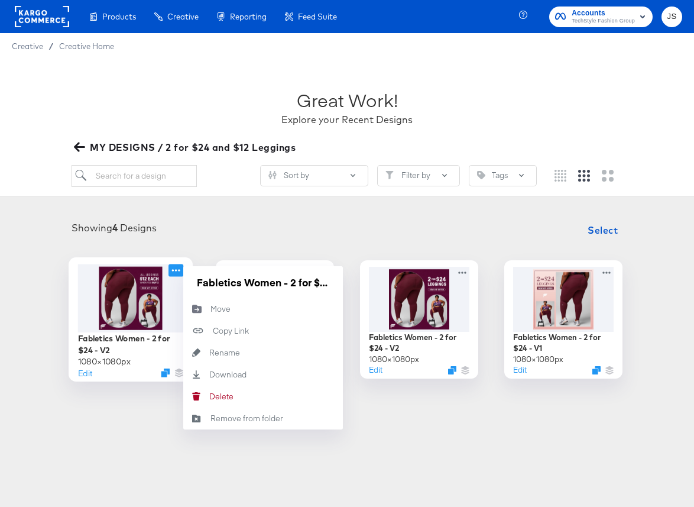
click at [169, 268] on icon at bounding box center [176, 270] width 15 height 12
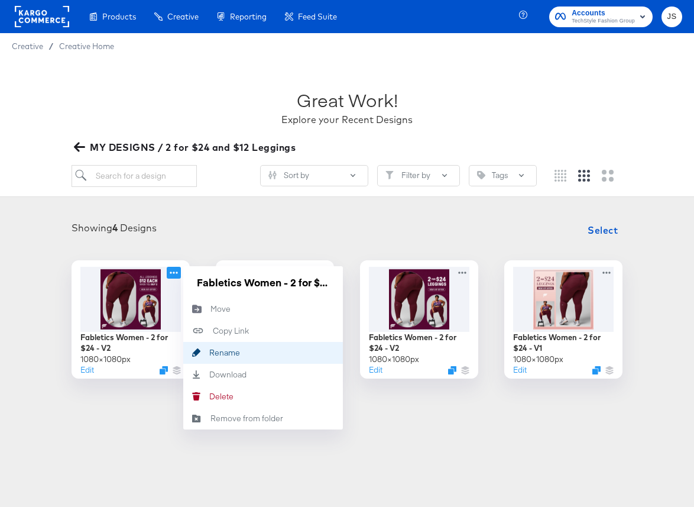
click at [209, 352] on div "Rename Rename" at bounding box center [209, 352] width 0 height 0
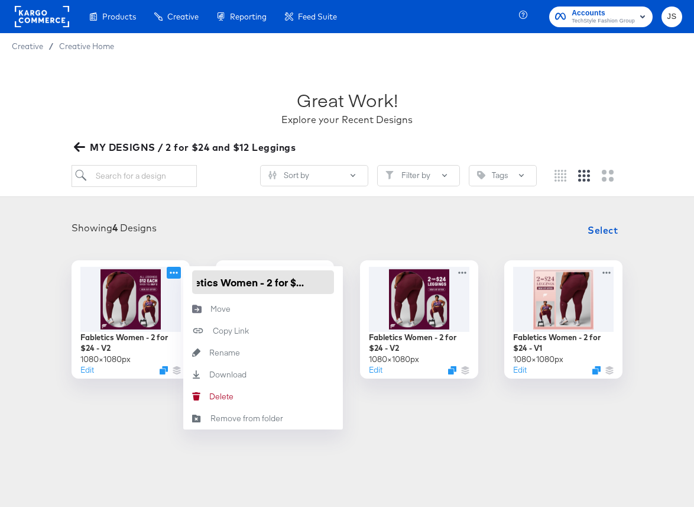
drag, startPoint x: 265, startPoint y: 284, endPoint x: 296, endPoint y: 284, distance: 30.7
click at [296, 284] on input "Fabletics Women - 2 for $24 - V2" at bounding box center [263, 282] width 142 height 24
click at [296, 245] on div "Showing 4 Designs Select Fabletics Women - 2 for $24 - V2 1080 × 1080 px Edit F…" at bounding box center [347, 298] width 670 height 160
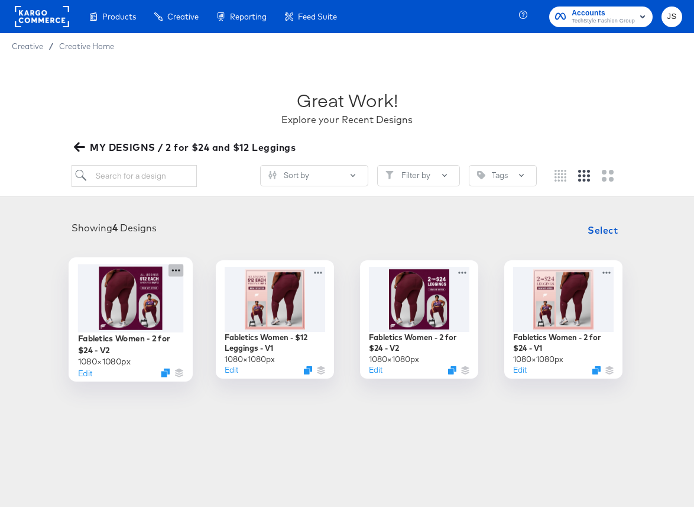
click at [174, 268] on icon at bounding box center [176, 270] width 15 height 12
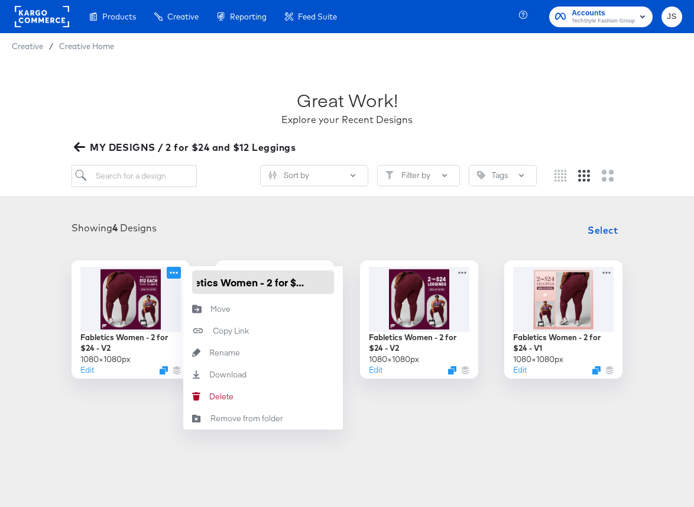
drag, startPoint x: 290, startPoint y: 281, endPoint x: 306, endPoint y: 286, distance: 15.9
click at [306, 286] on input "Fabletics Women - 2 for $24 - V2" at bounding box center [263, 282] width 142 height 24
type input "Fabletics Women - $12 Leggings - V2"
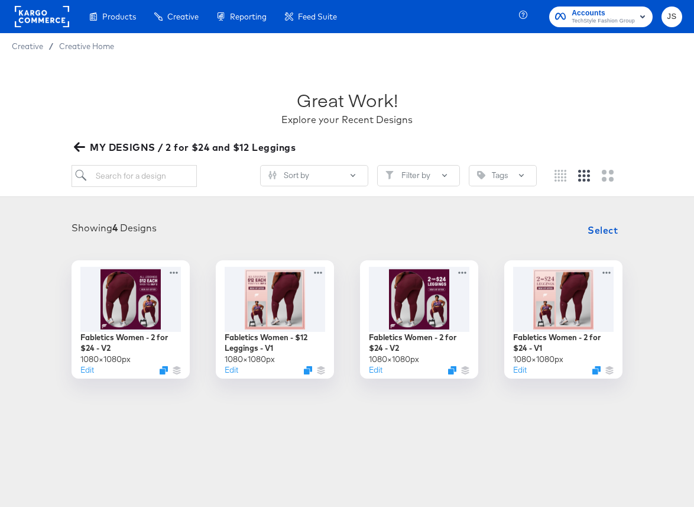
click at [312, 241] on div "Showing 4 Designs Select" at bounding box center [347, 230] width 670 height 24
